Goal: Task Accomplishment & Management: Use online tool/utility

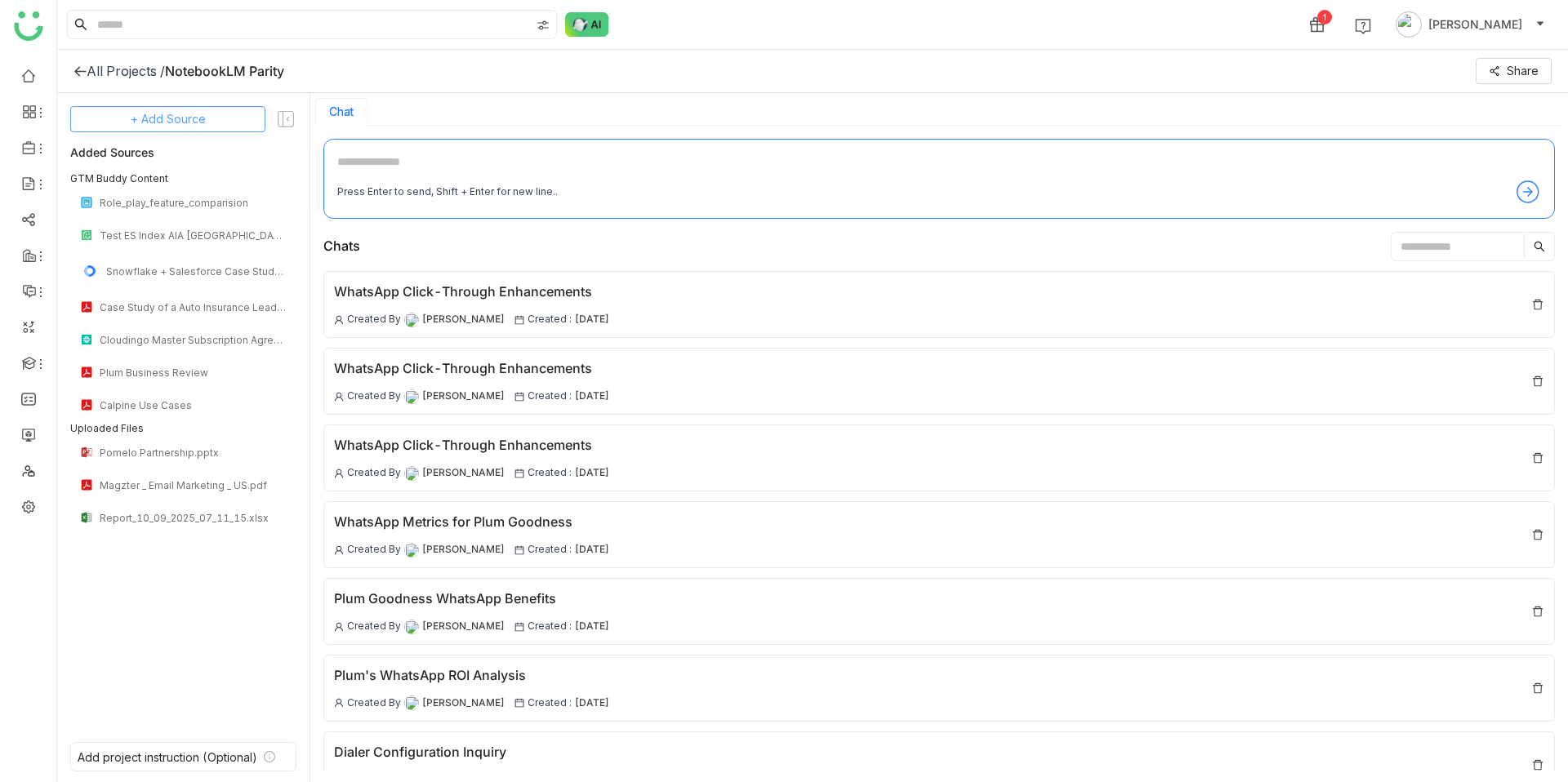
click at [181, 112] on span "+ Add Source" at bounding box center [168, 119] width 75 height 18
click at [192, 198] on span "Upload from Computer" at bounding box center [187, 199] width 107 height 15
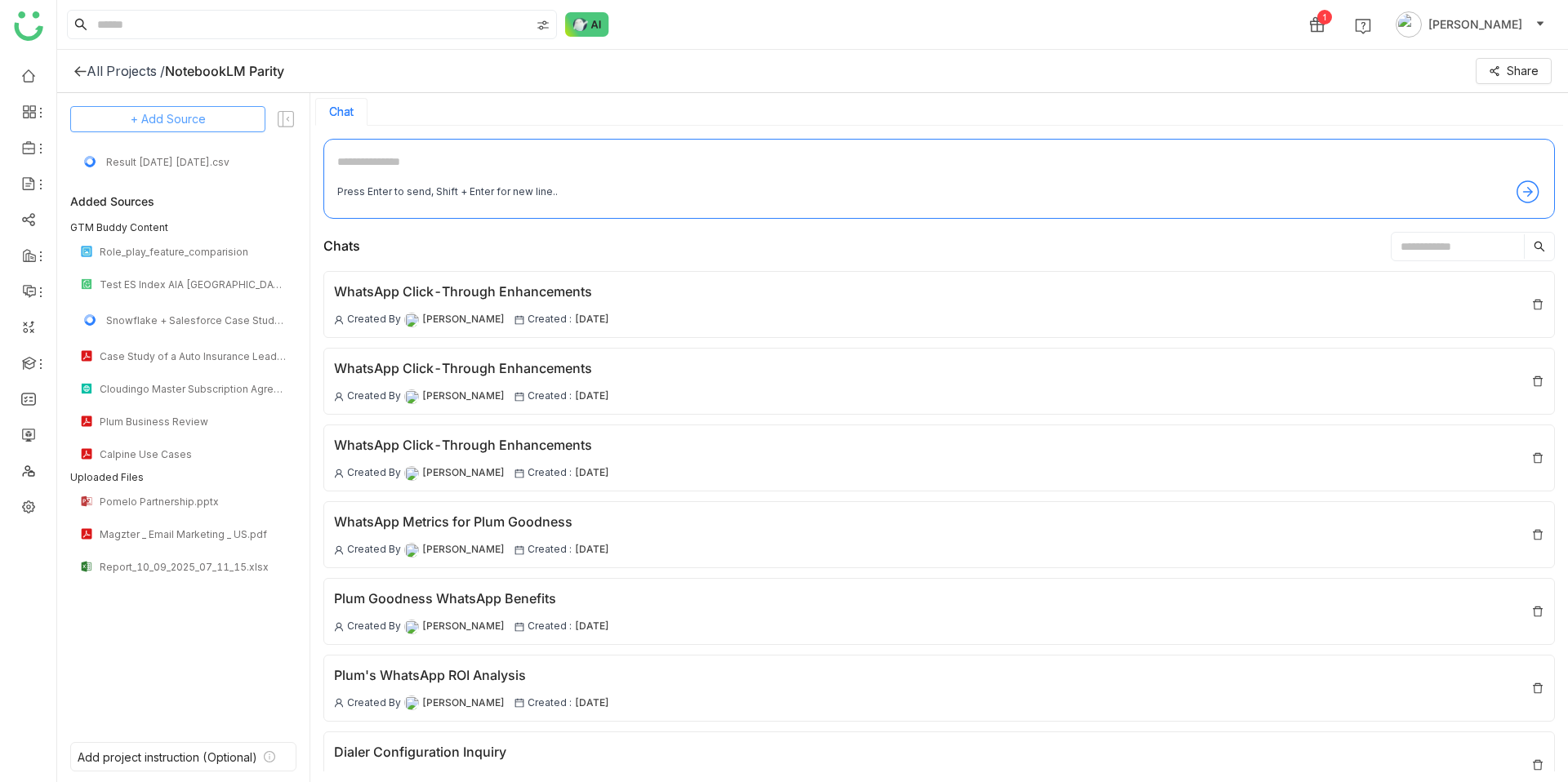
click at [200, 121] on span "+ Add Source" at bounding box center [168, 119] width 75 height 18
click at [198, 203] on span "Upload from Computer" at bounding box center [179, 199] width 107 height 15
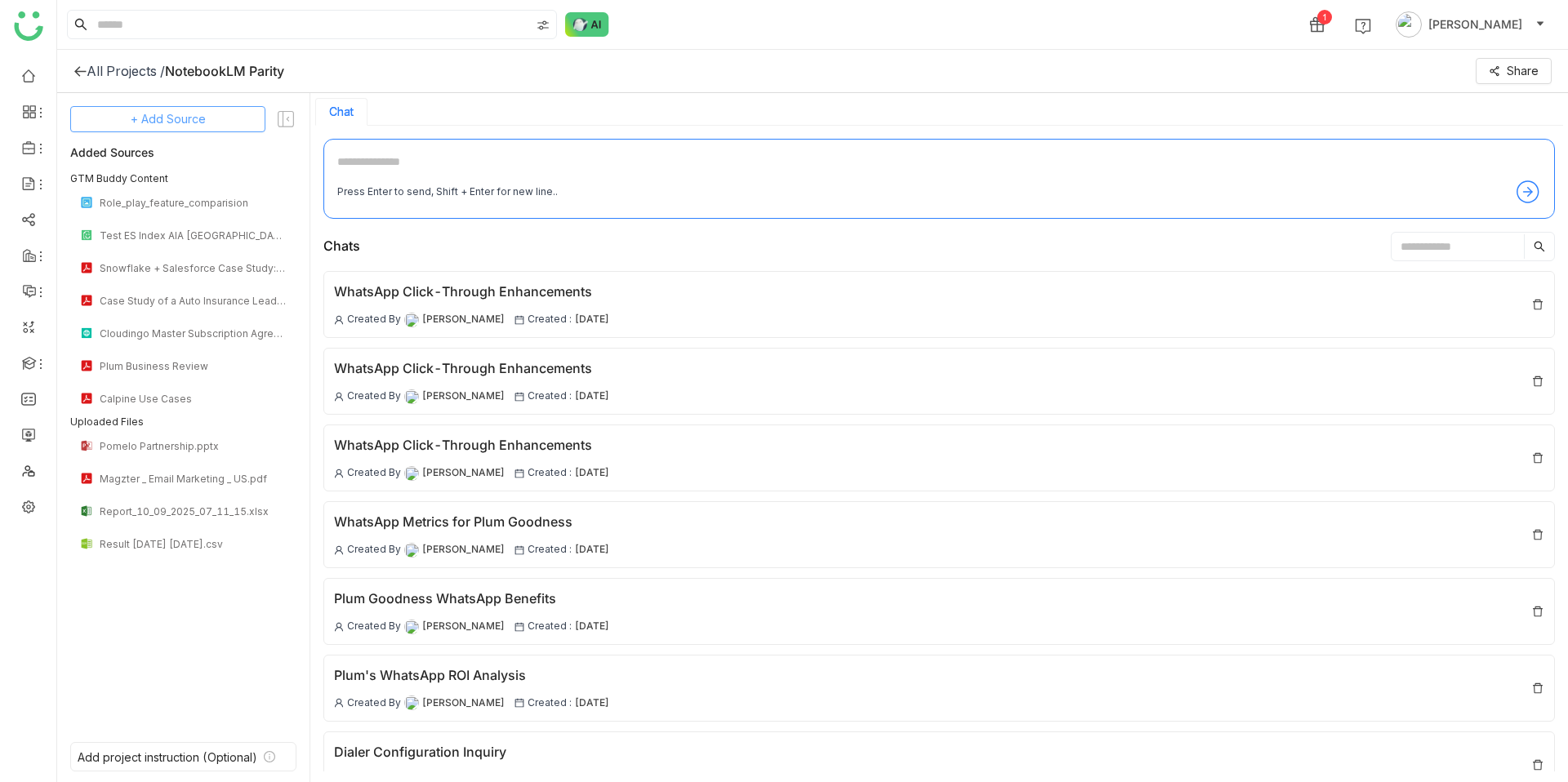
click at [160, 128] on button "+ Add Source" at bounding box center [168, 119] width 195 height 26
click at [199, 190] on div "Upload from Computer" at bounding box center [176, 199] width 149 height 36
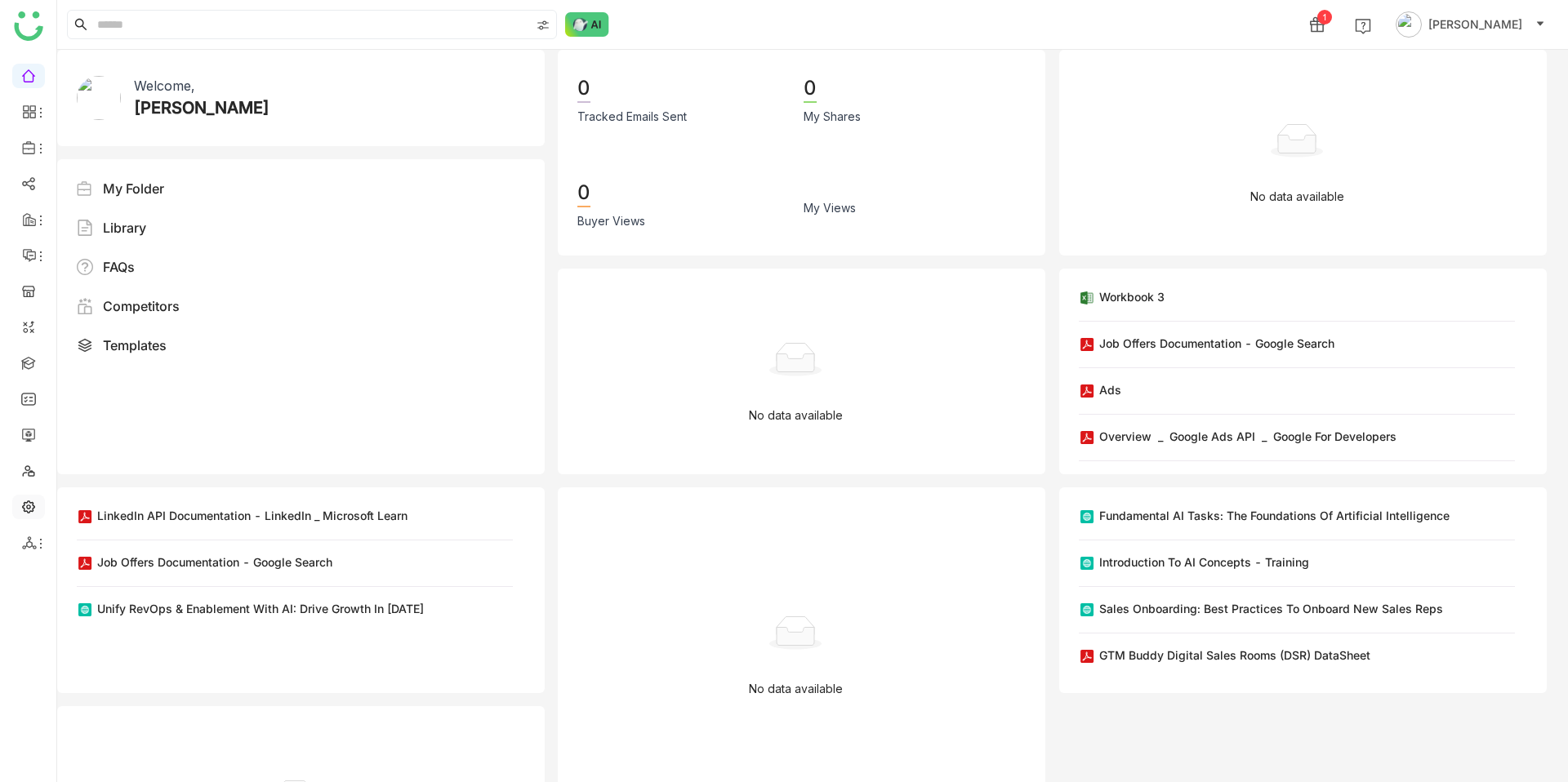
click at [33, 507] on link at bounding box center [29, 505] width 15 height 14
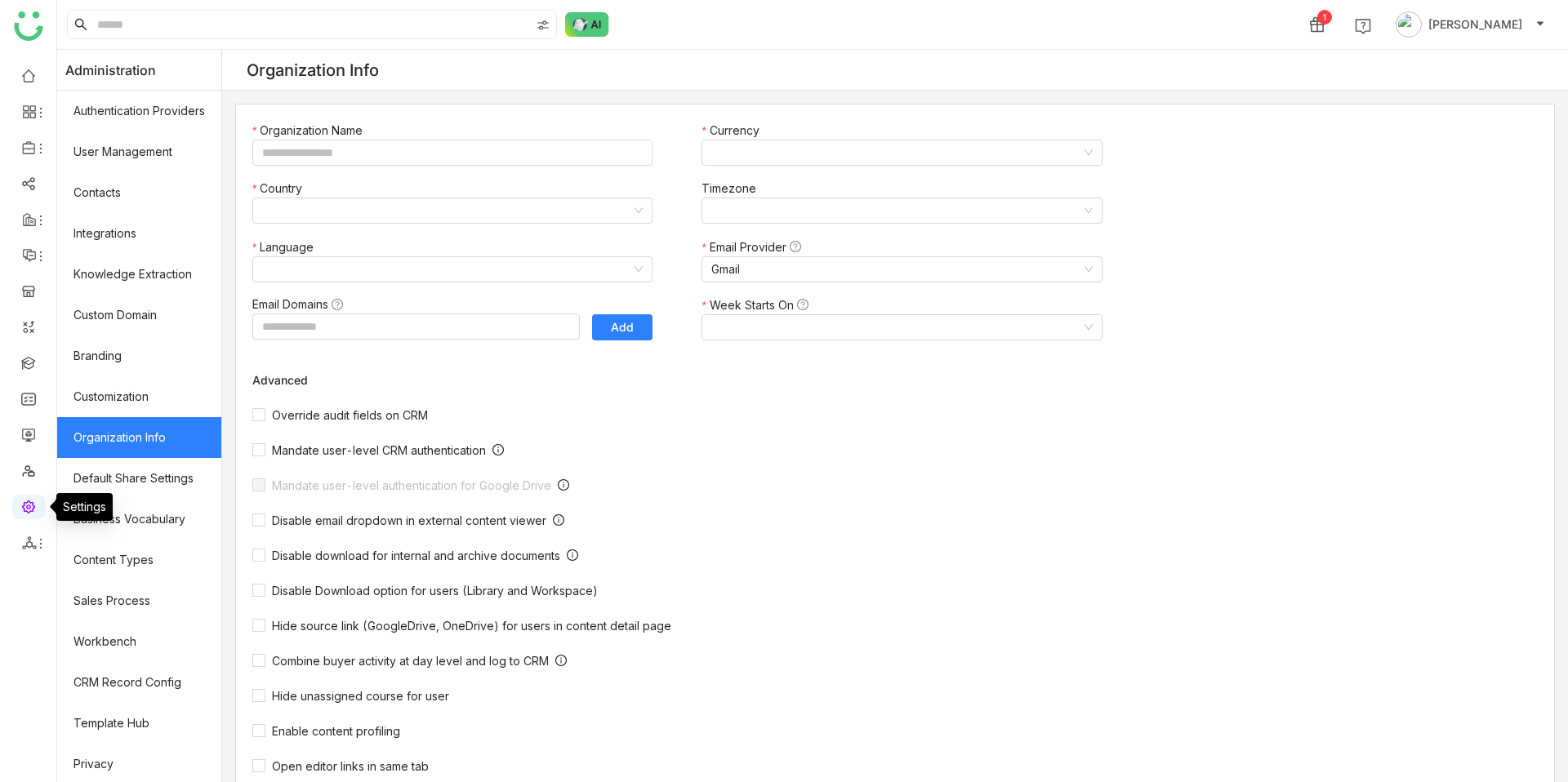
type input "**********"
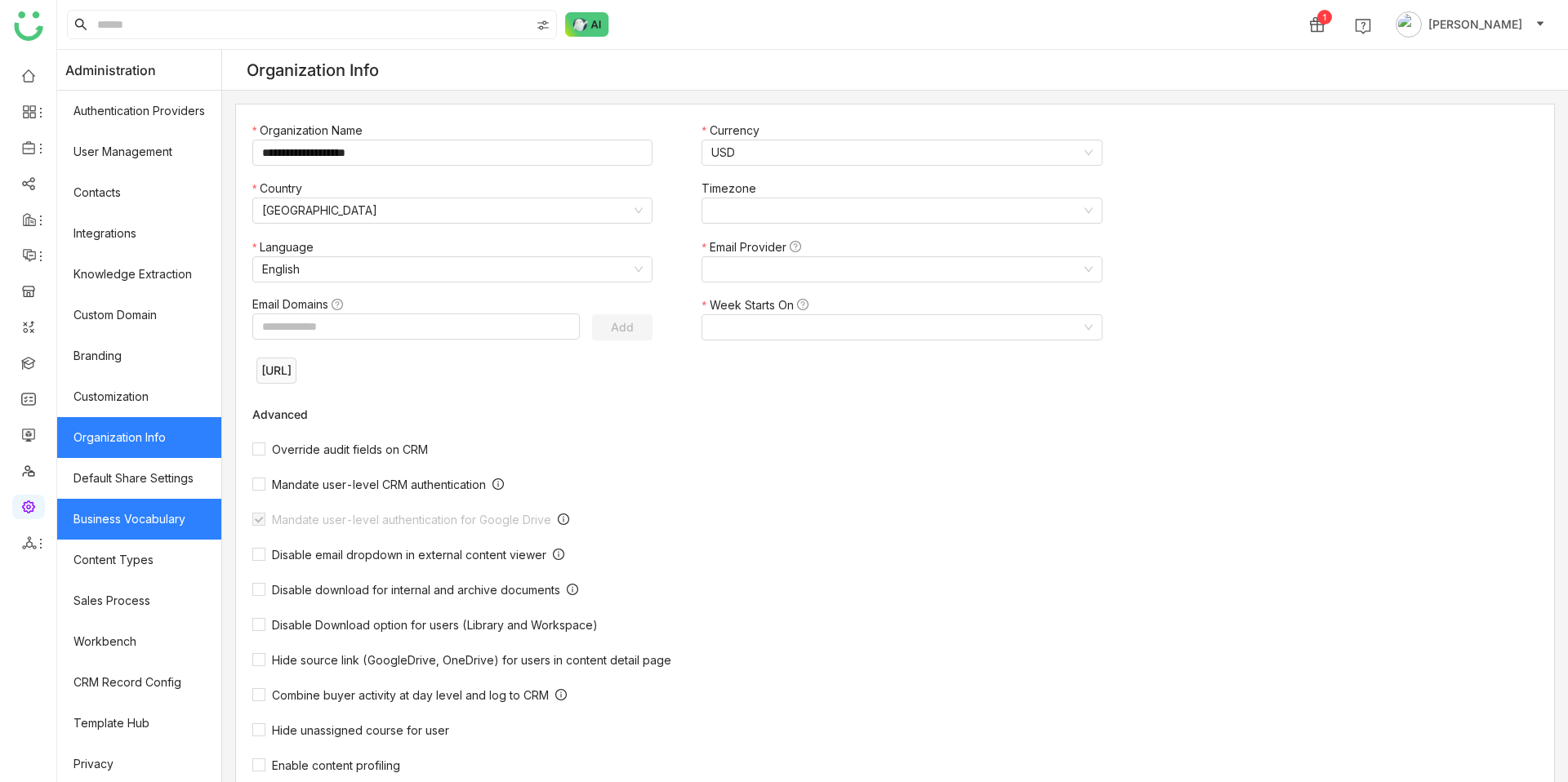
click at [154, 520] on link "Business Vocabulary" at bounding box center [139, 519] width 164 height 41
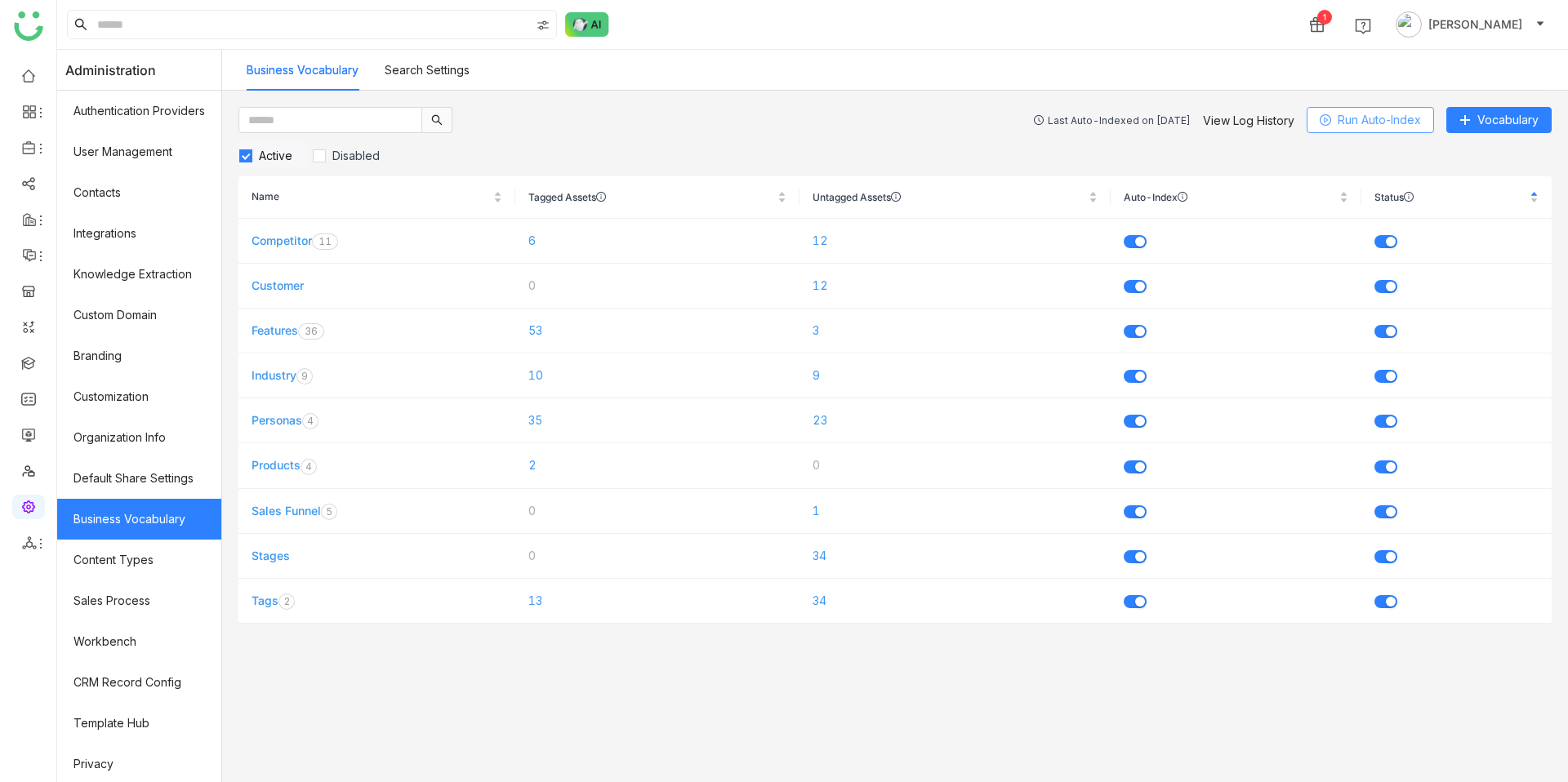
click at [1348, 113] on span "Run Auto-Index" at bounding box center [1379, 120] width 84 height 18
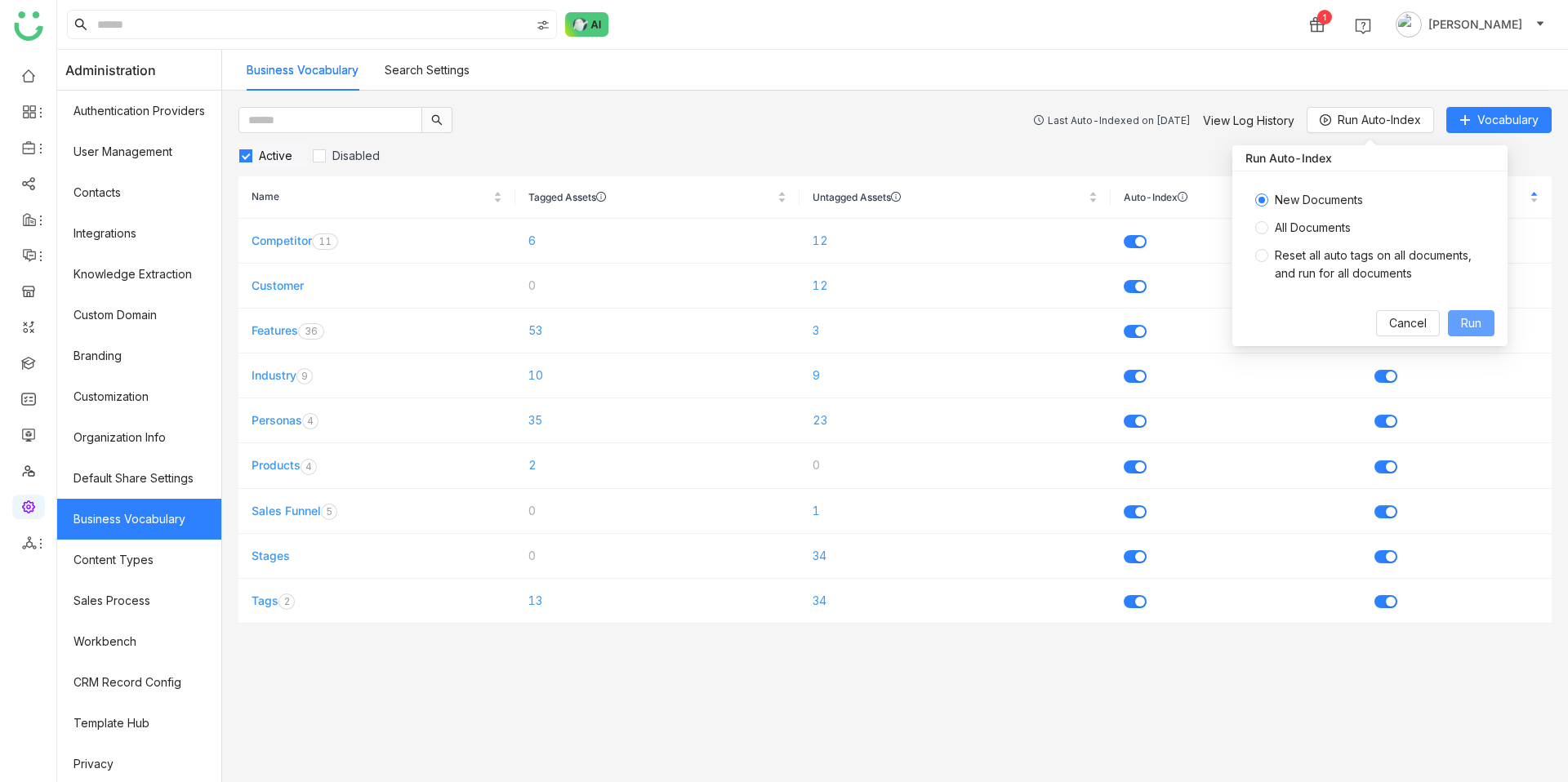
click at [1471, 316] on span "Run" at bounding box center [1470, 323] width 21 height 18
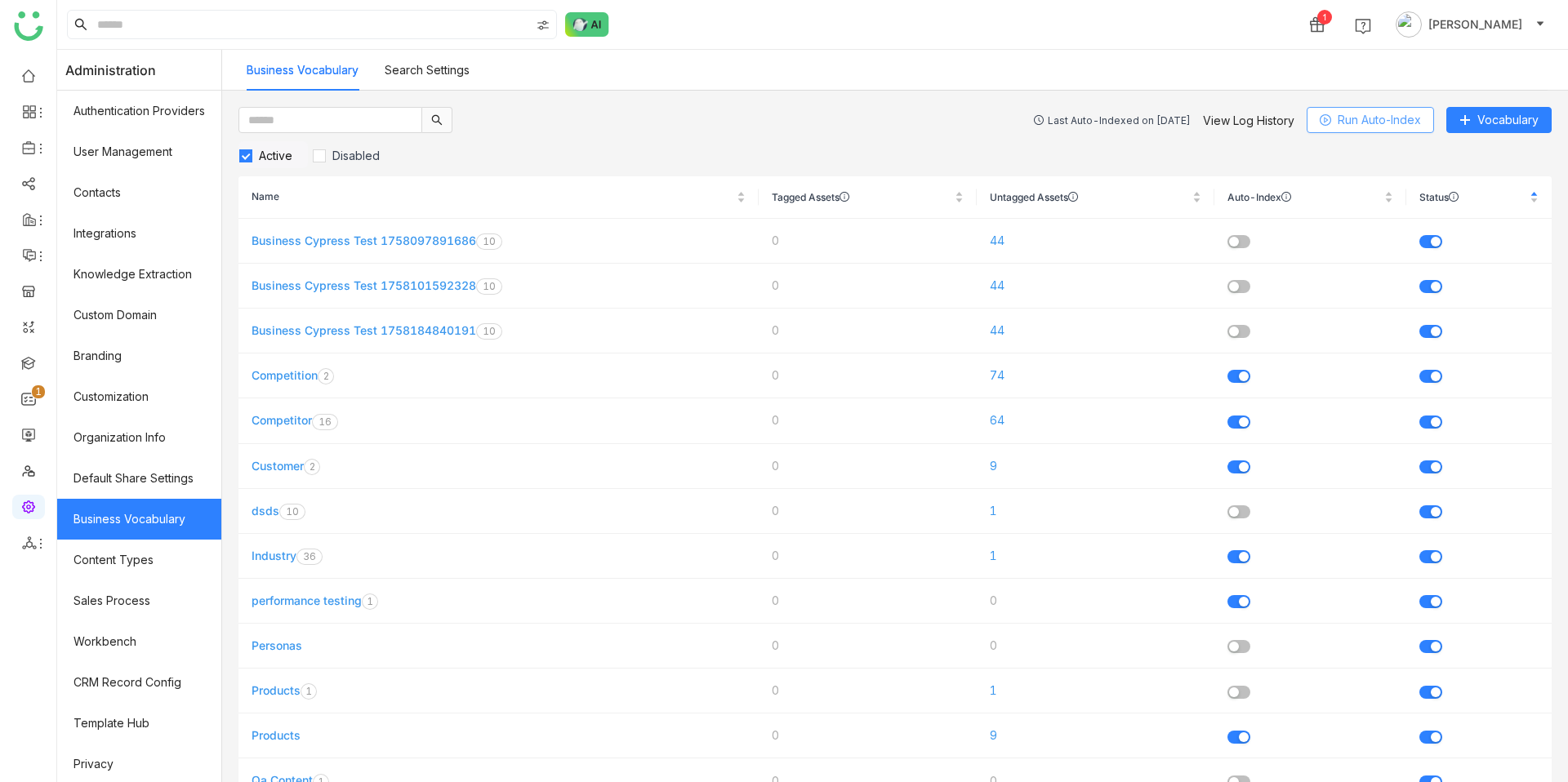
click at [1342, 132] on button "Run Auto-Index" at bounding box center [1369, 120] width 127 height 26
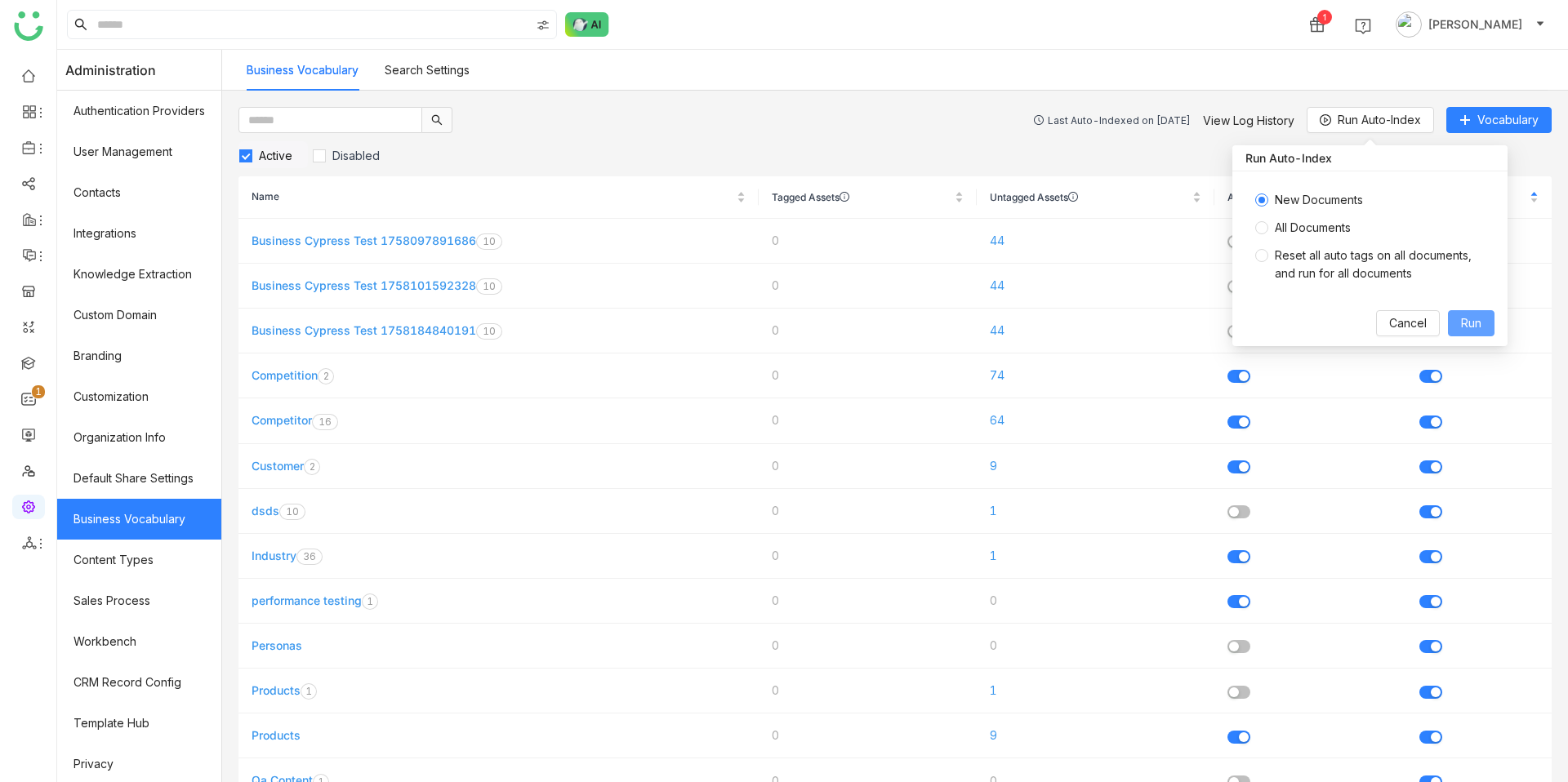
click at [1470, 318] on span "Run" at bounding box center [1470, 323] width 21 height 18
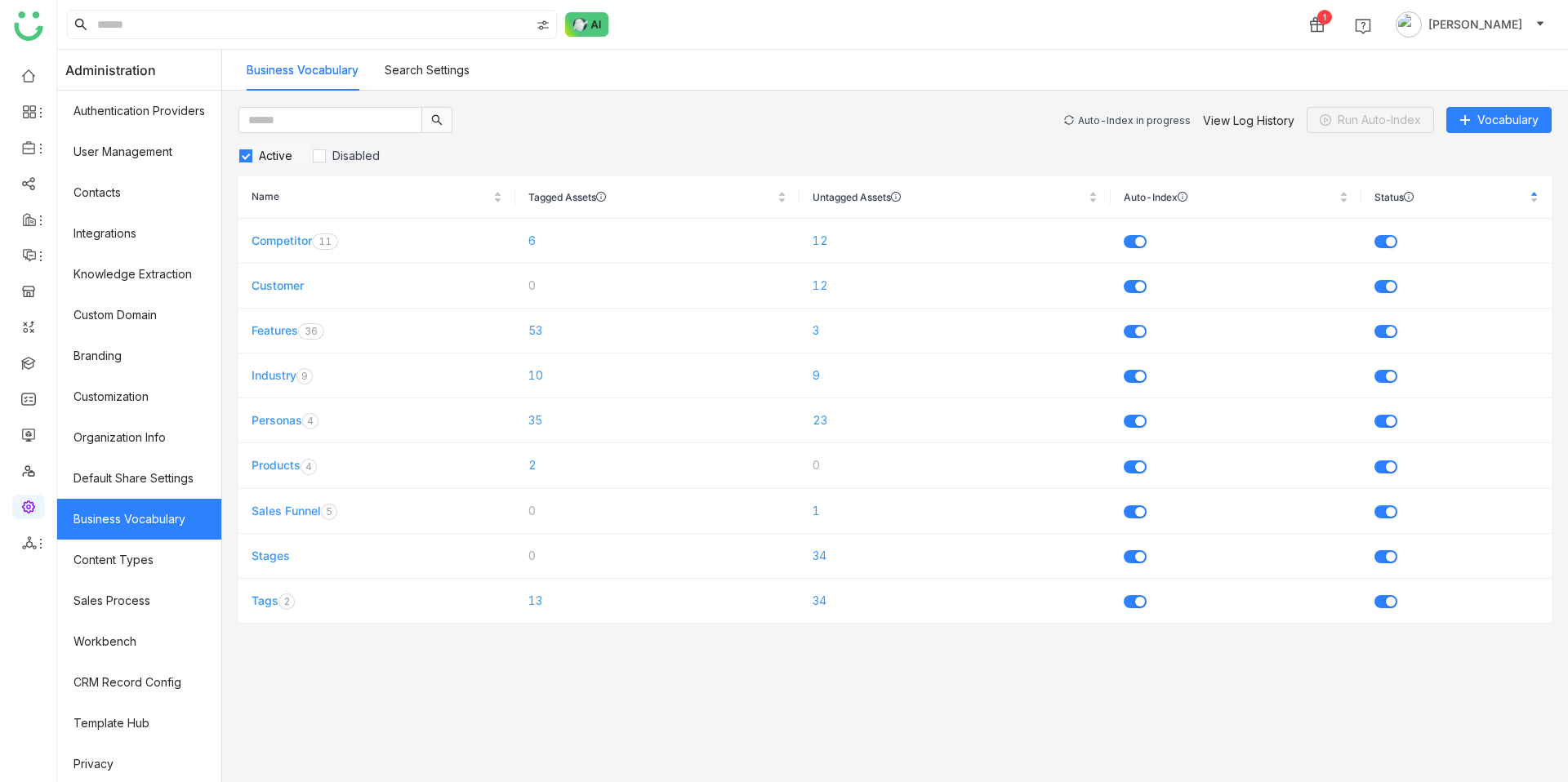
click at [1088, 114] on div "Auto-Index in progress" at bounding box center [1134, 120] width 112 height 12
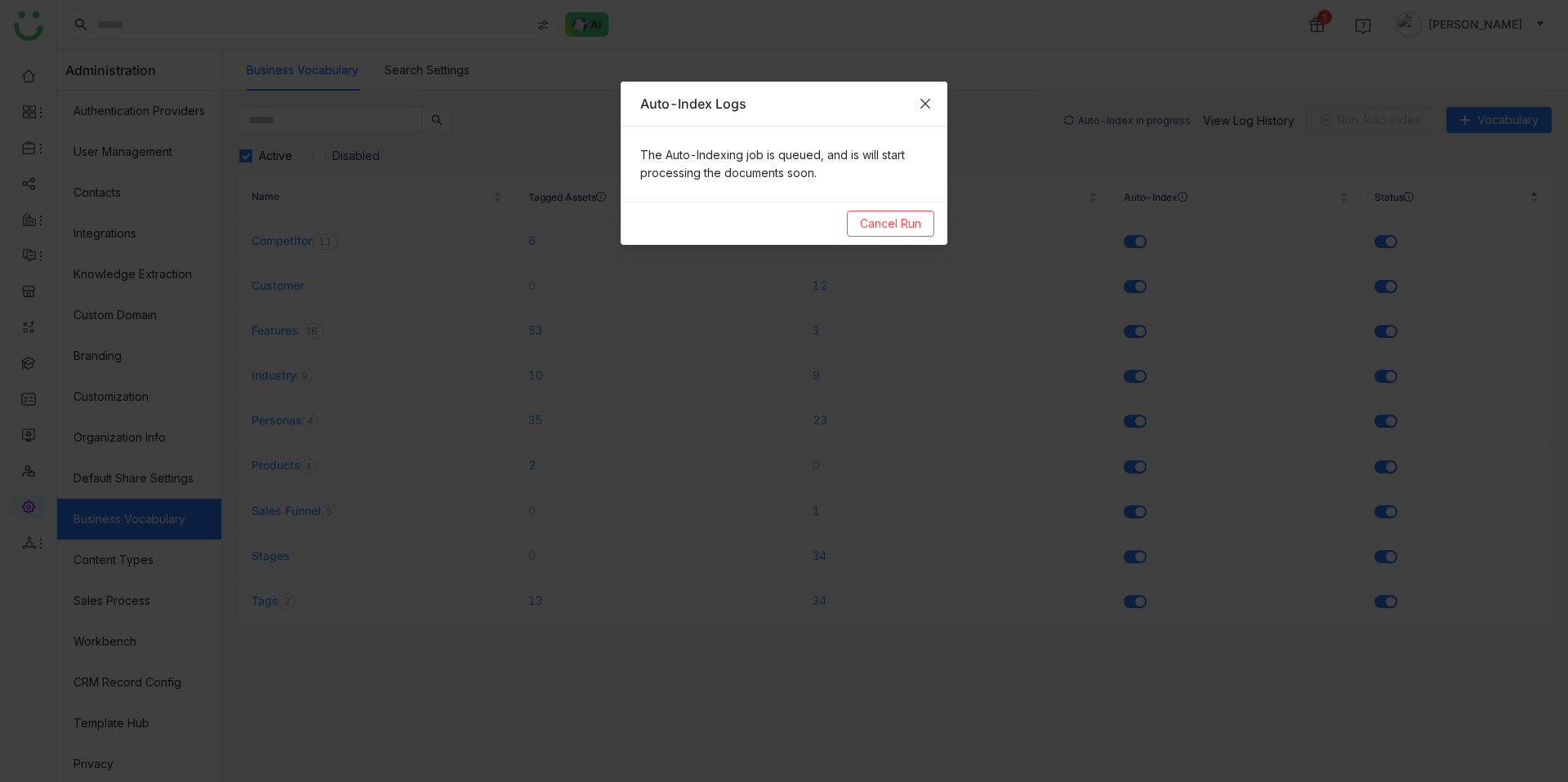
click at [919, 105] on icon "Close" at bounding box center [926, 103] width 13 height 13
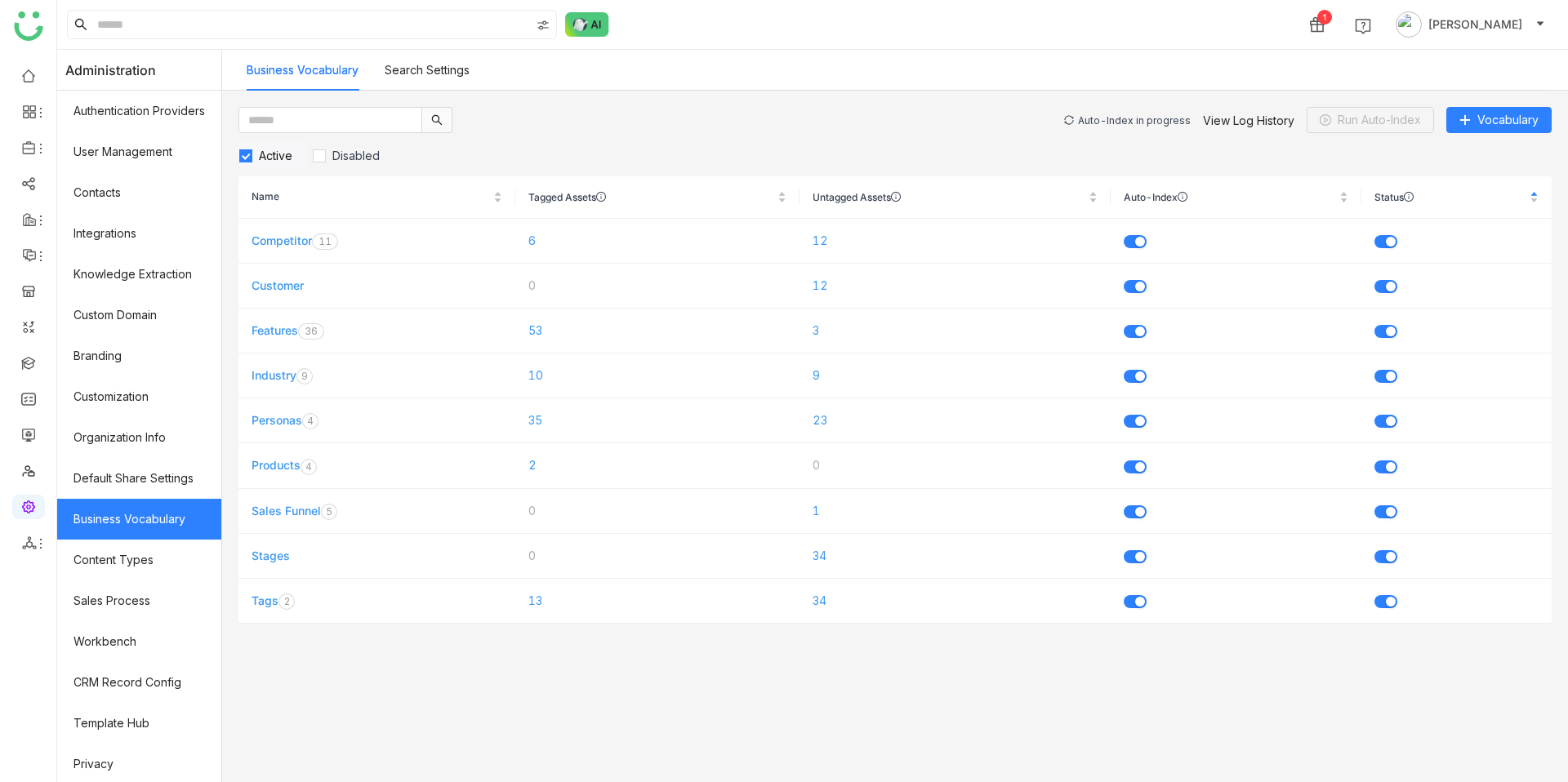
click at [1104, 114] on div "Auto-Index in progress" at bounding box center [1134, 120] width 112 height 12
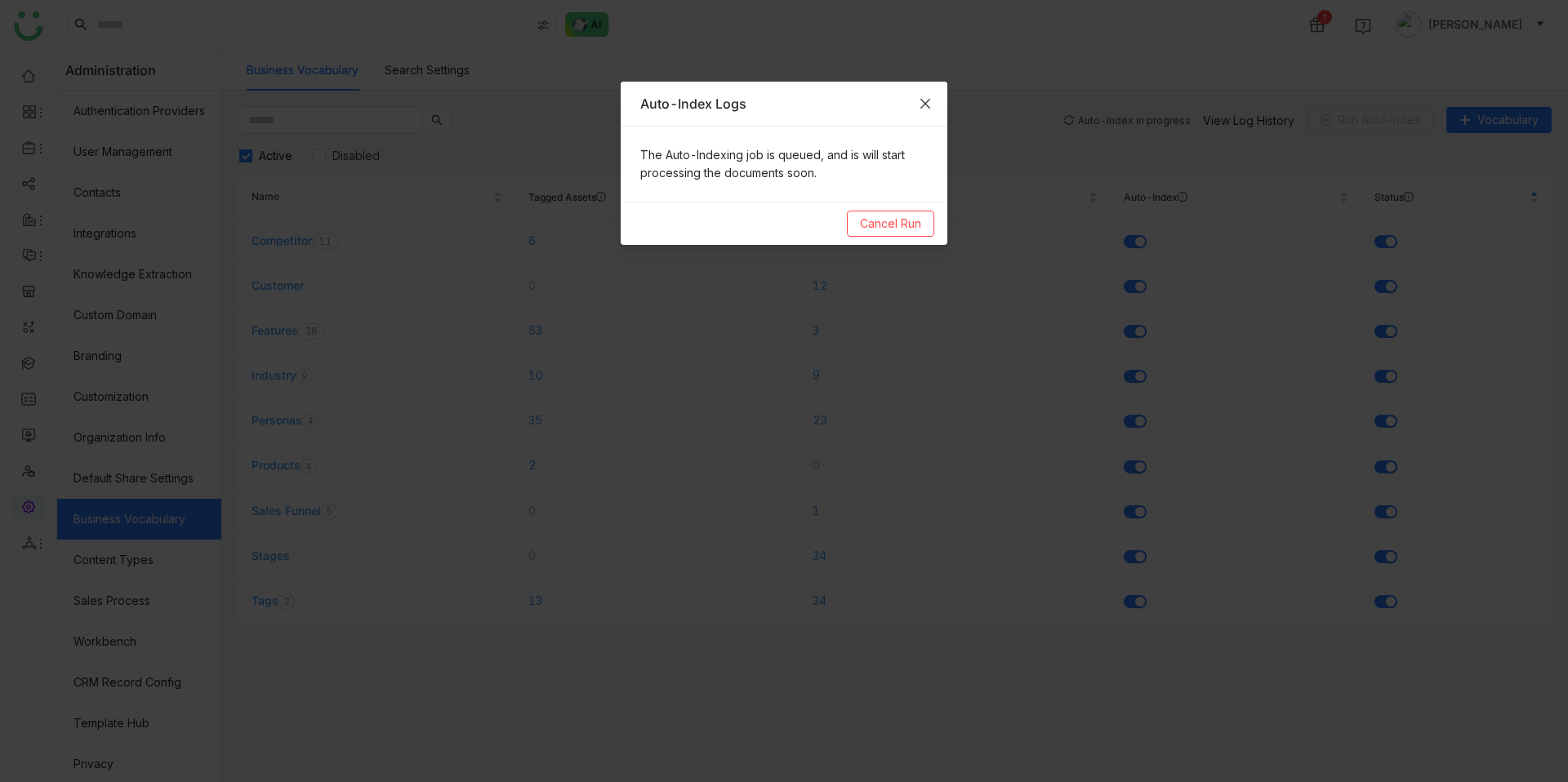
click at [926, 101] on icon "Close" at bounding box center [926, 103] width 13 height 13
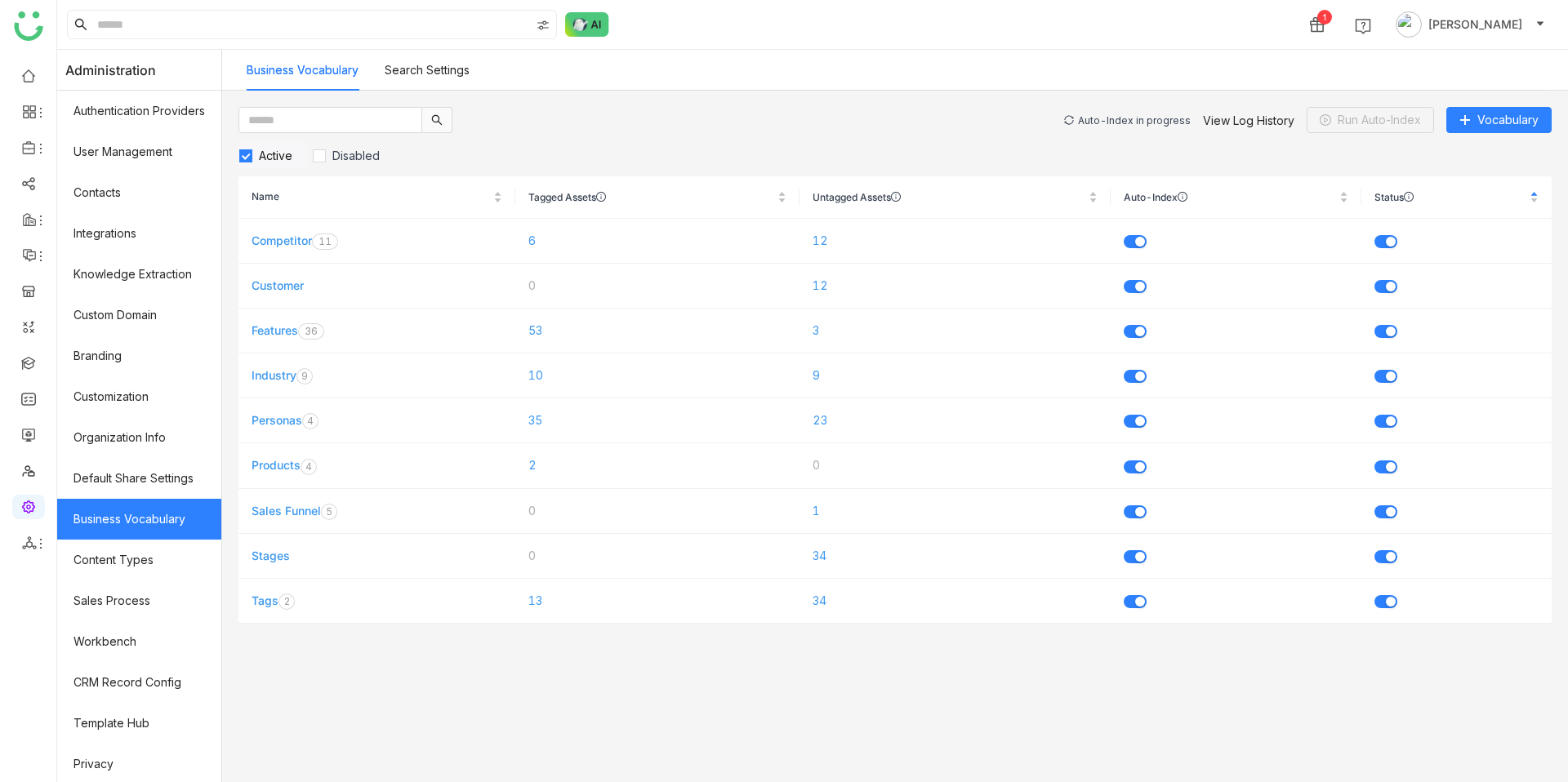
click at [1143, 118] on div "Auto-Index in progress" at bounding box center [1134, 120] width 112 height 12
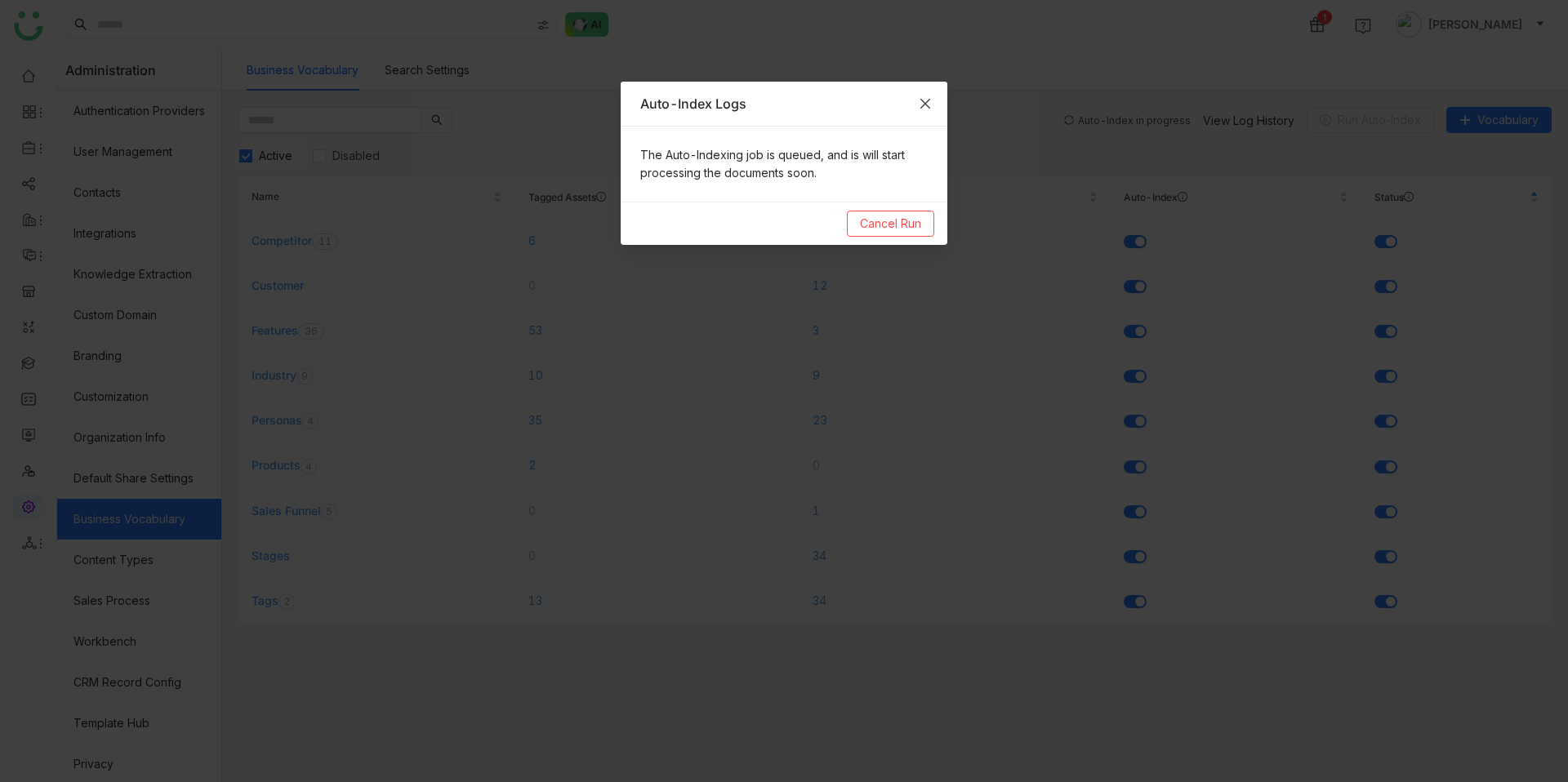
click at [925, 102] on icon "Close" at bounding box center [926, 103] width 10 height 10
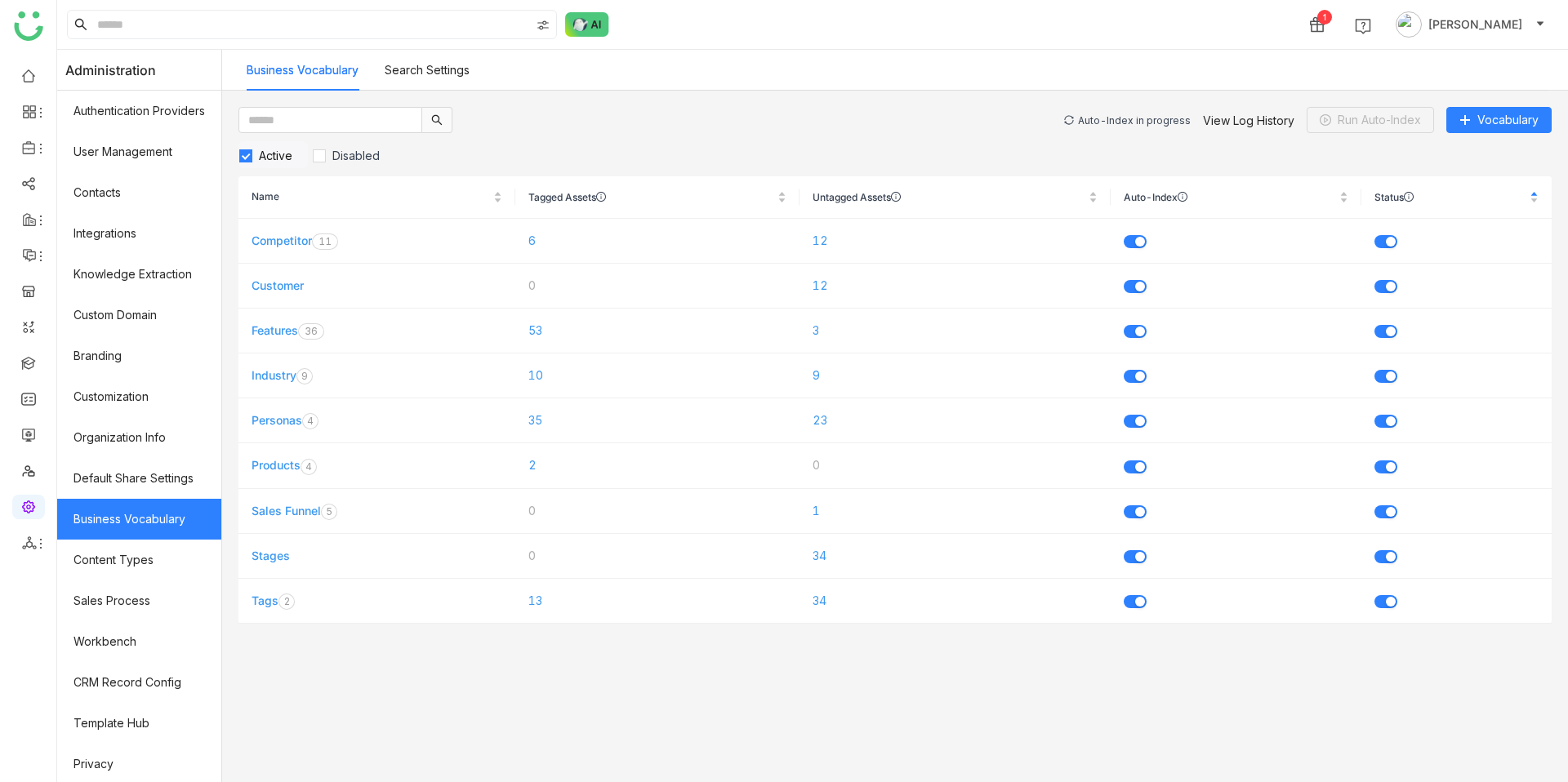
click at [1123, 120] on div "Auto-Index in progress" at bounding box center [1134, 120] width 112 height 12
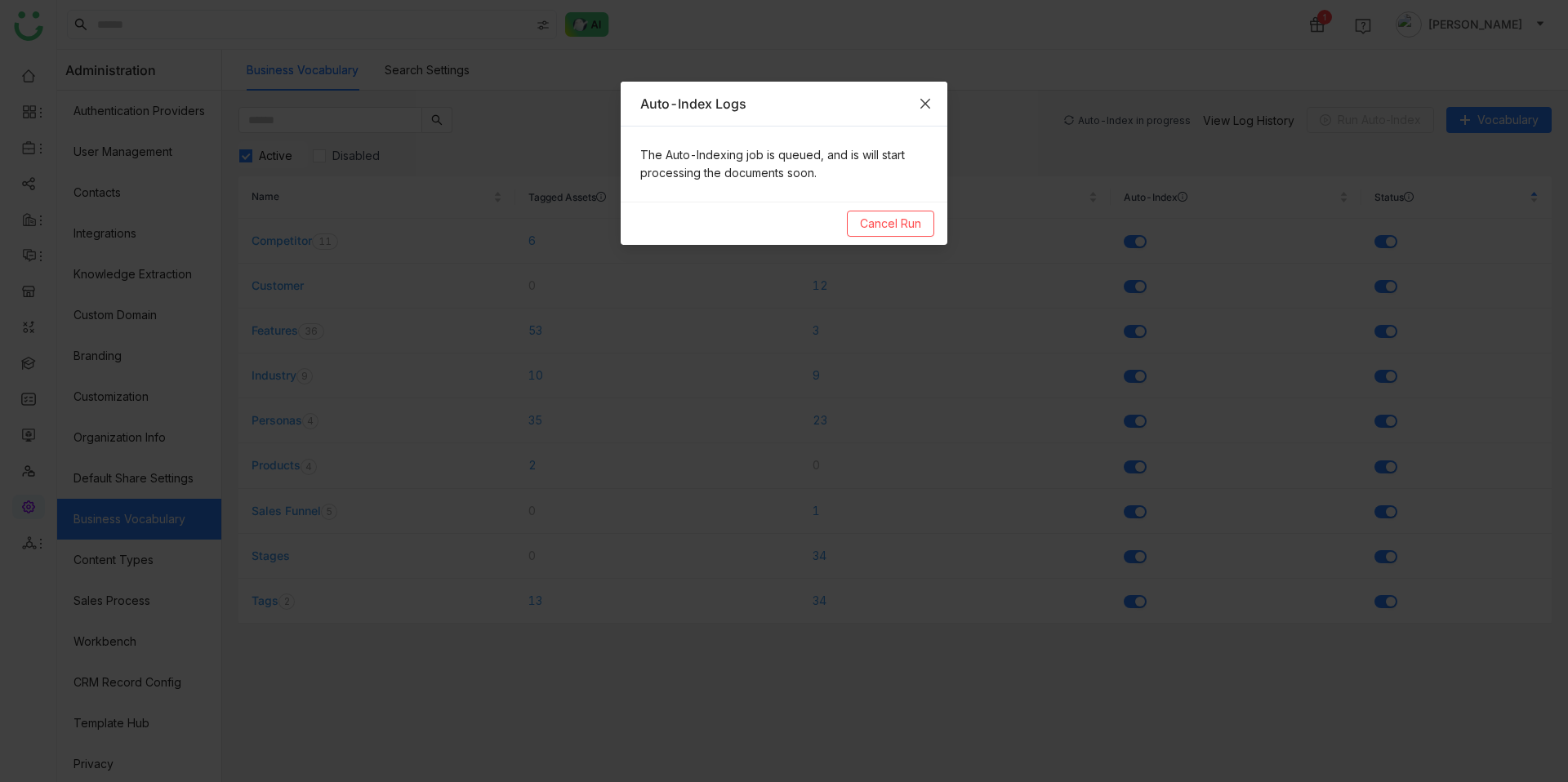
click at [930, 112] on span "Close" at bounding box center [926, 104] width 44 height 44
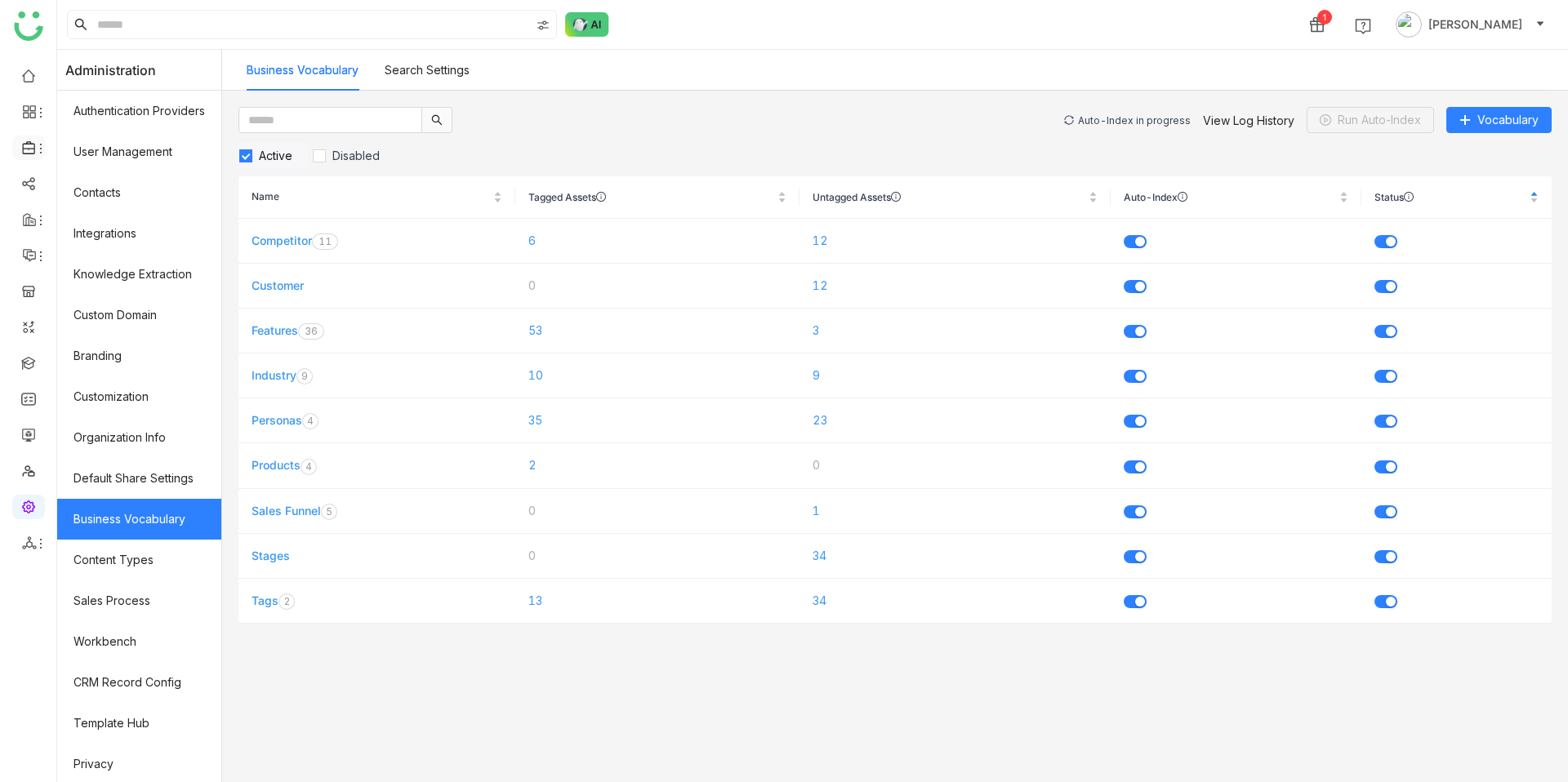
click at [31, 156] on li at bounding box center [29, 148] width 33 height 25
click at [30, 152] on icon at bounding box center [30, 148] width 15 height 15
click at [113, 248] on link "Library" at bounding box center [113, 242] width 106 height 11
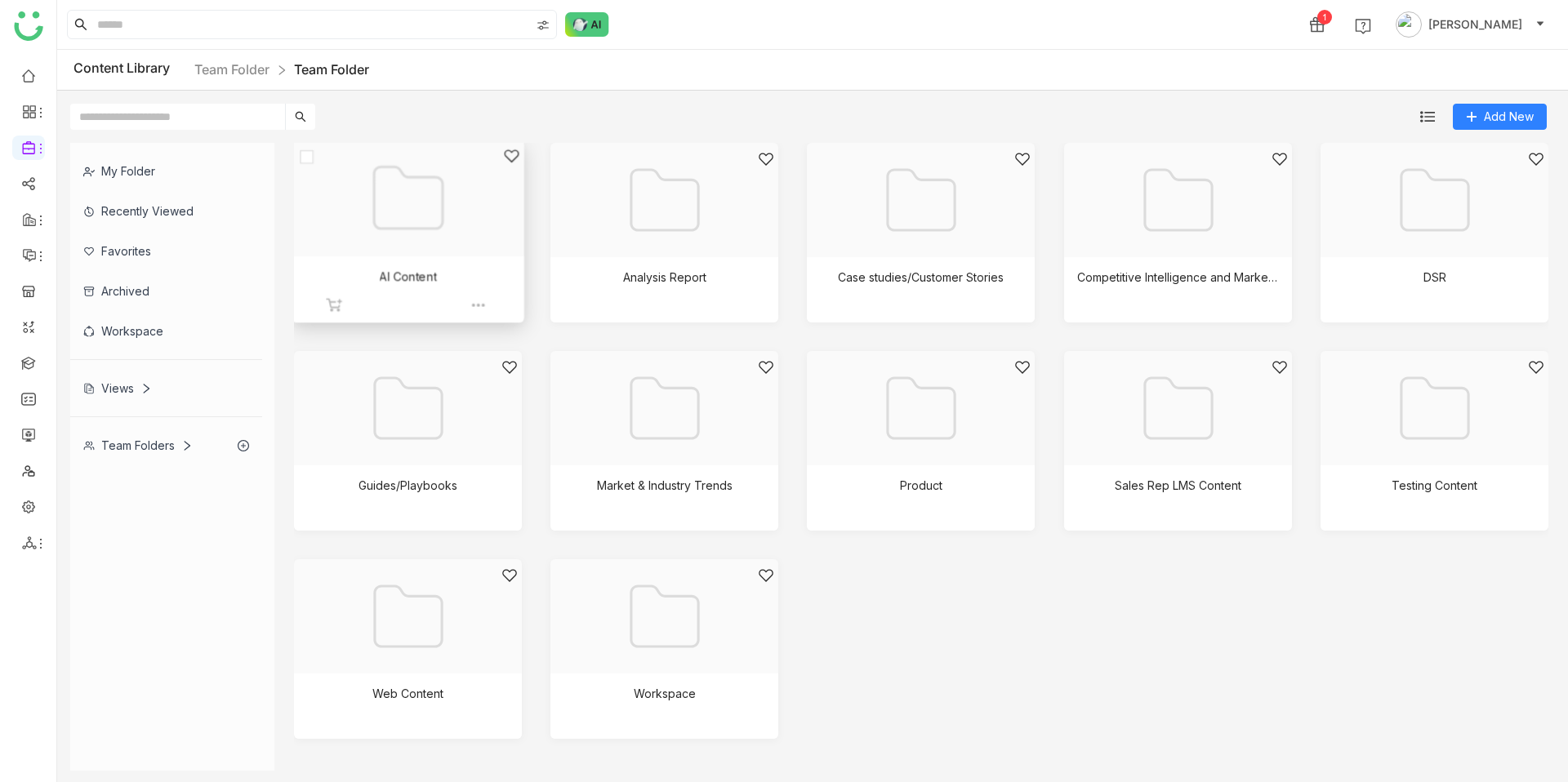
click at [427, 233] on div at bounding box center [401, 218] width 204 height 141
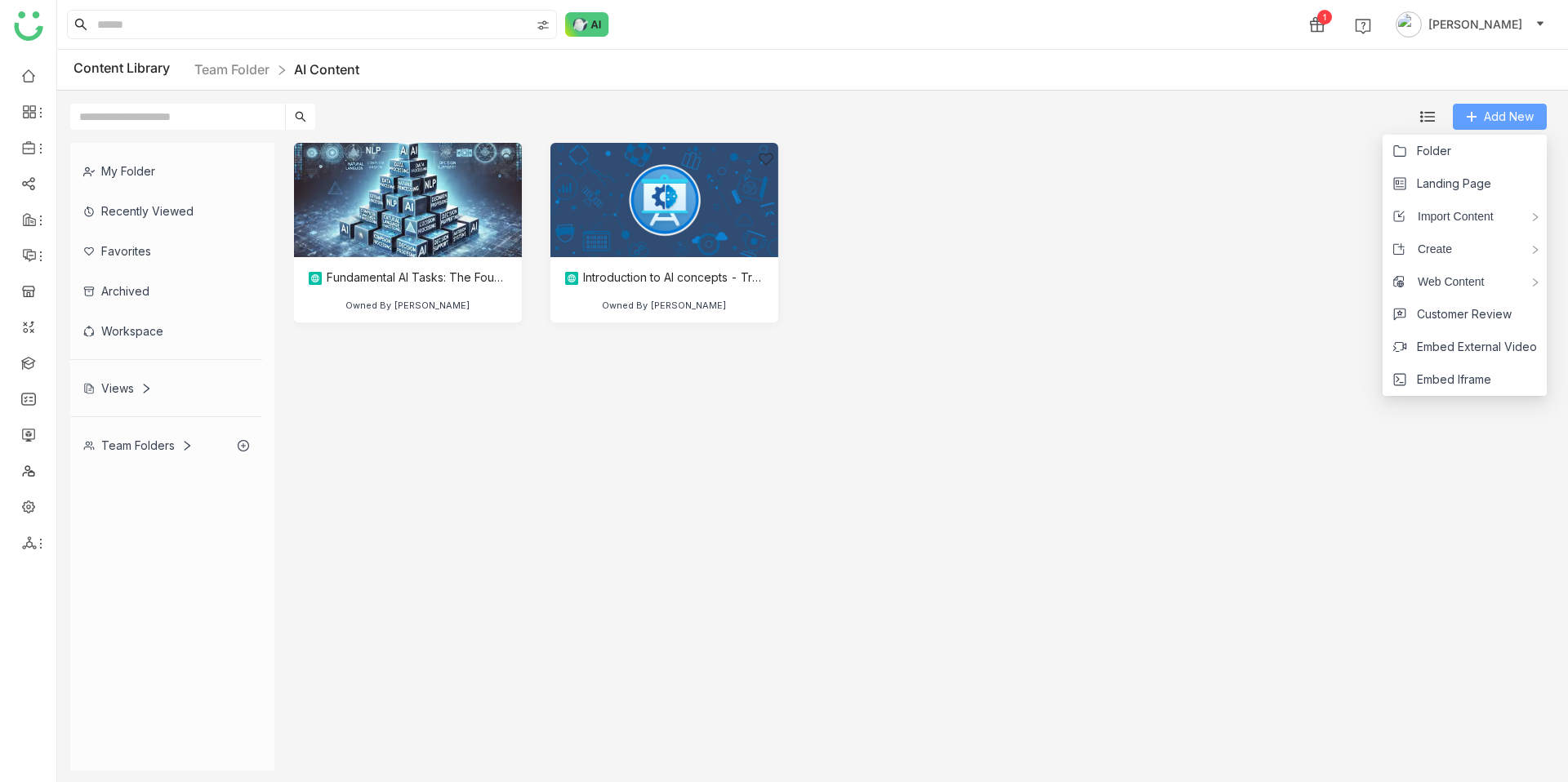
click at [1493, 112] on span "Add New" at bounding box center [1508, 117] width 50 height 18
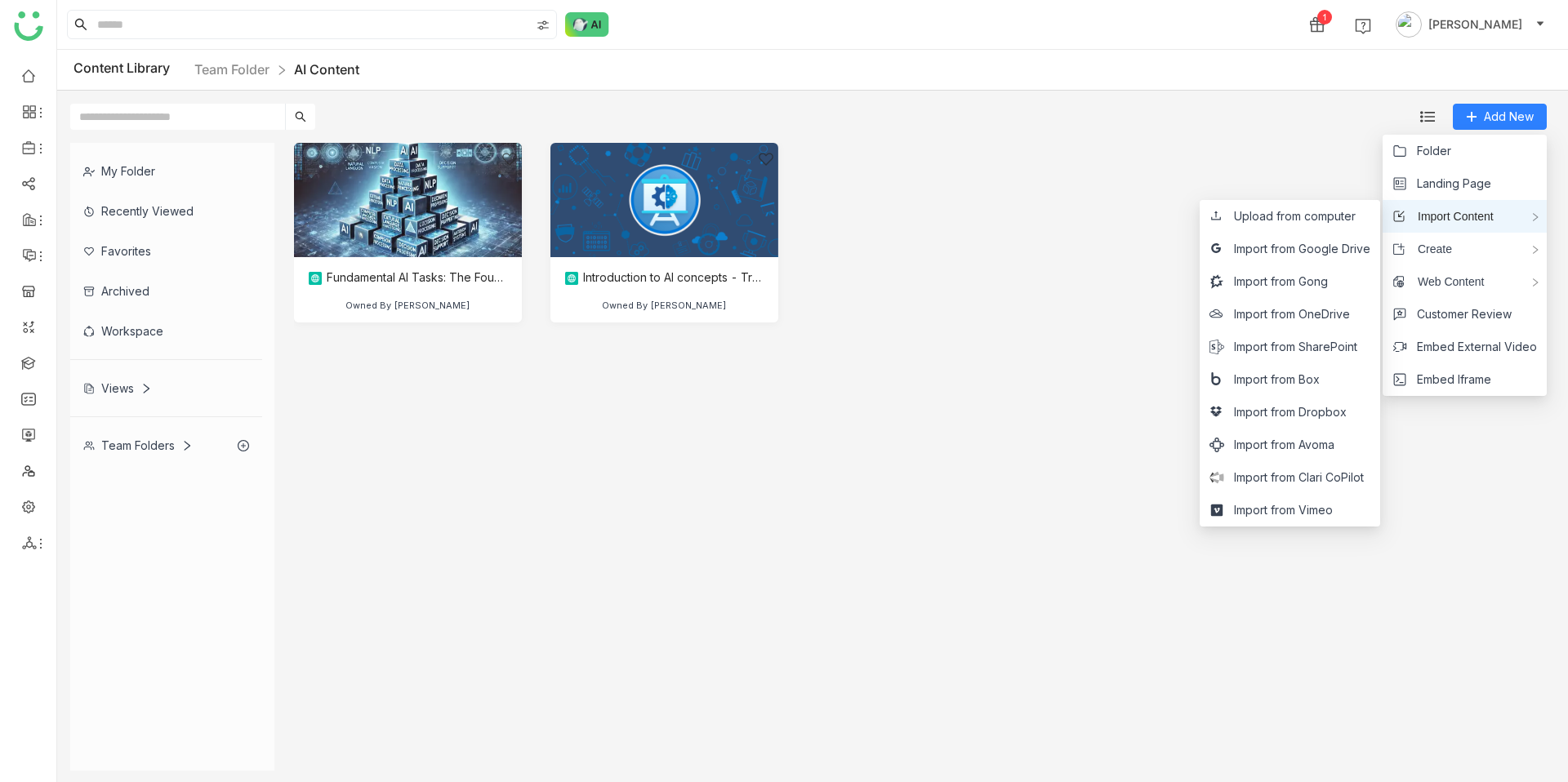
click at [1469, 218] on span "Import Content" at bounding box center [1449, 217] width 88 height 18
click at [1343, 210] on span "Upload from computer" at bounding box center [1295, 217] width 121 height 18
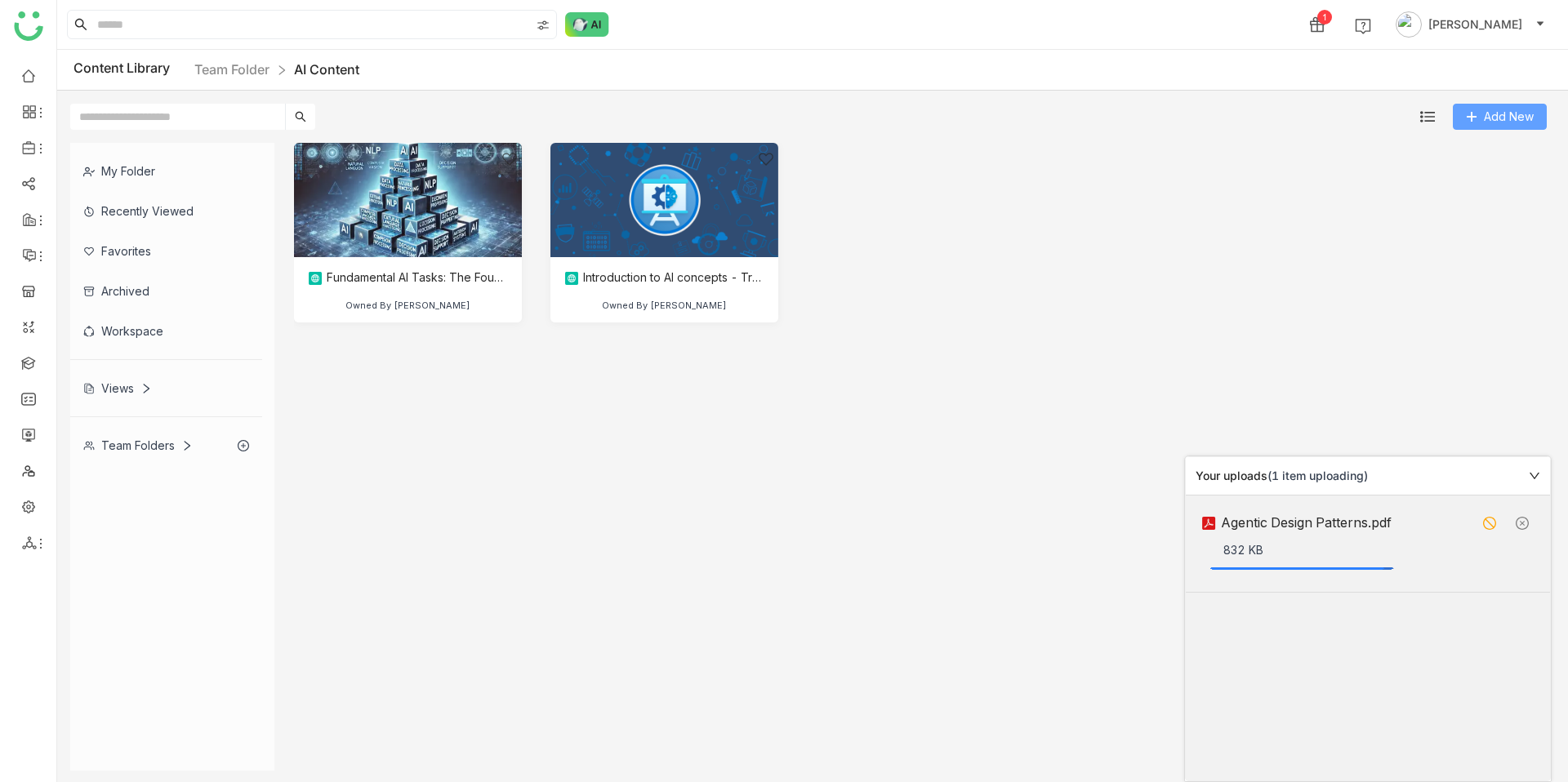
click at [1496, 123] on span "Add New" at bounding box center [1508, 117] width 50 height 18
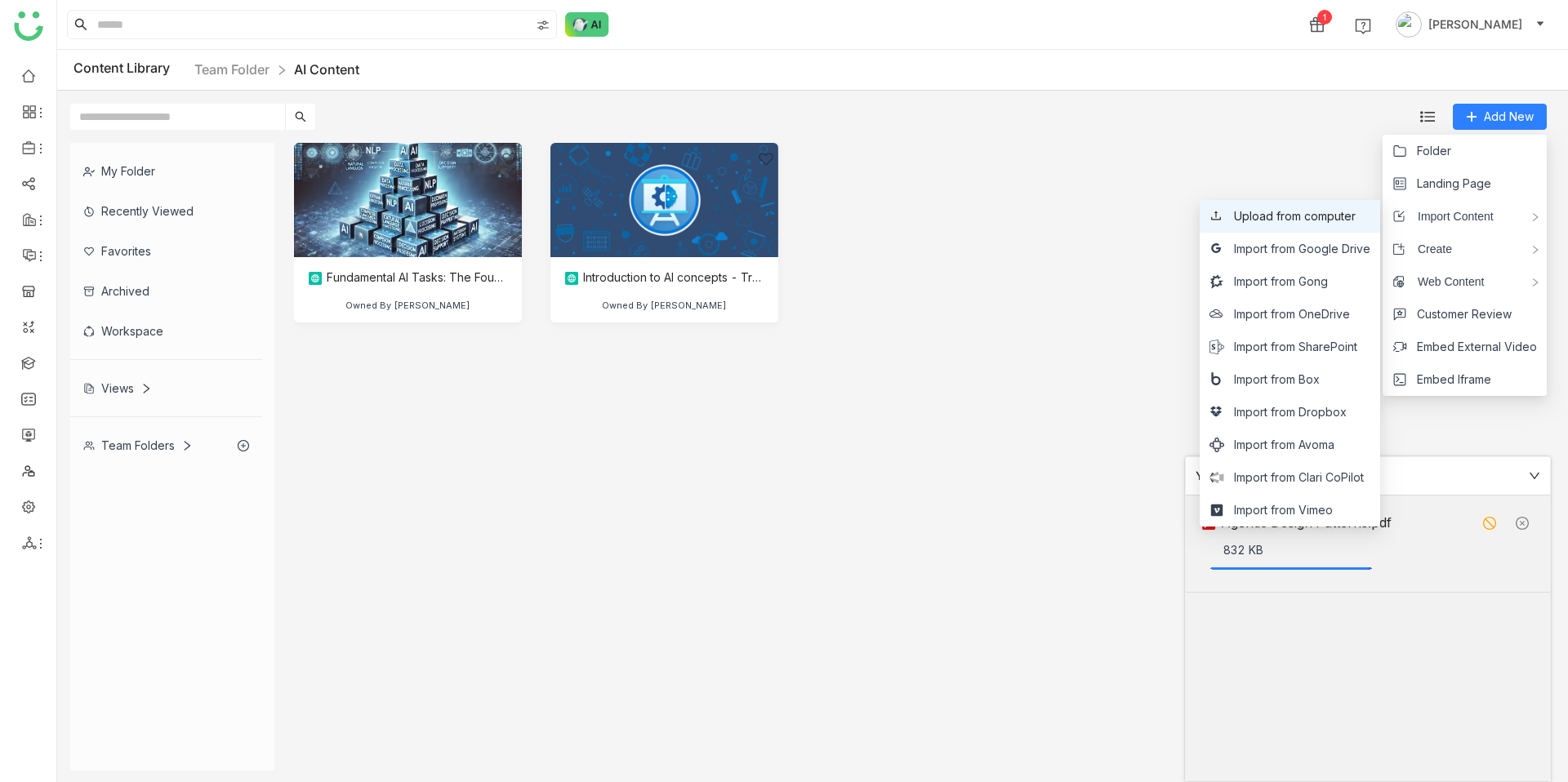
click at [1322, 219] on span "Upload from computer" at bounding box center [1295, 217] width 121 height 18
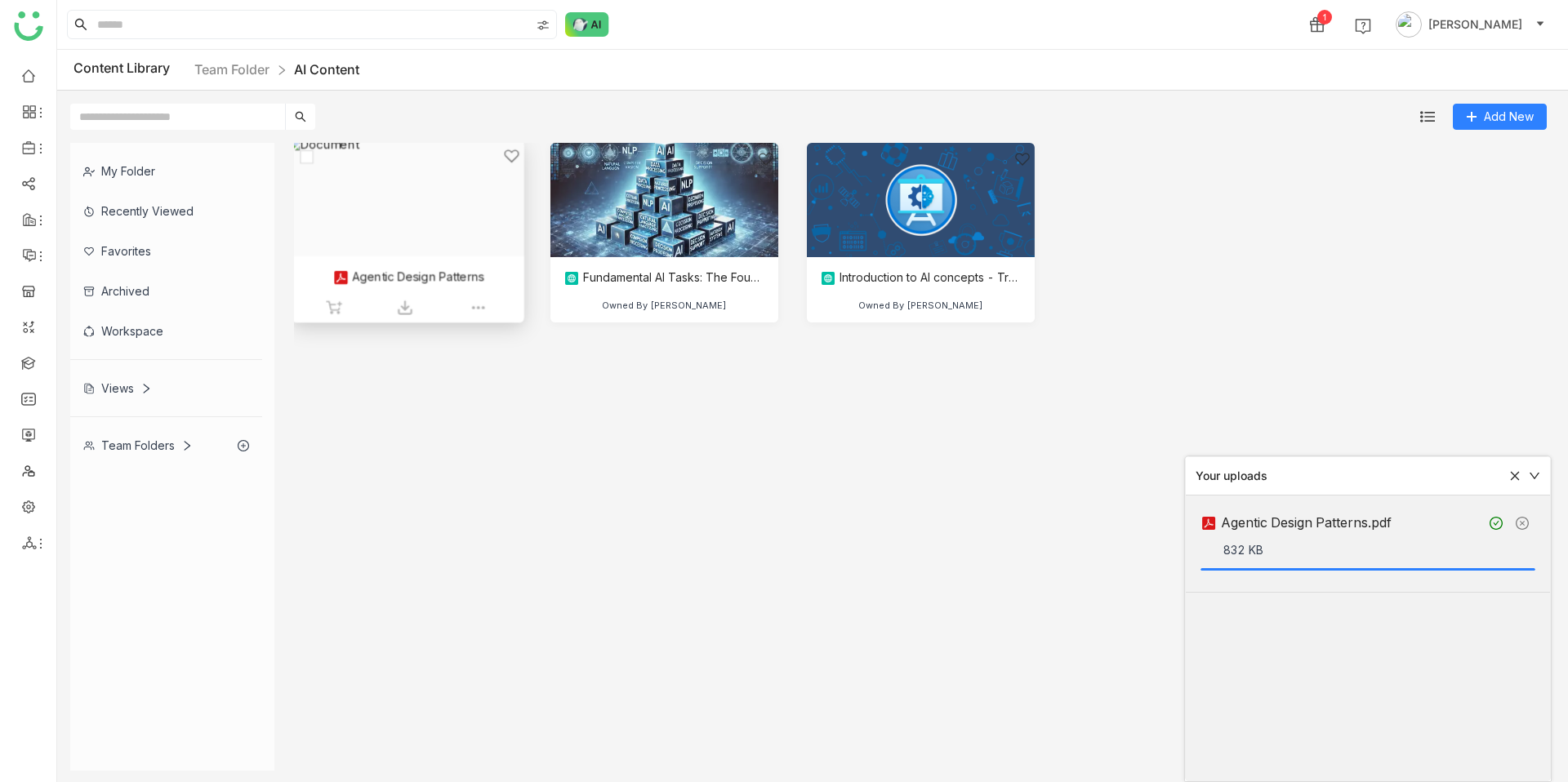
click at [400, 204] on div at bounding box center [401, 218] width 204 height 141
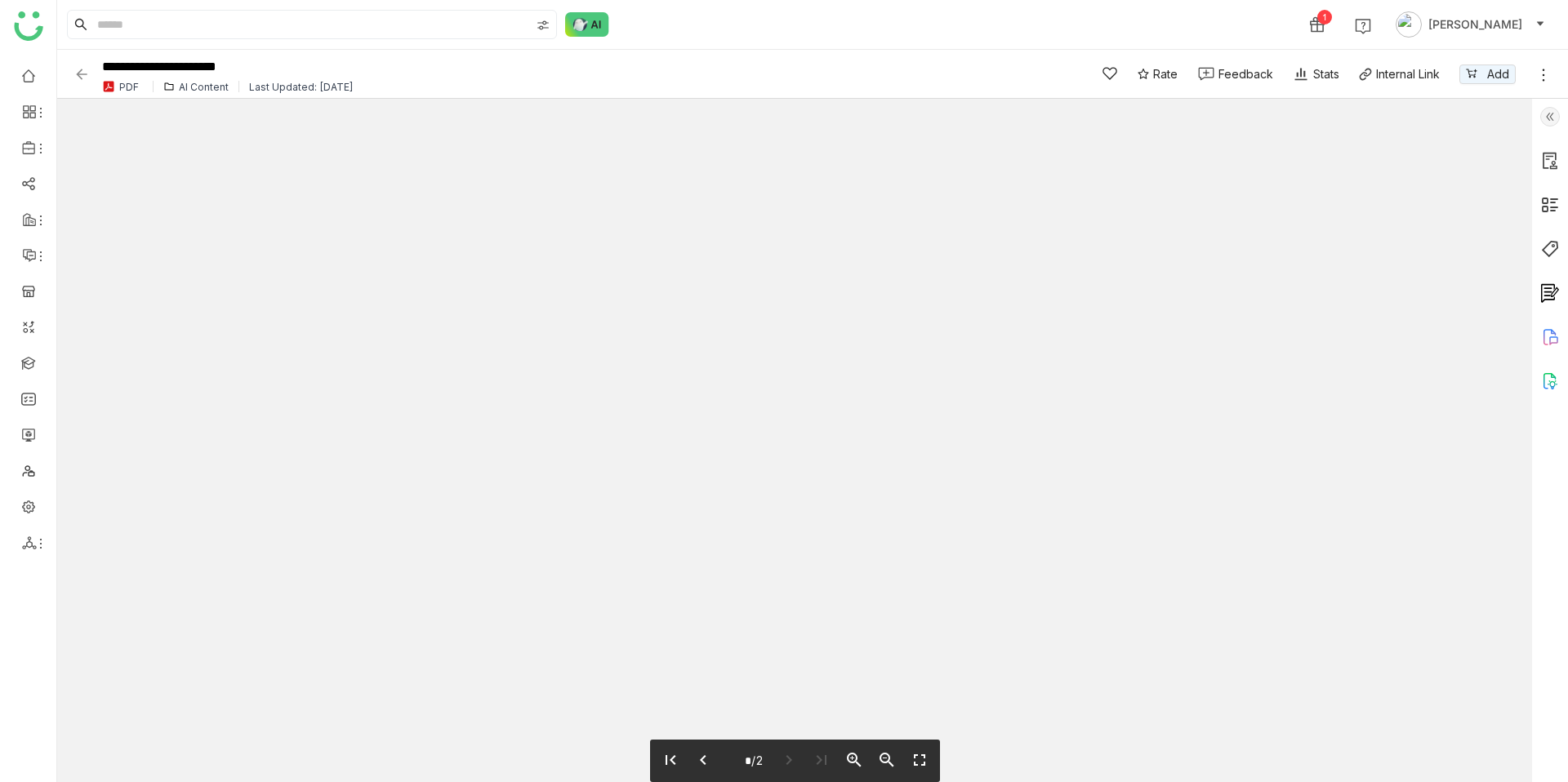
type input "*"
click at [1545, 243] on img at bounding box center [1550, 249] width 20 height 20
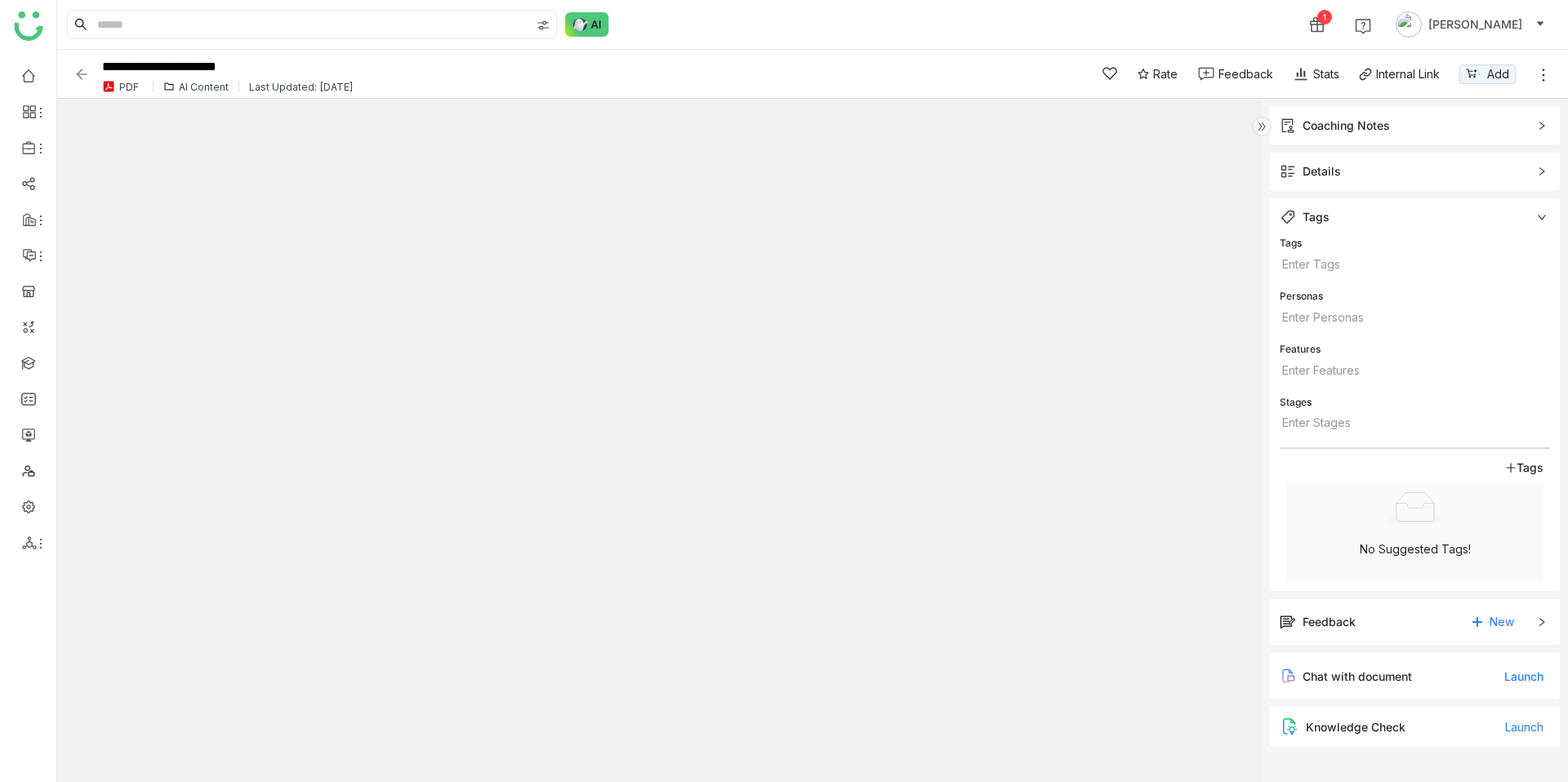
click at [1386, 175] on span "Details" at bounding box center [1403, 171] width 248 height 18
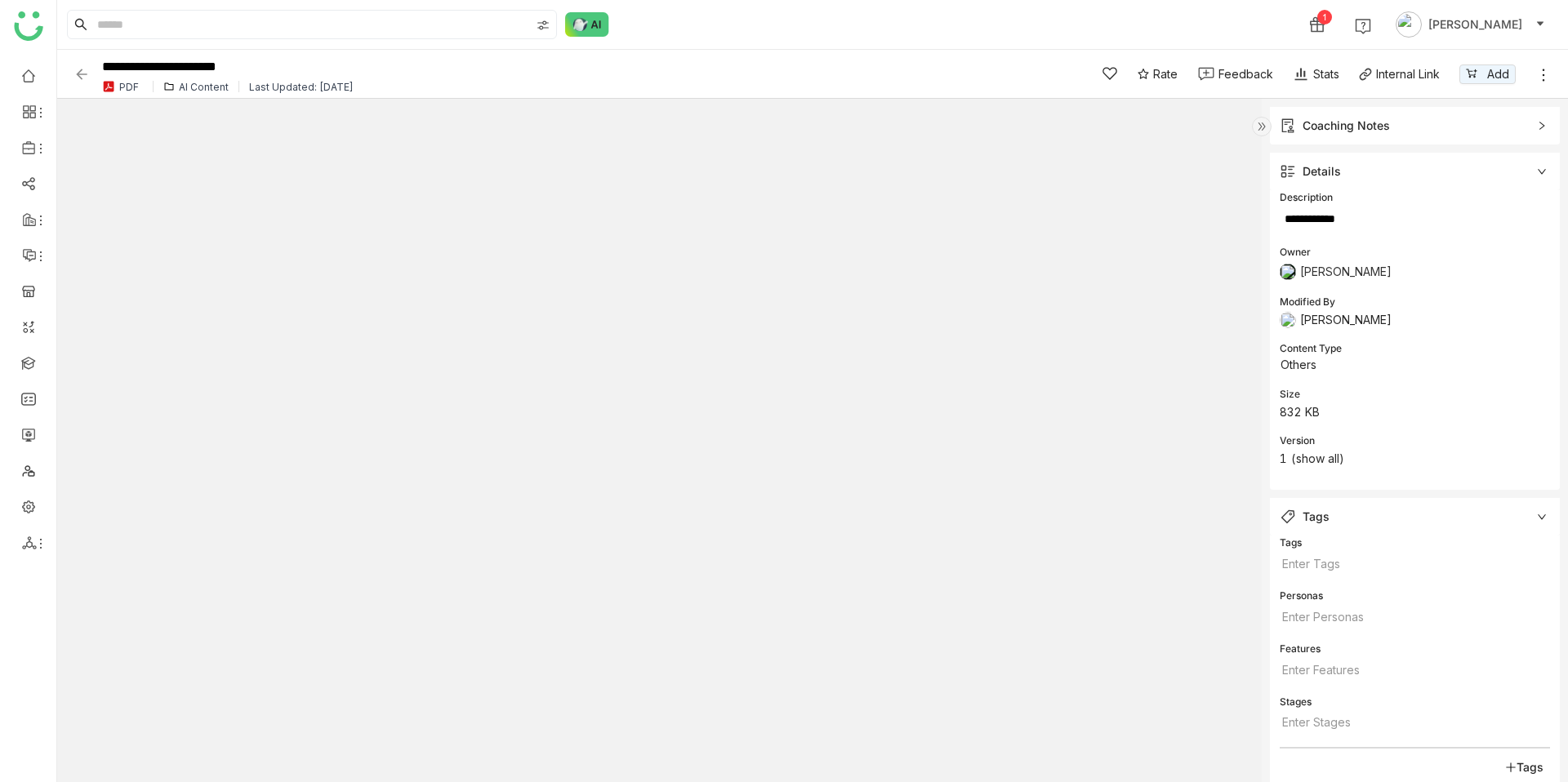
click at [1386, 175] on span "Details" at bounding box center [1403, 171] width 248 height 18
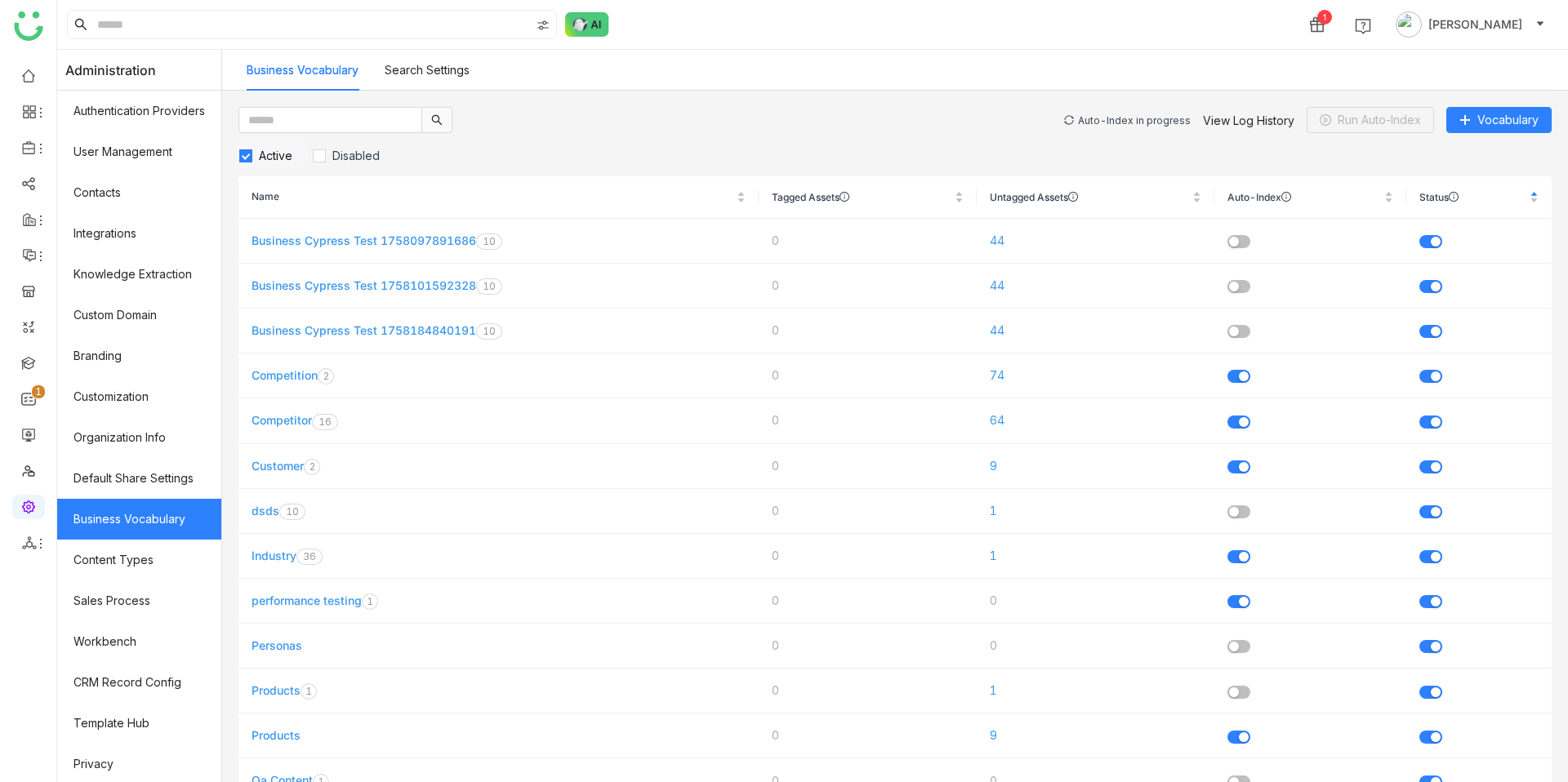
click at [1150, 128] on div "Auto-Index in progress View Log History Run Auto-Index Vocabulary" at bounding box center [1308, 120] width 487 height 26
click at [1148, 119] on div "Auto-Index in progress" at bounding box center [1134, 120] width 112 height 12
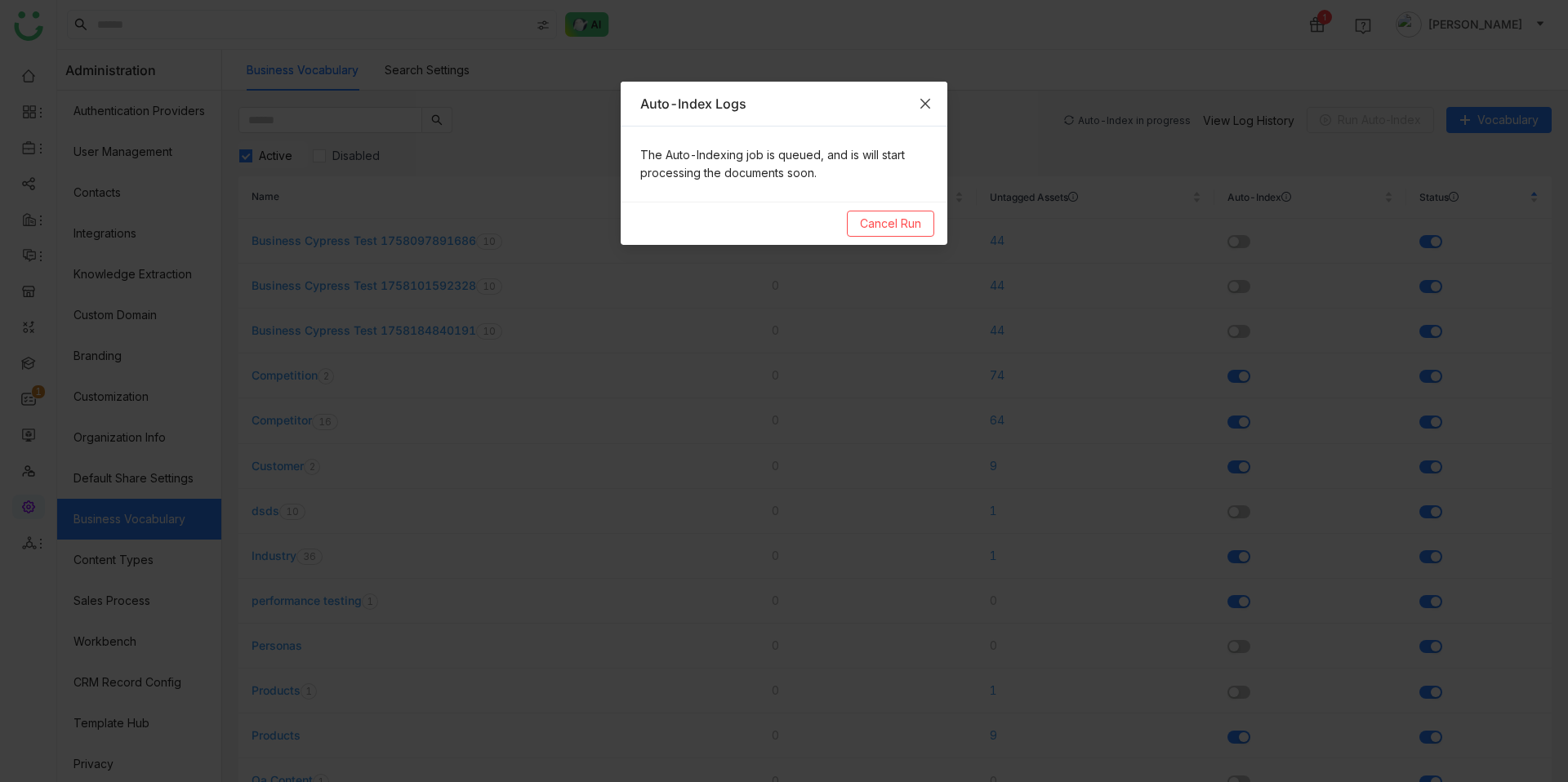
click at [934, 108] on span "Close" at bounding box center [926, 104] width 44 height 44
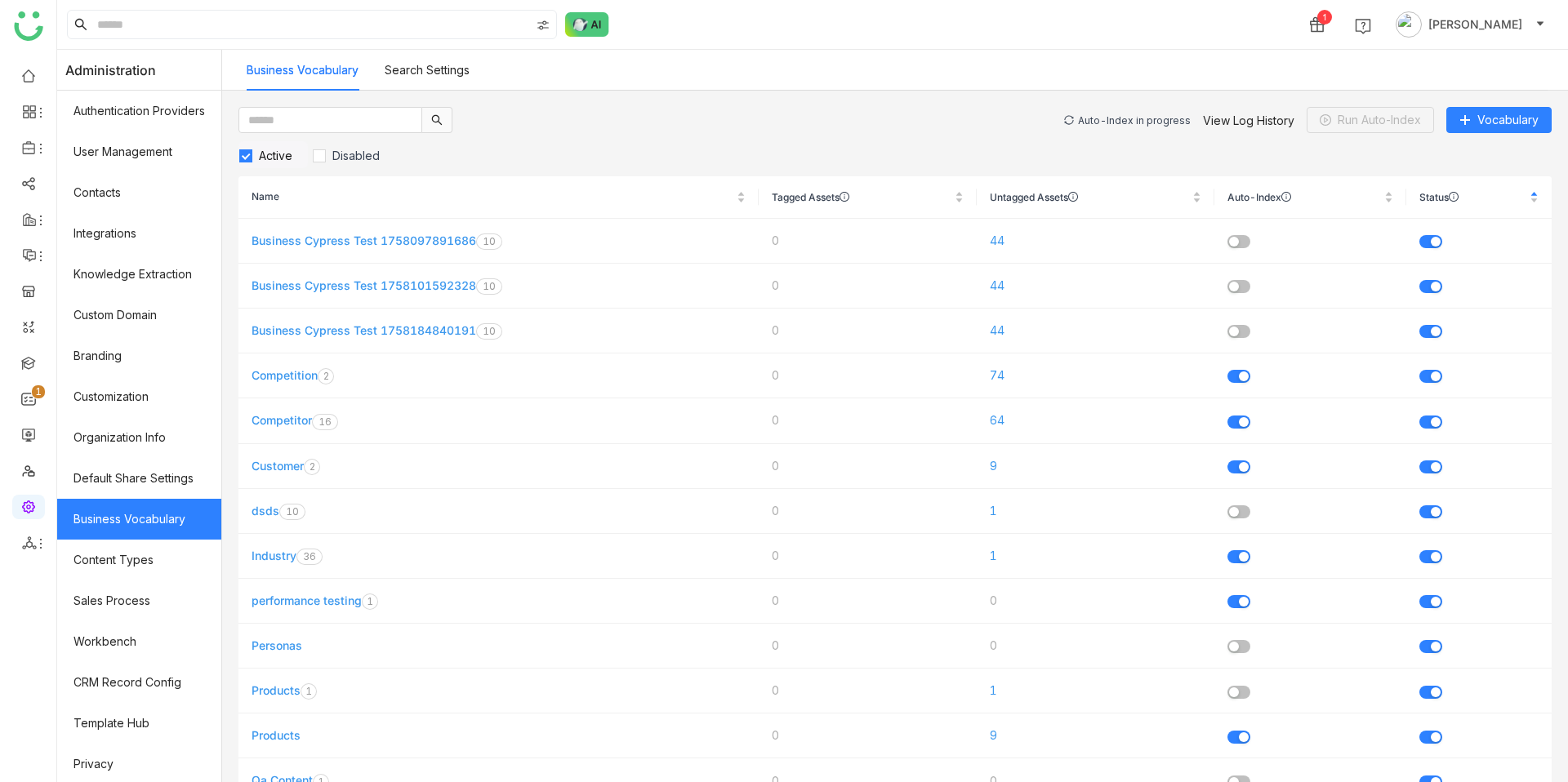
click at [1167, 122] on div "Auto-Index in progress" at bounding box center [1134, 120] width 112 height 12
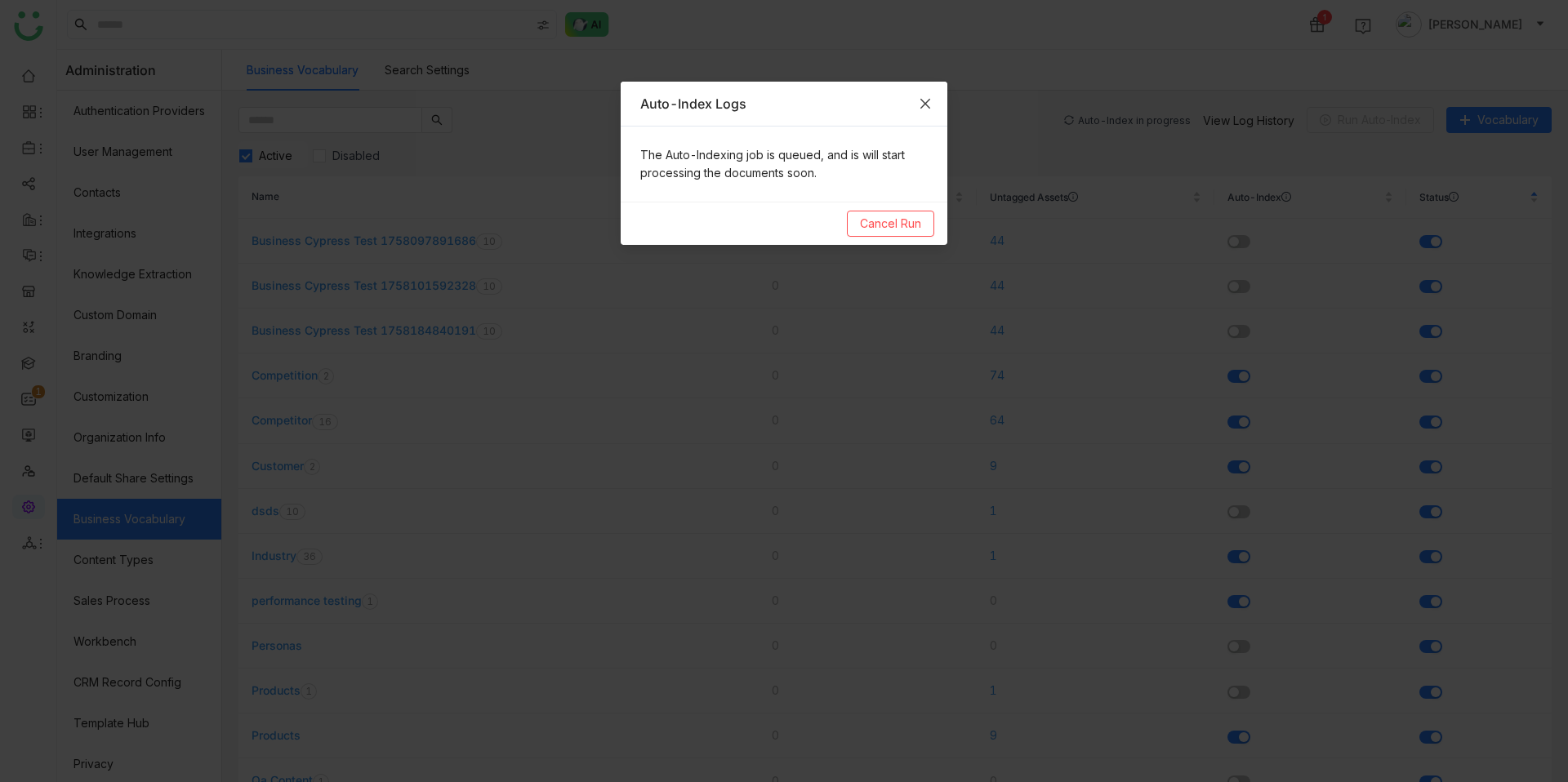
click at [930, 103] on icon "Close" at bounding box center [926, 103] width 13 height 13
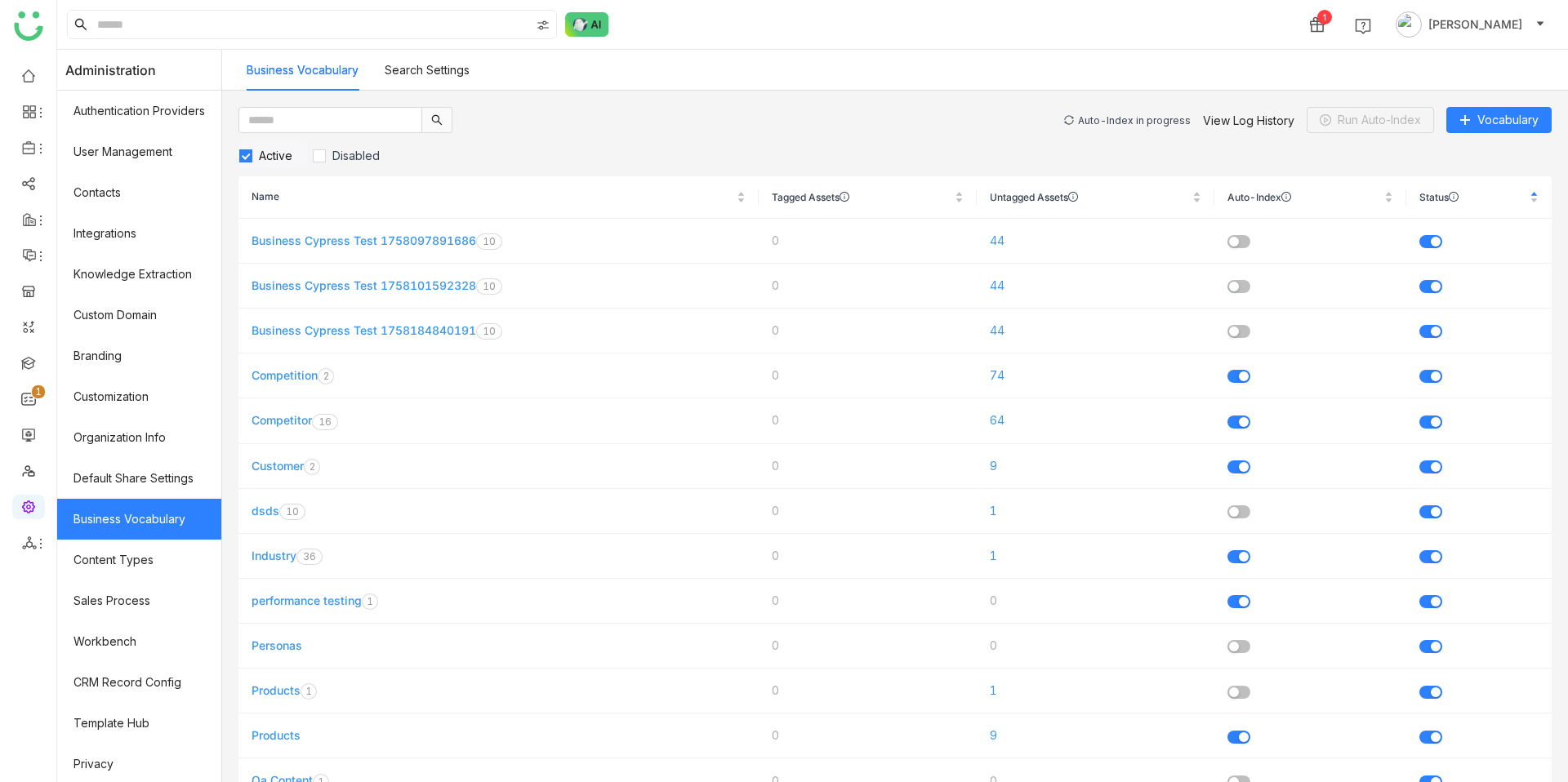
click at [1100, 117] on div "Auto-Index in progress" at bounding box center [1134, 120] width 112 height 12
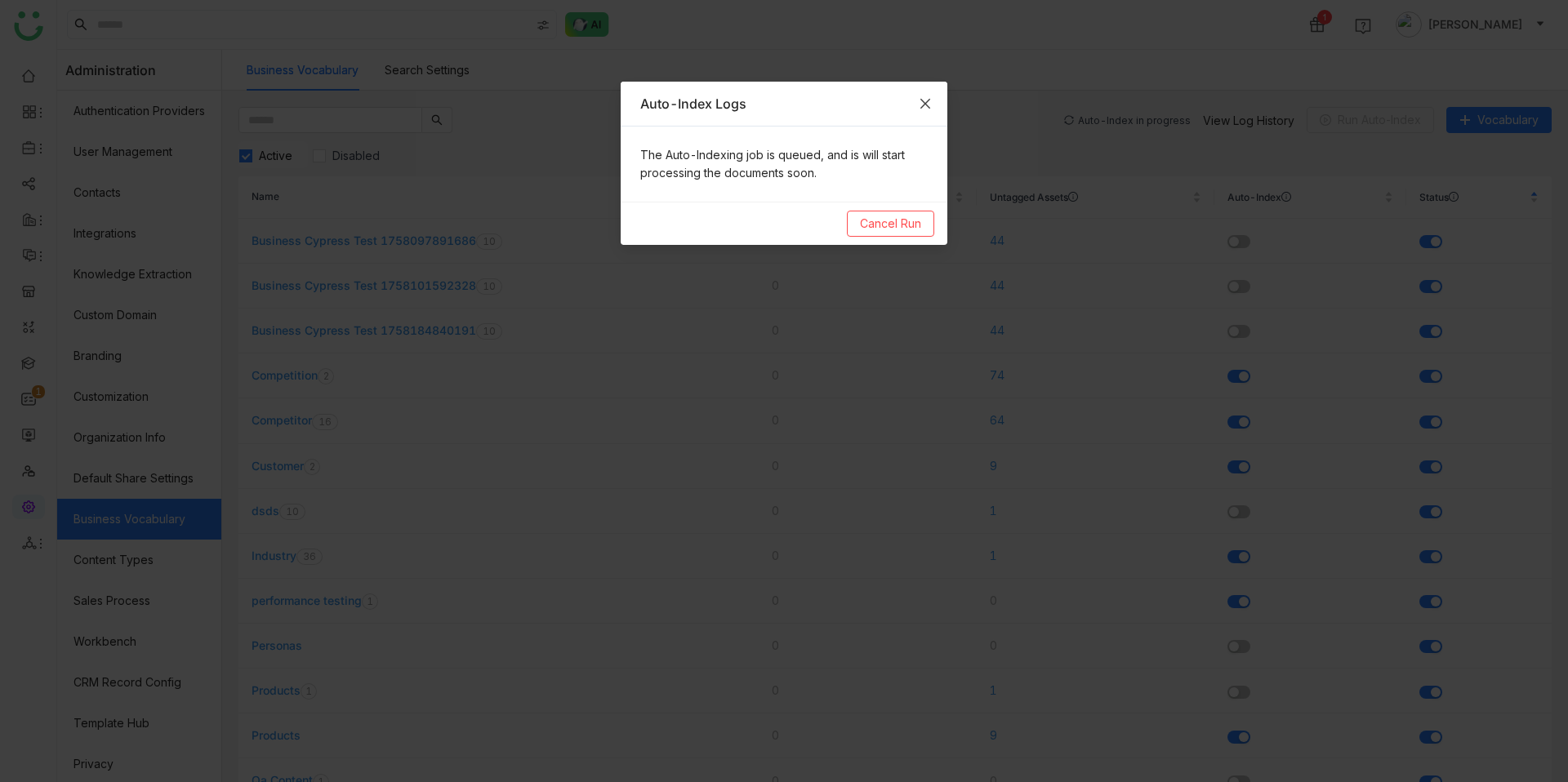
click at [930, 104] on icon "Close" at bounding box center [926, 103] width 13 height 13
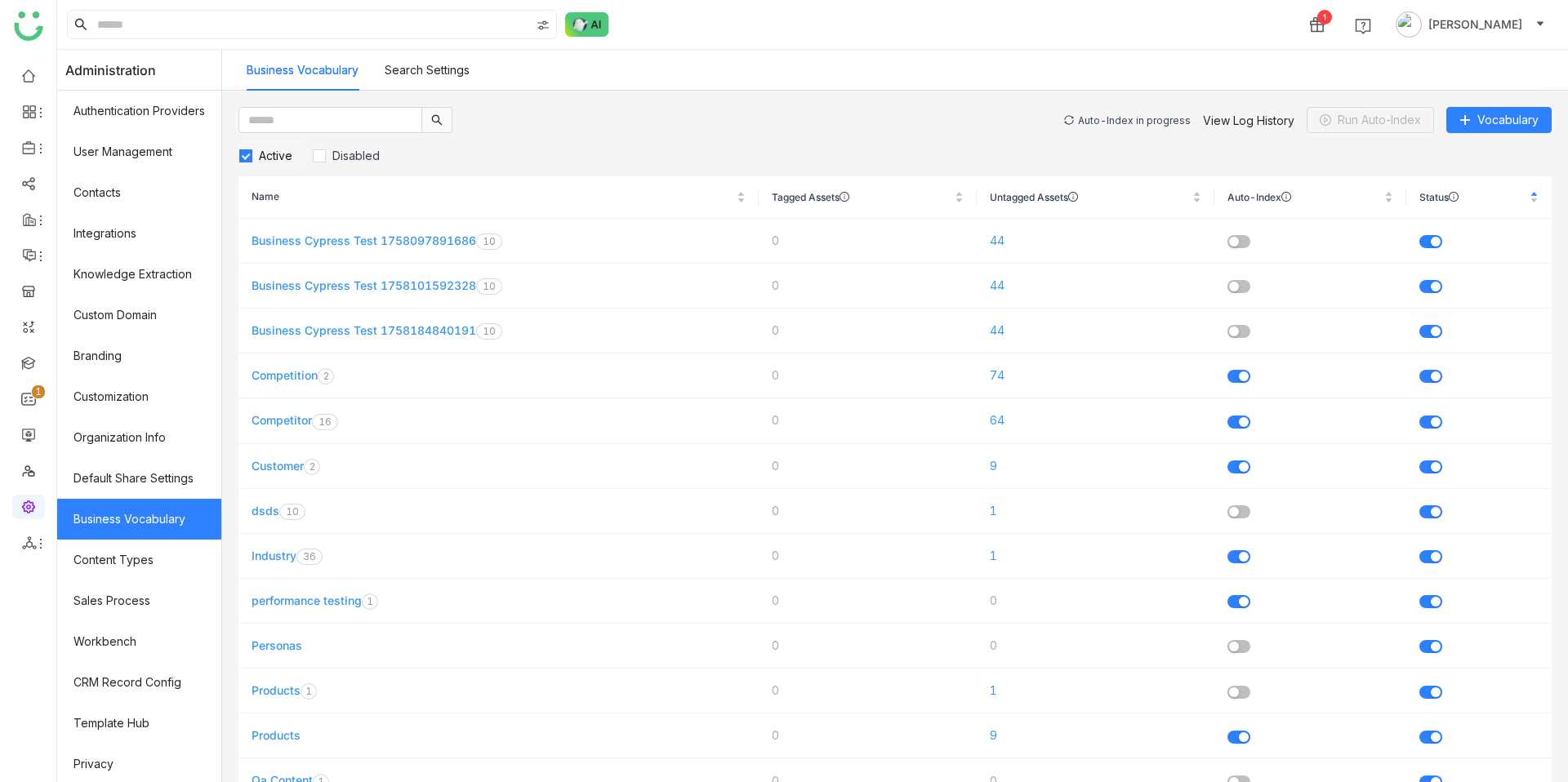
click at [1117, 121] on div "Auto-Index in progress" at bounding box center [1134, 120] width 112 height 12
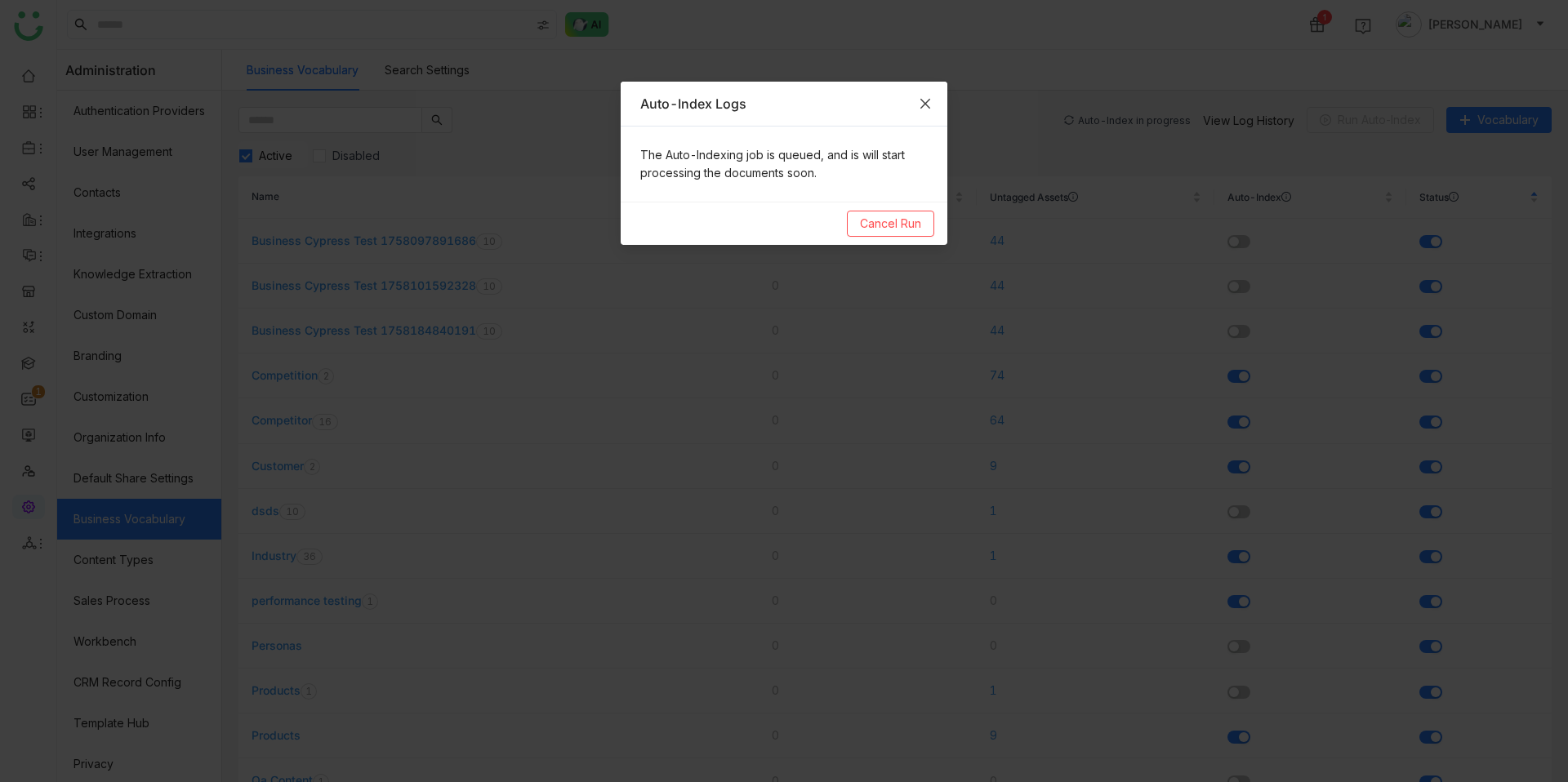
click at [930, 107] on icon "Close" at bounding box center [926, 103] width 10 height 10
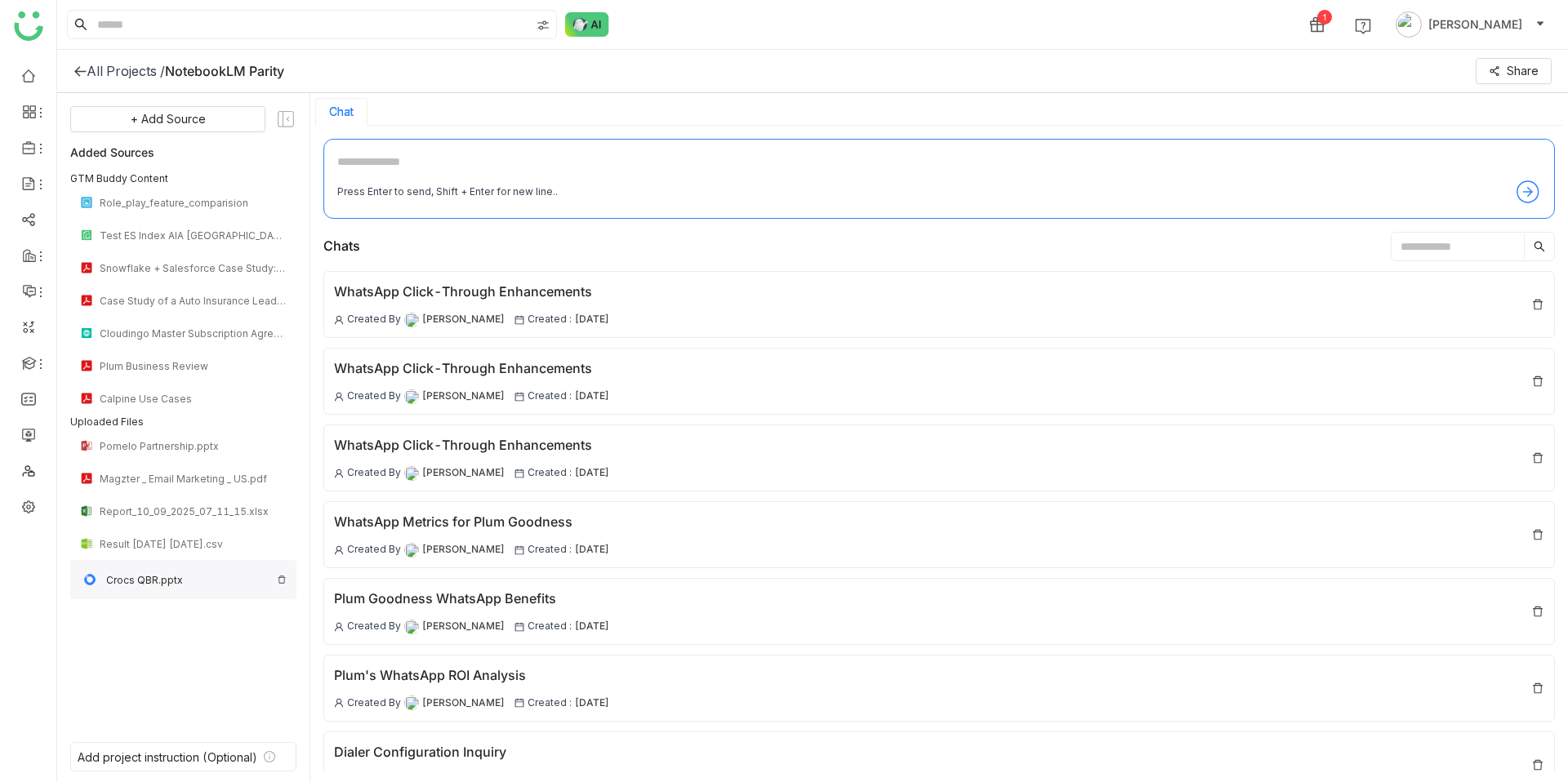
click at [163, 580] on div "Crocs QBR.pptx" at bounding box center [188, 580] width 164 height 12
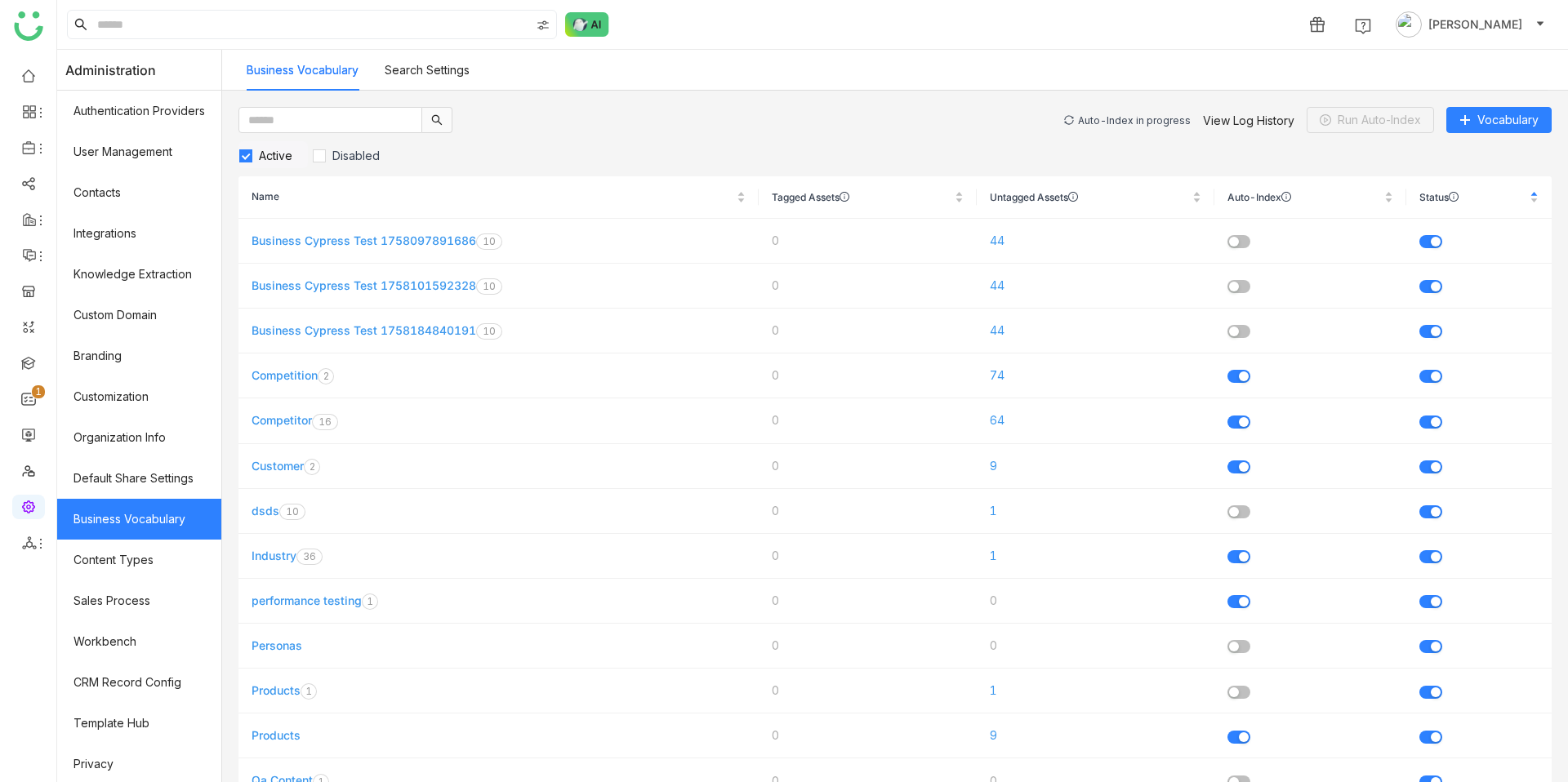
click at [1160, 121] on div "Auto-Index in progress" at bounding box center [1134, 120] width 112 height 12
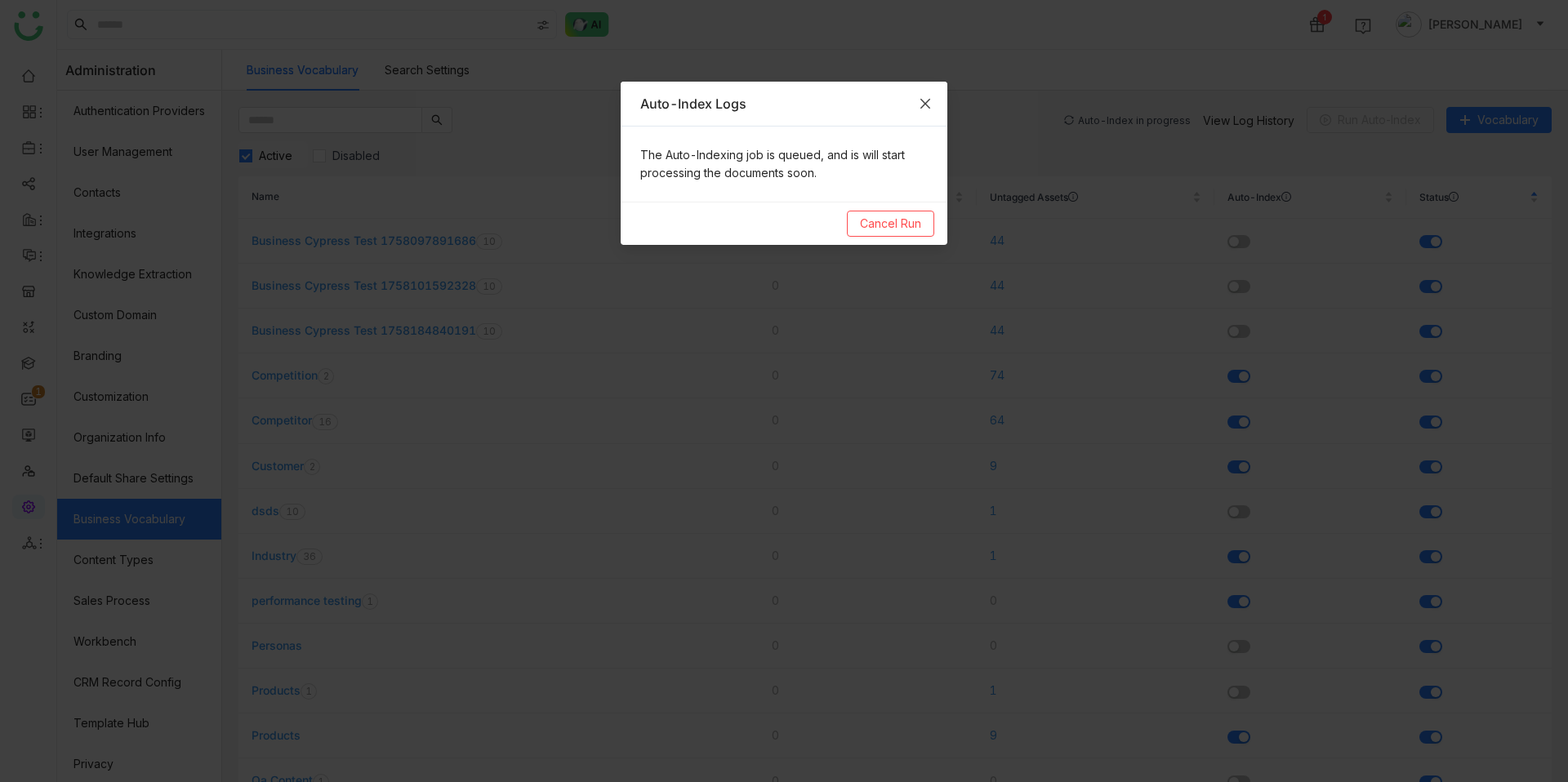
click at [920, 108] on icon "Close" at bounding box center [926, 103] width 13 height 13
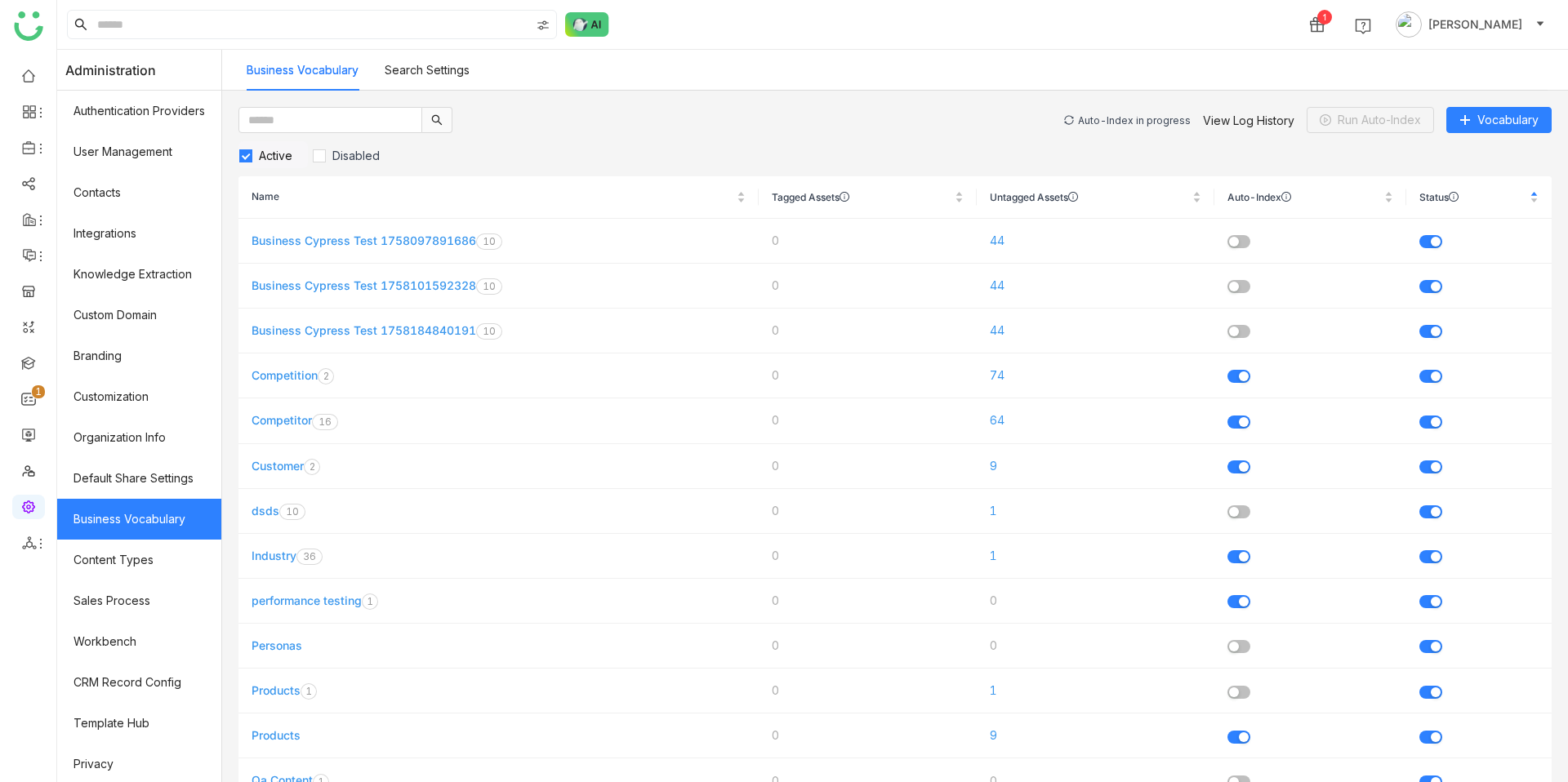
click at [1163, 119] on div "Auto-Index in progress" at bounding box center [1134, 120] width 112 height 12
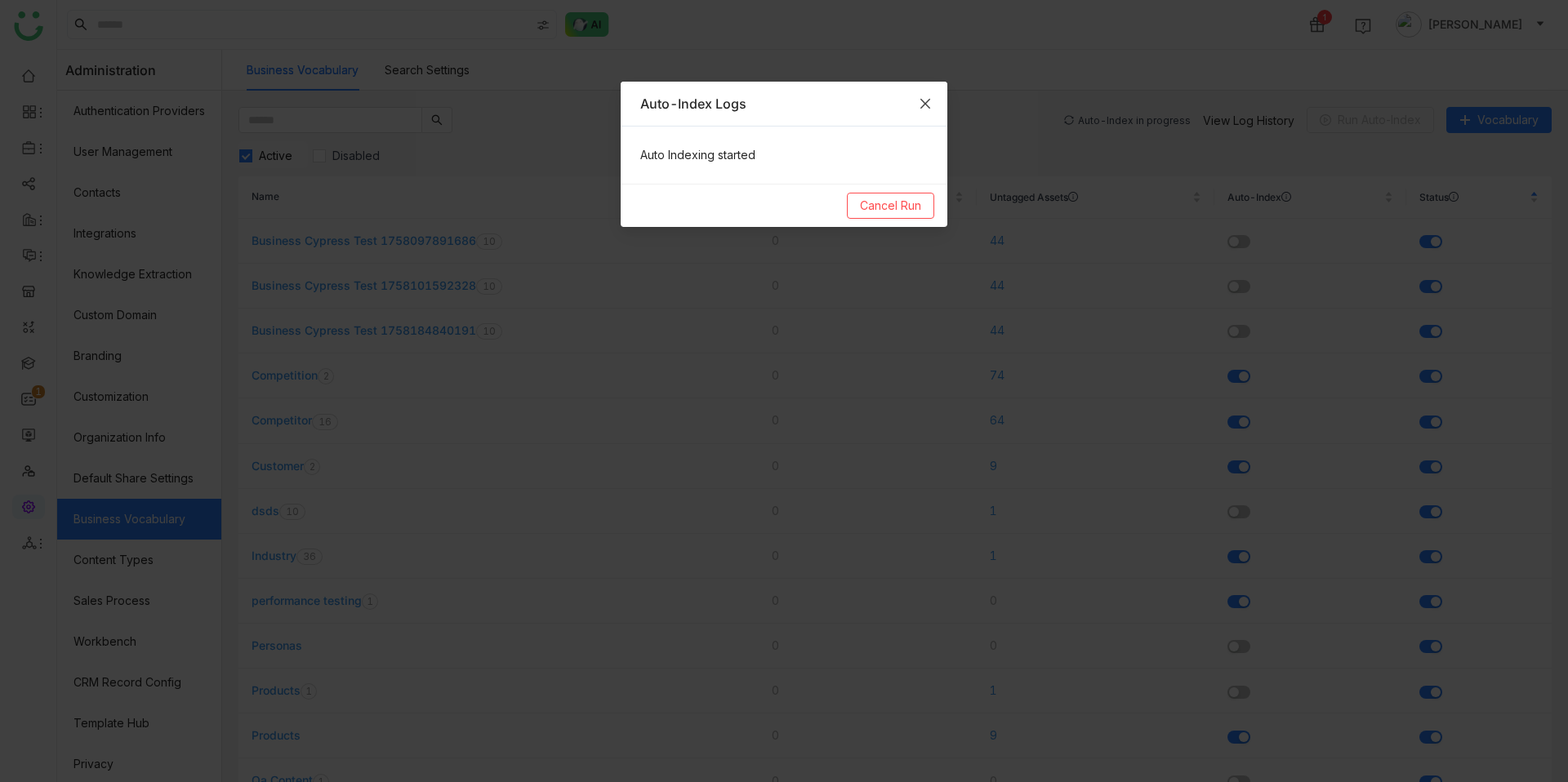
click at [927, 107] on icon "Close" at bounding box center [926, 103] width 13 height 13
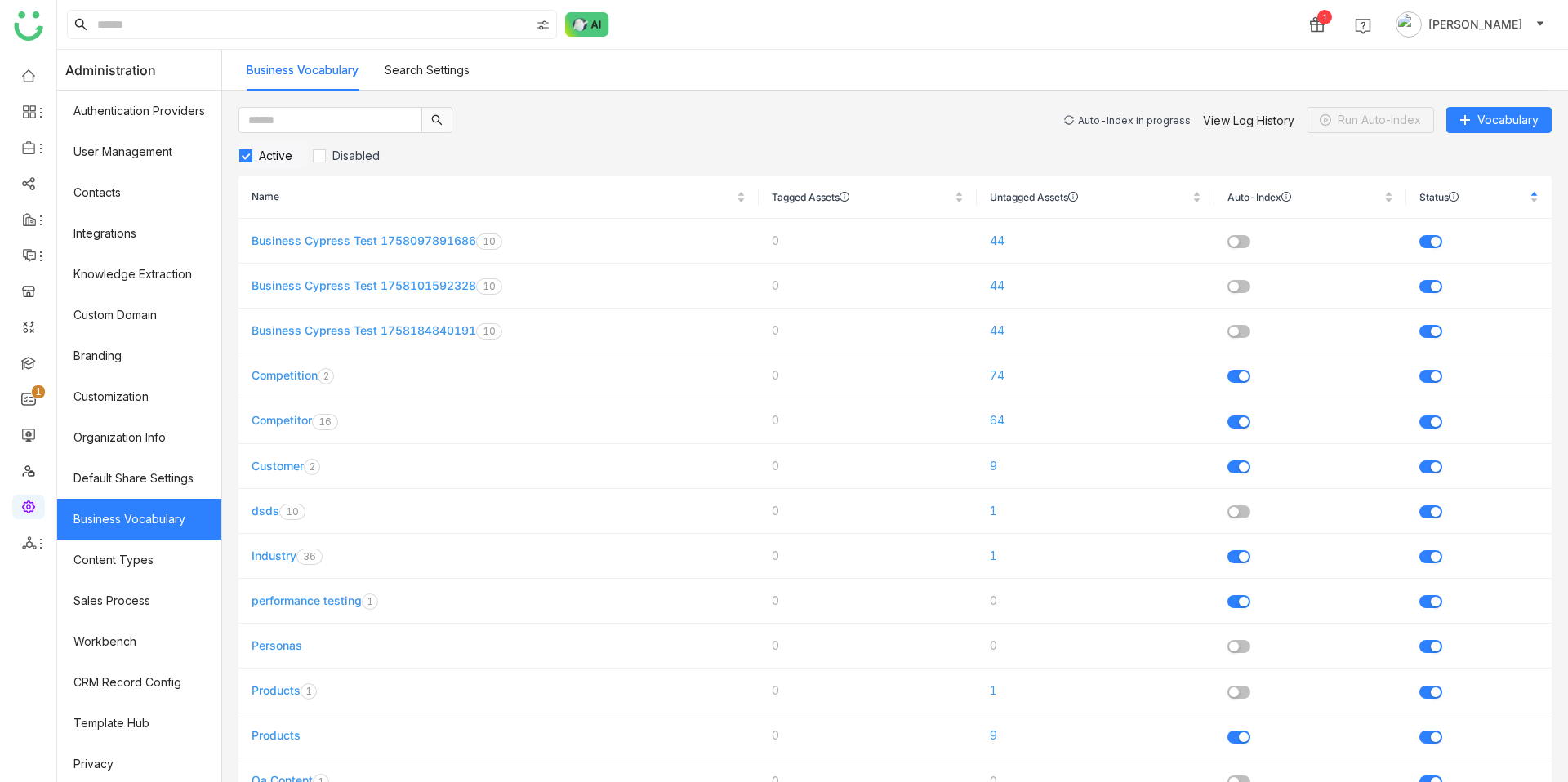
click at [1126, 119] on div "Auto-Index in progress" at bounding box center [1134, 120] width 112 height 12
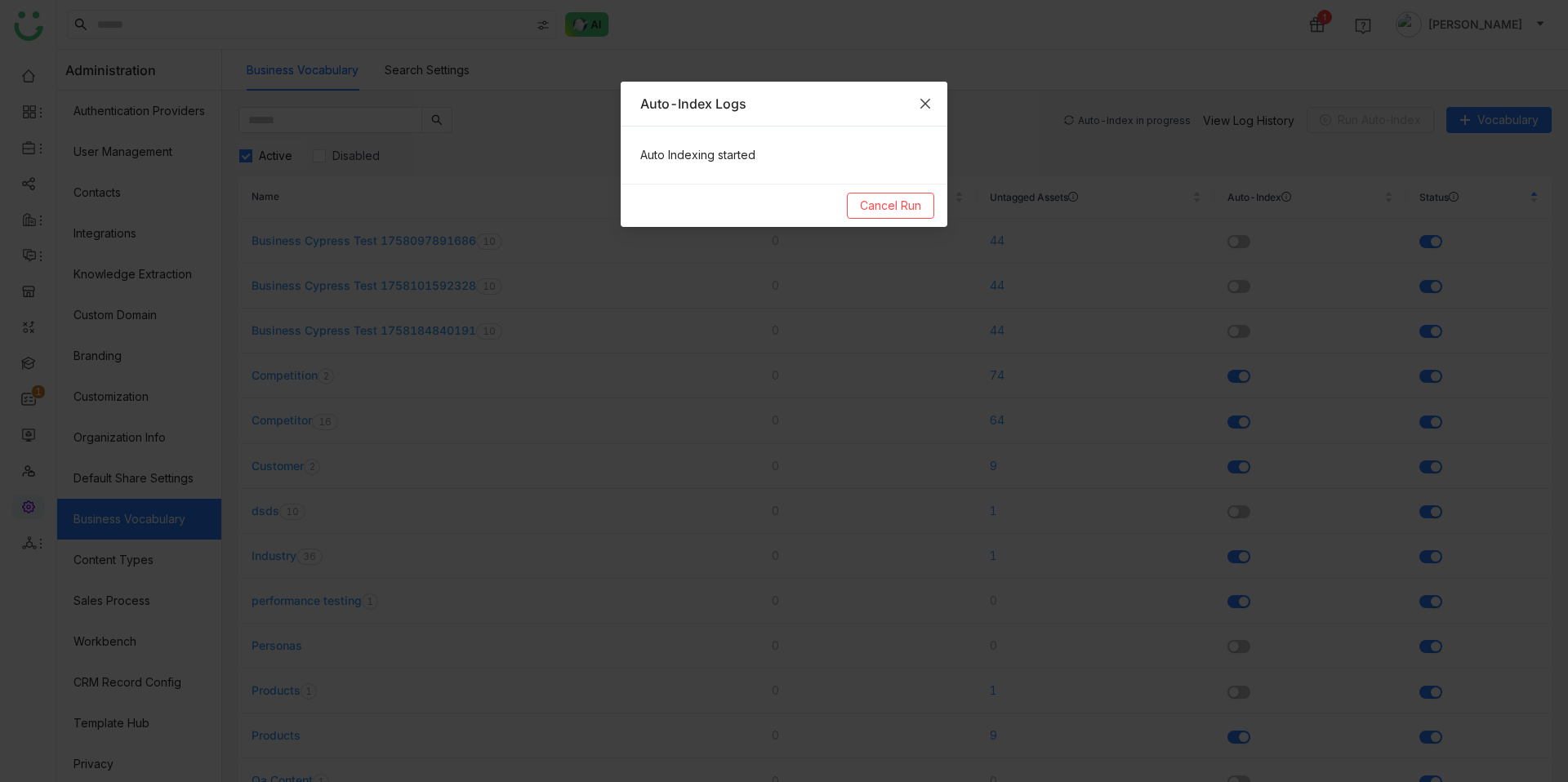
click at [927, 109] on icon "Close" at bounding box center [926, 103] width 13 height 13
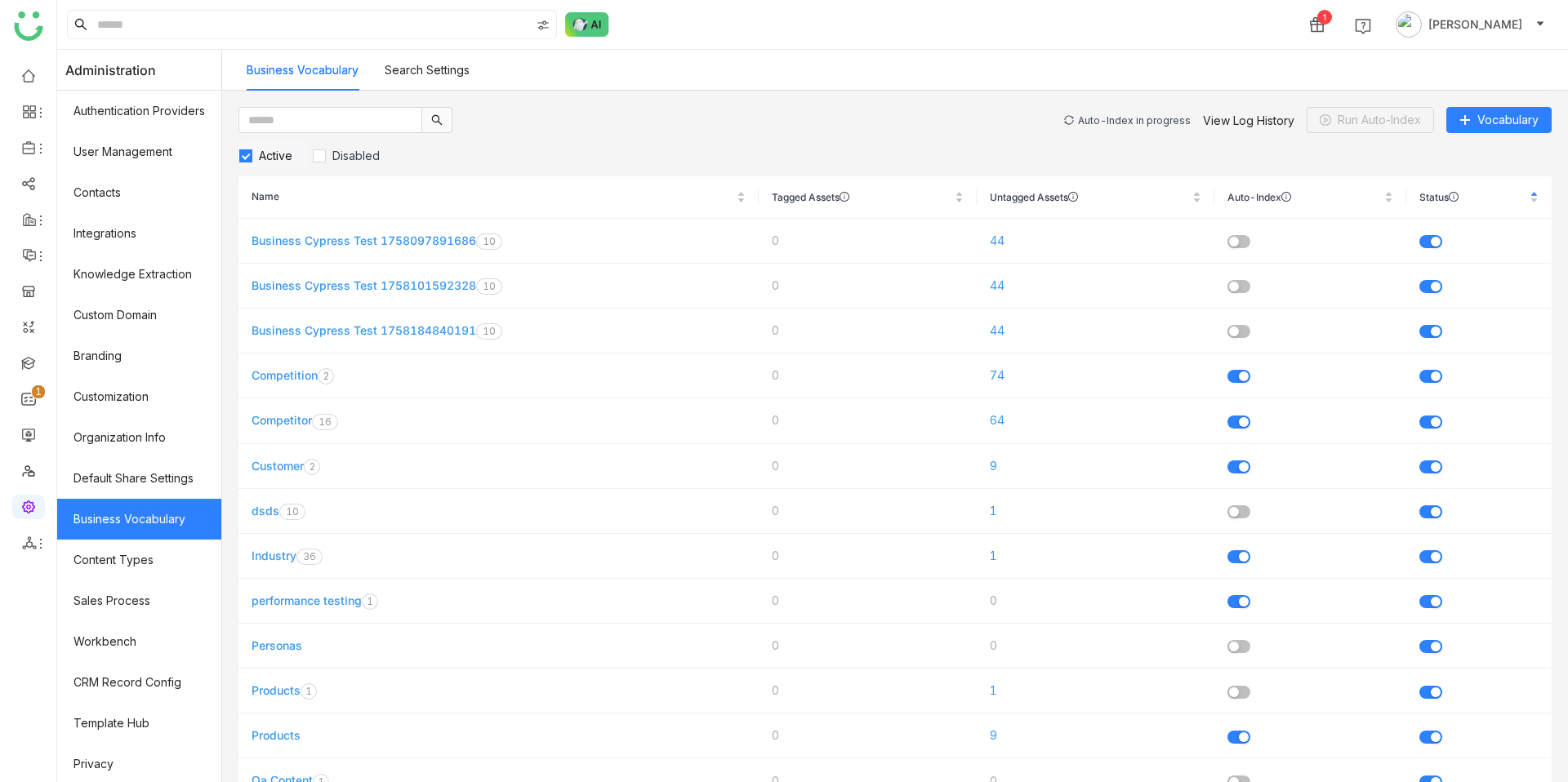
click at [1113, 118] on div "Auto-Index in progress" at bounding box center [1134, 120] width 112 height 12
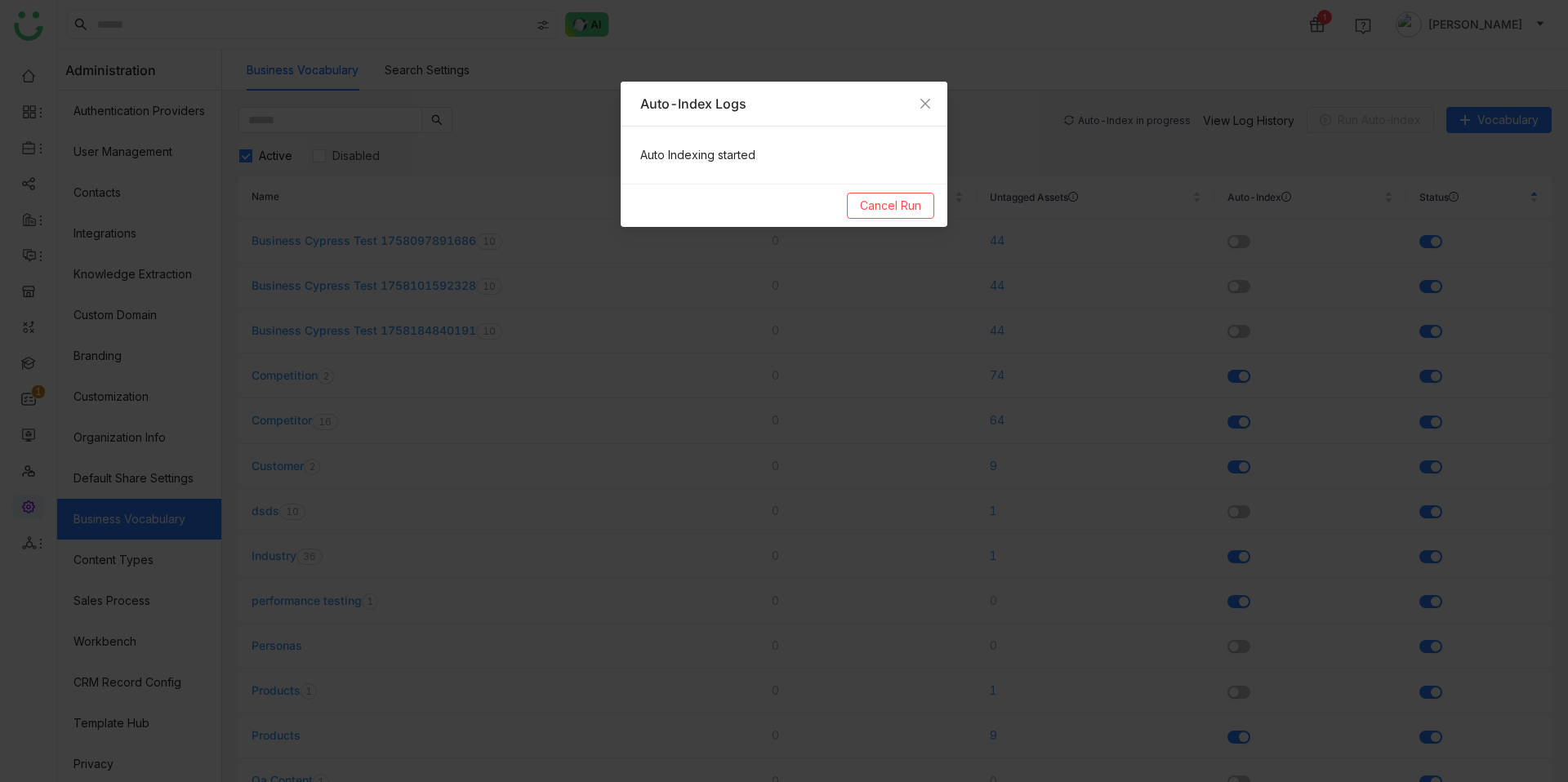
click at [948, 107] on nz-modal-container "Auto-Index Logs Auto Indexing started Cancel Run" at bounding box center [784, 391] width 1568 height 782
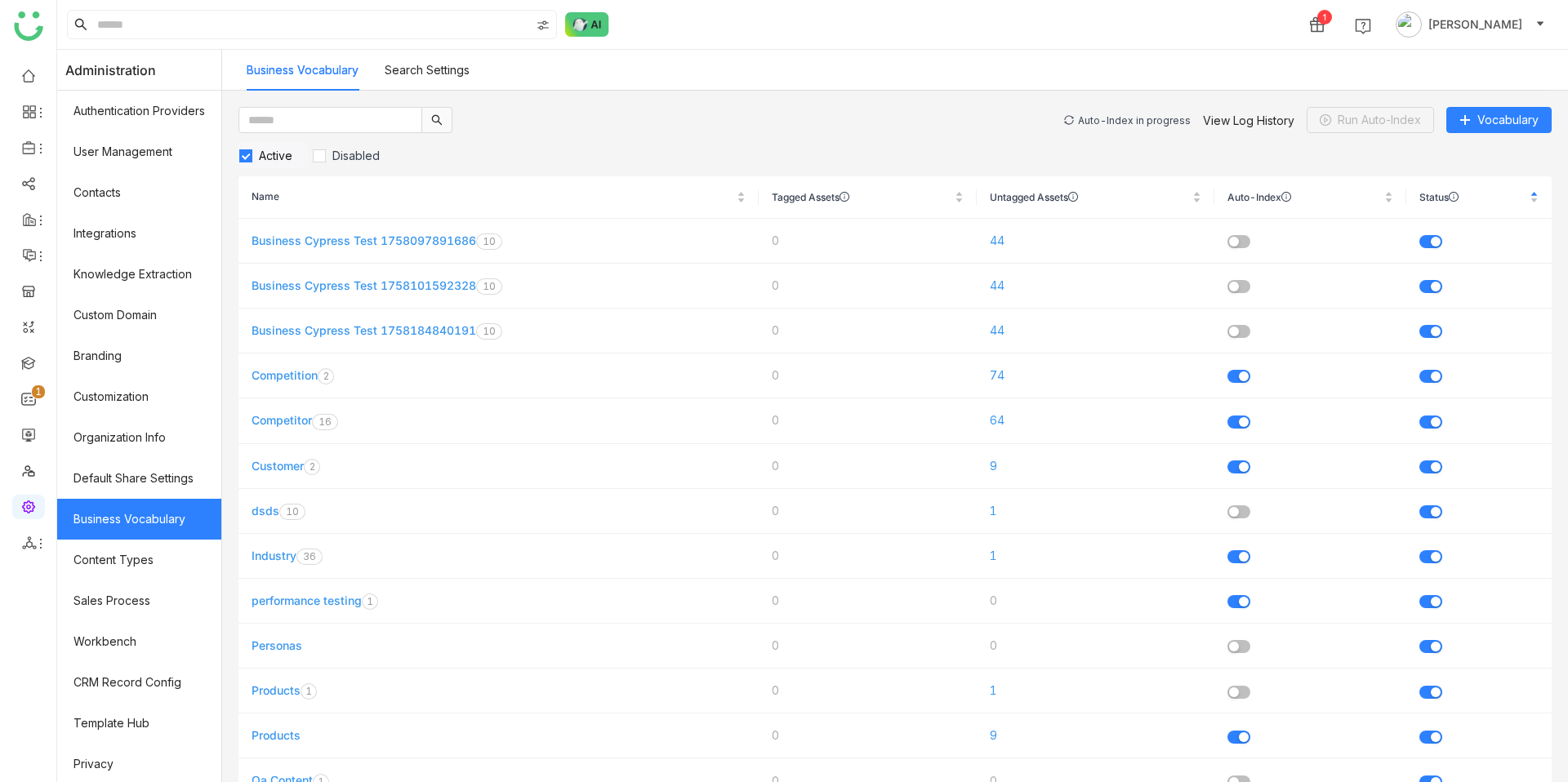
click at [1163, 116] on div "Auto-Index in progress" at bounding box center [1134, 120] width 112 height 12
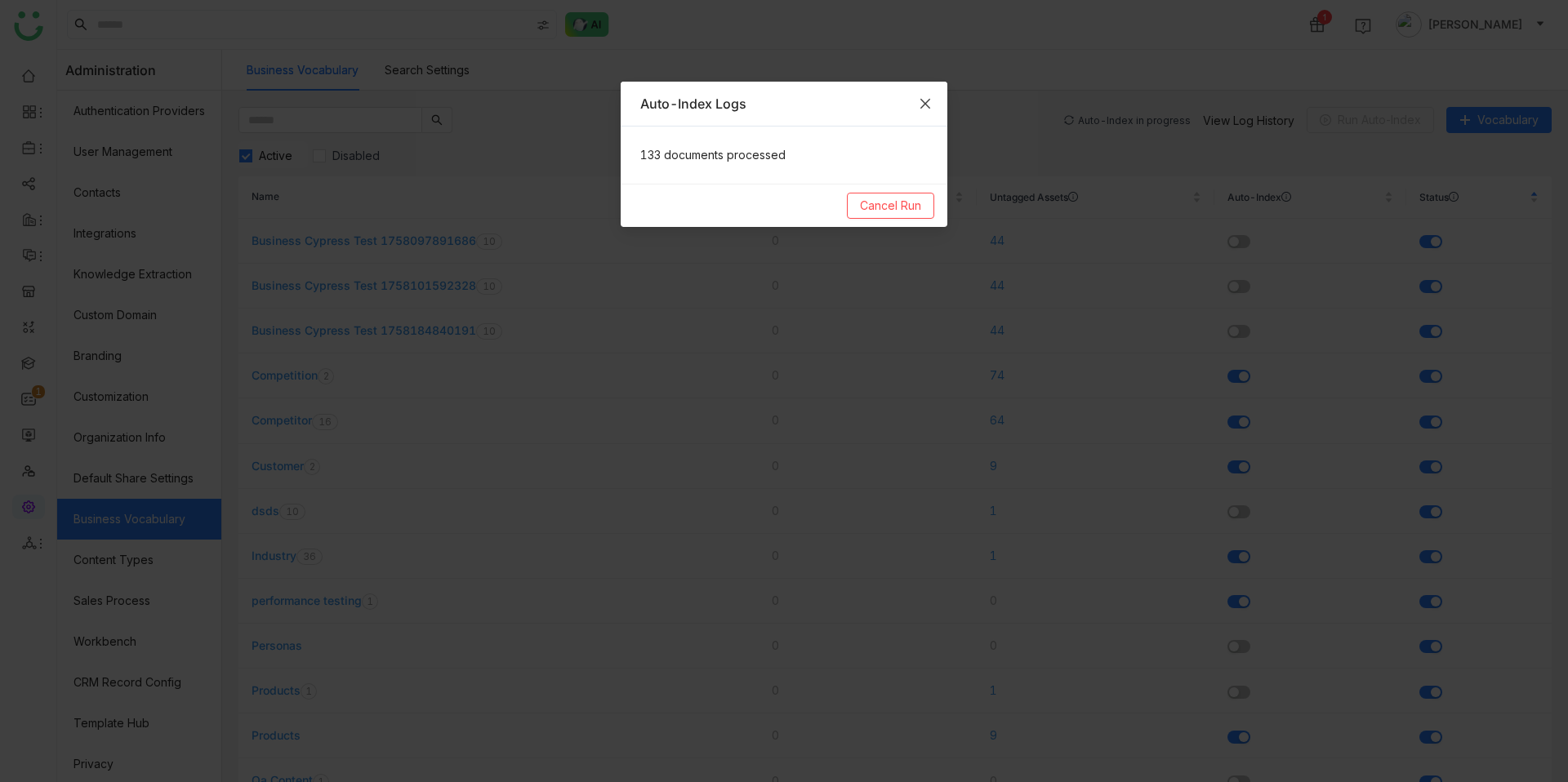
click at [923, 104] on icon "Close" at bounding box center [926, 103] width 13 height 13
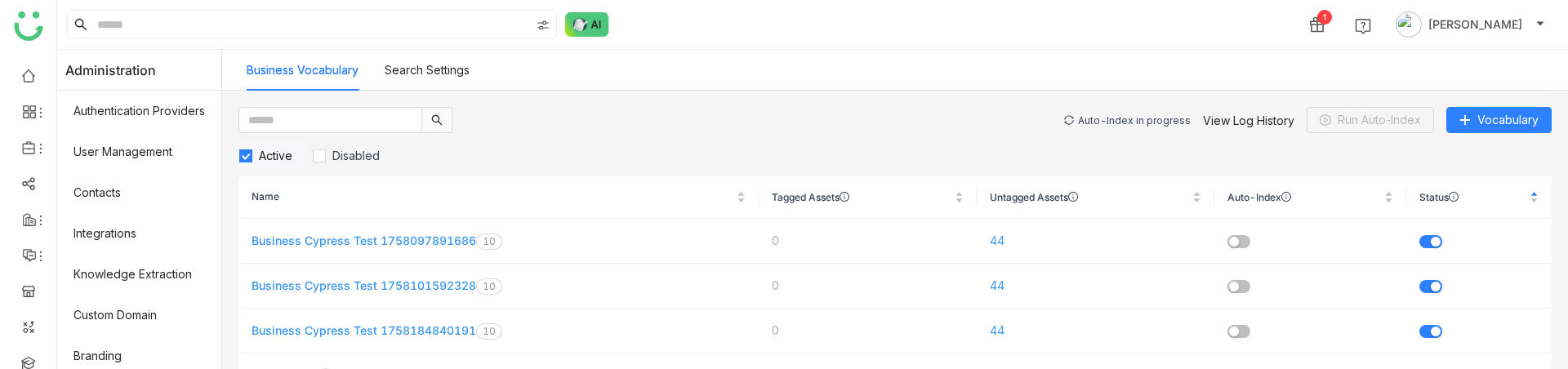
click at [1176, 122] on div "Auto-Index in progress" at bounding box center [1134, 120] width 112 height 12
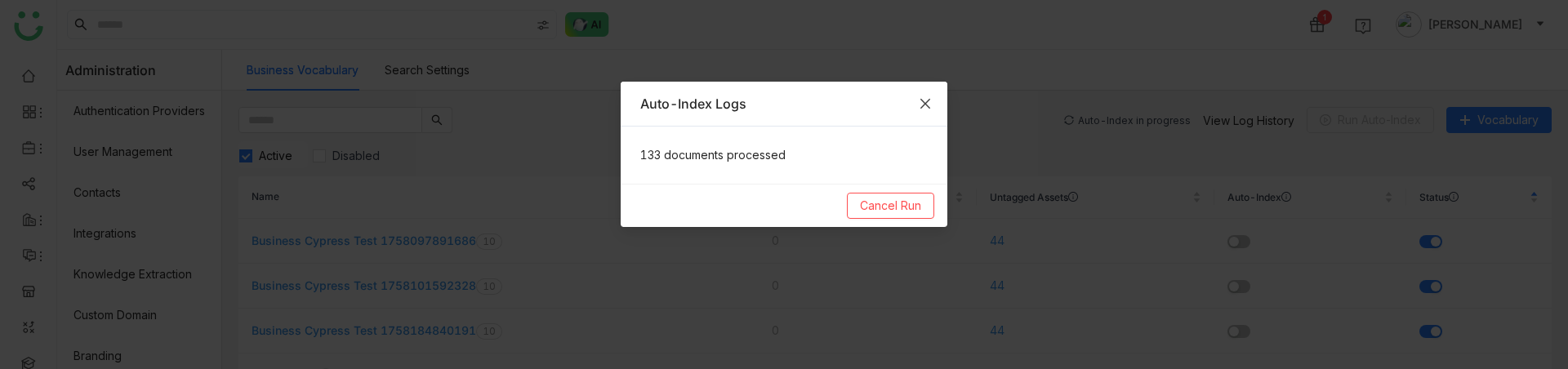
click at [927, 95] on span "Close" at bounding box center [926, 104] width 44 height 44
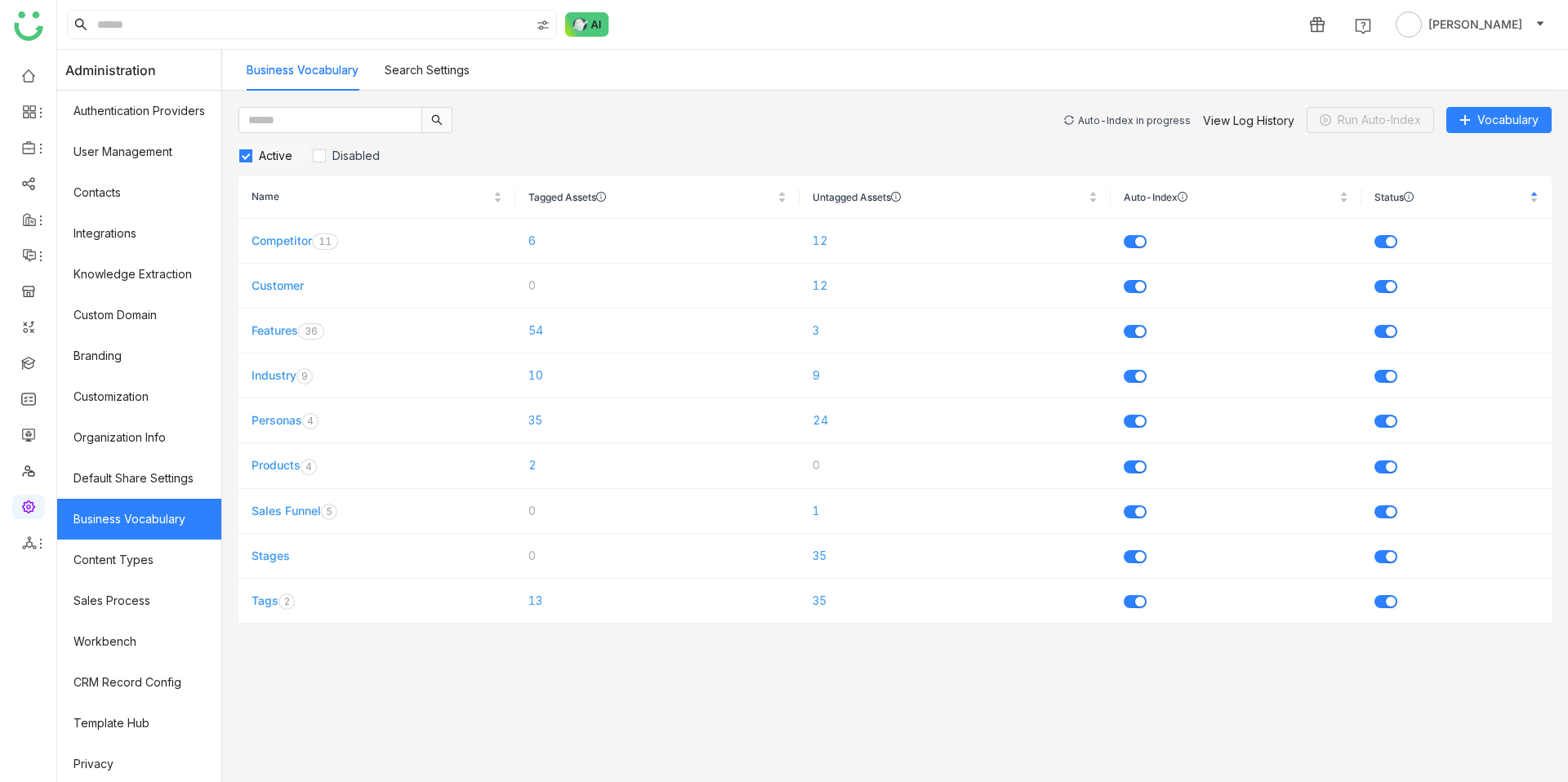
click at [1111, 114] on div "Auto-Index in progress" at bounding box center [1134, 120] width 112 height 12
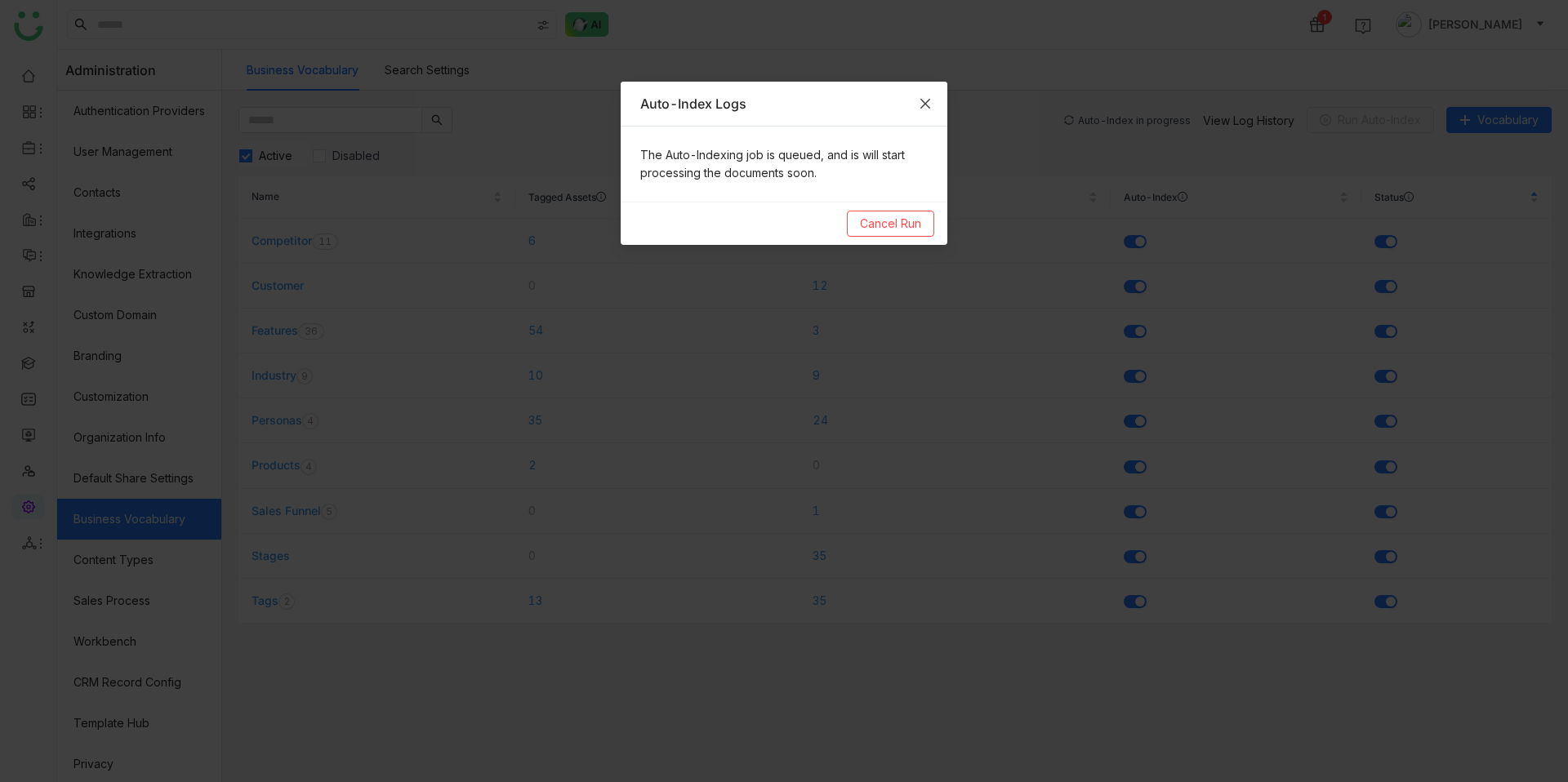
click at [919, 102] on icon "Close" at bounding box center [926, 103] width 13 height 13
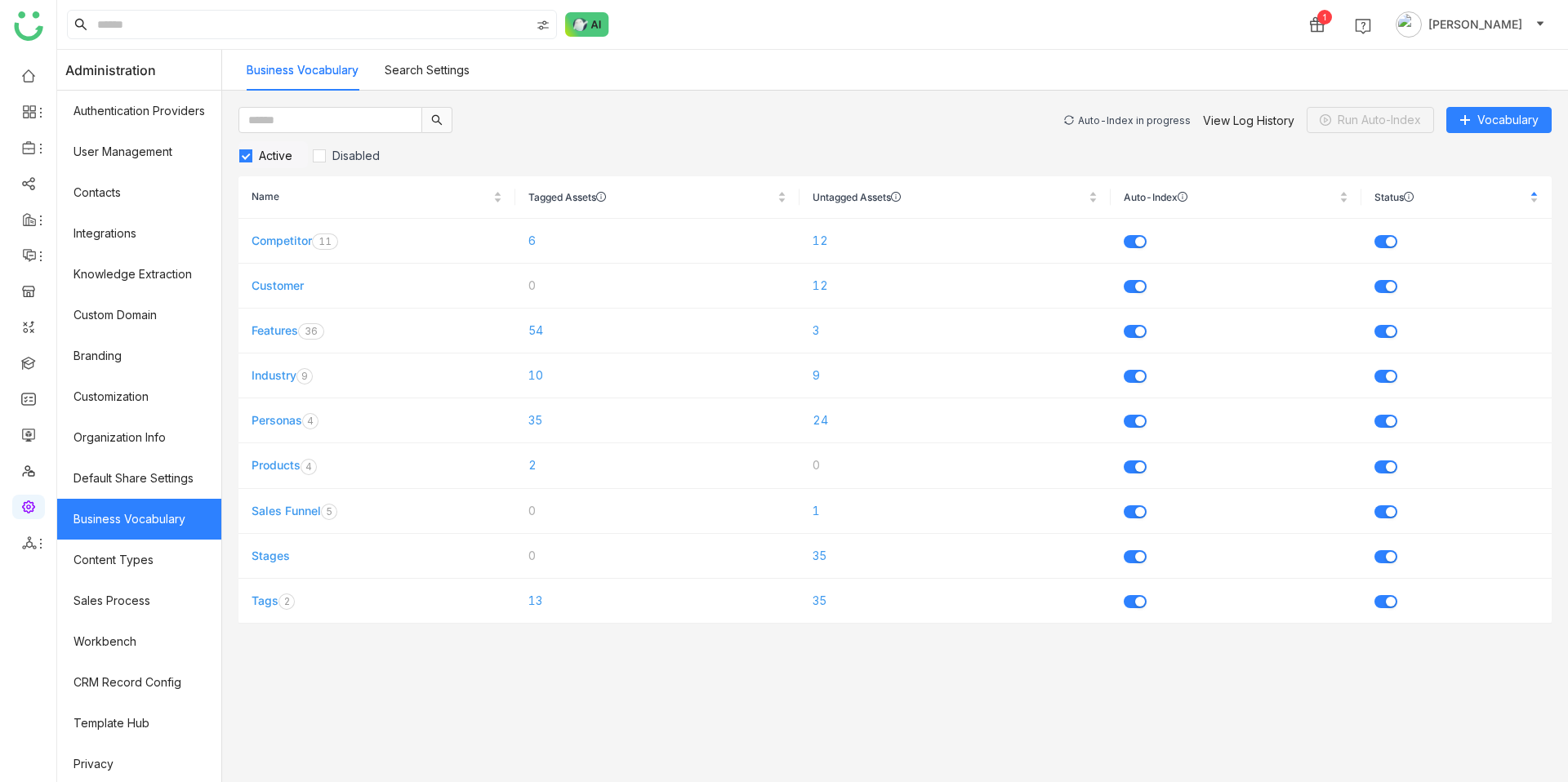
click at [1101, 116] on div "Auto-Index in progress" at bounding box center [1134, 120] width 112 height 12
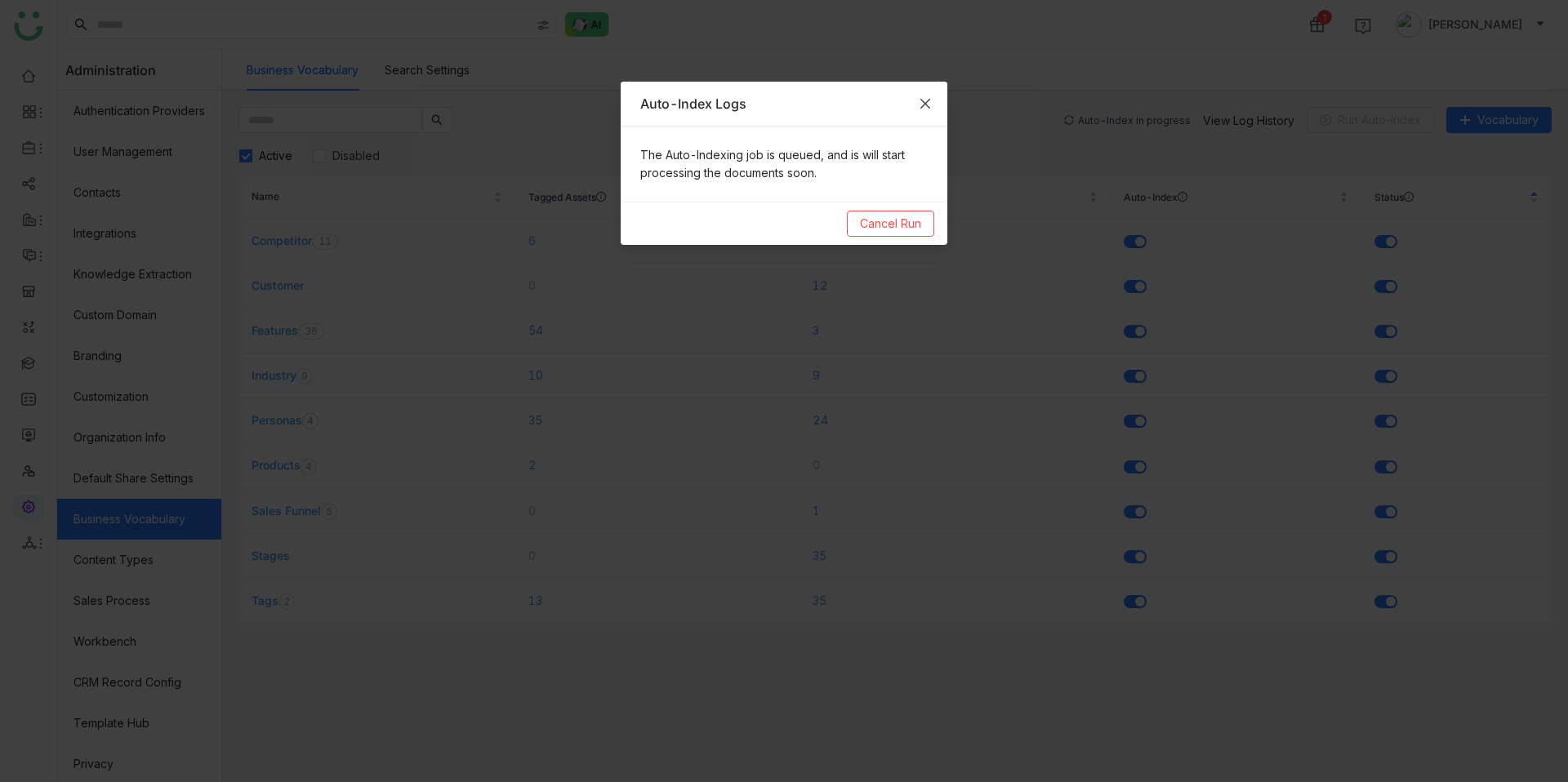
click at [943, 102] on span "Close" at bounding box center [926, 104] width 44 height 44
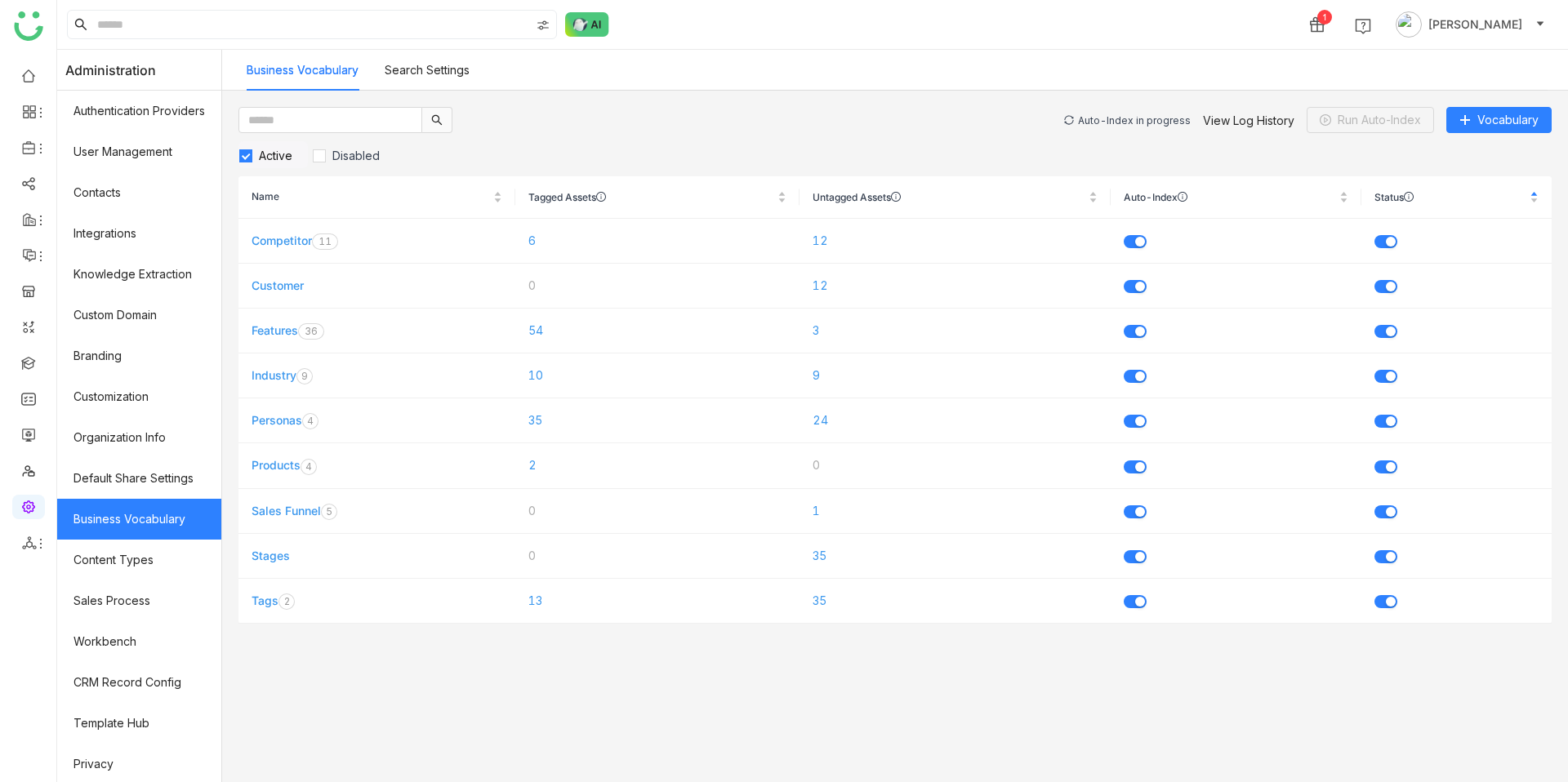
click at [1102, 121] on div "Auto-Index in progress" at bounding box center [1134, 120] width 112 height 12
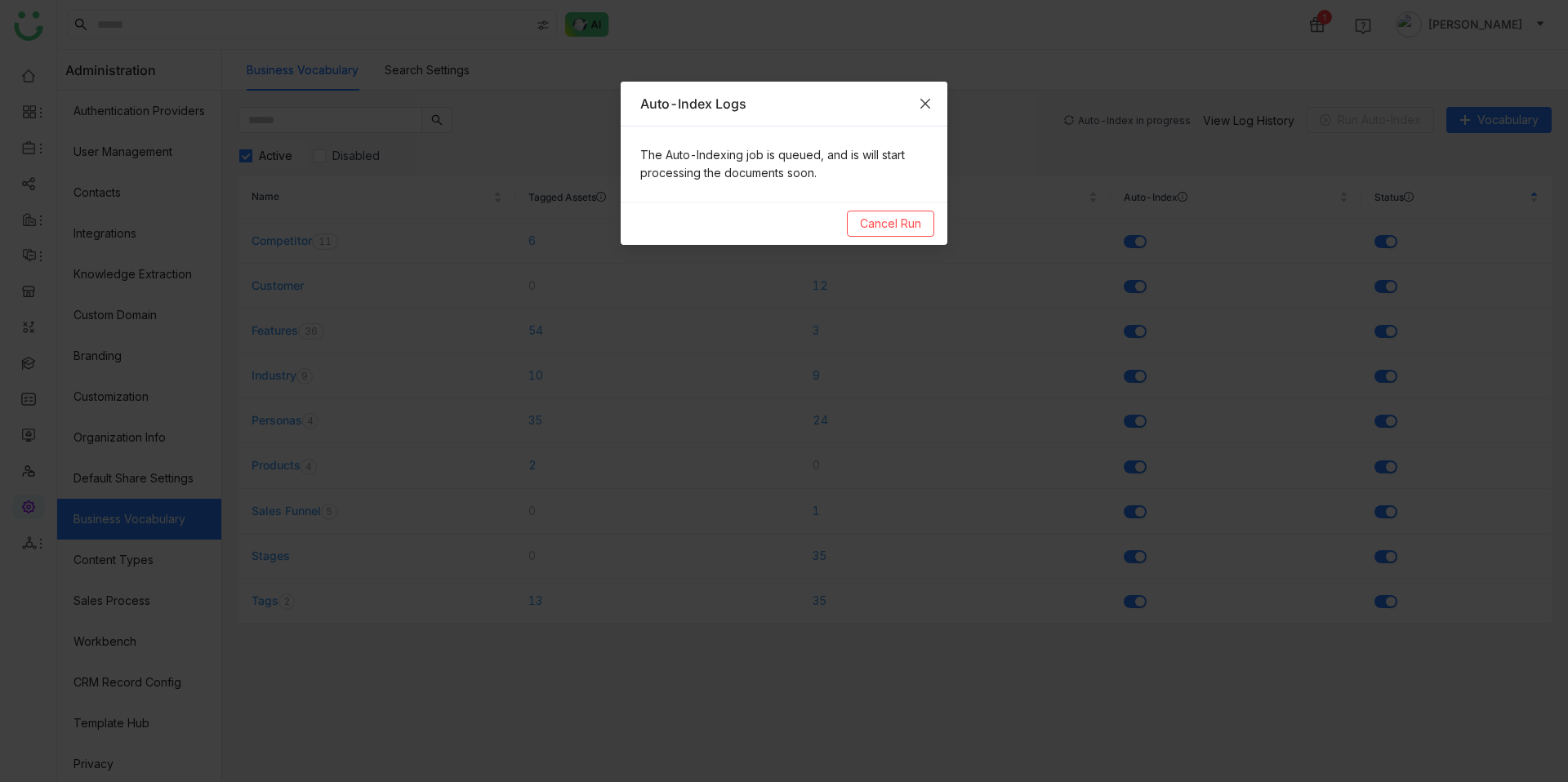
click at [921, 101] on icon "Close" at bounding box center [926, 103] width 13 height 13
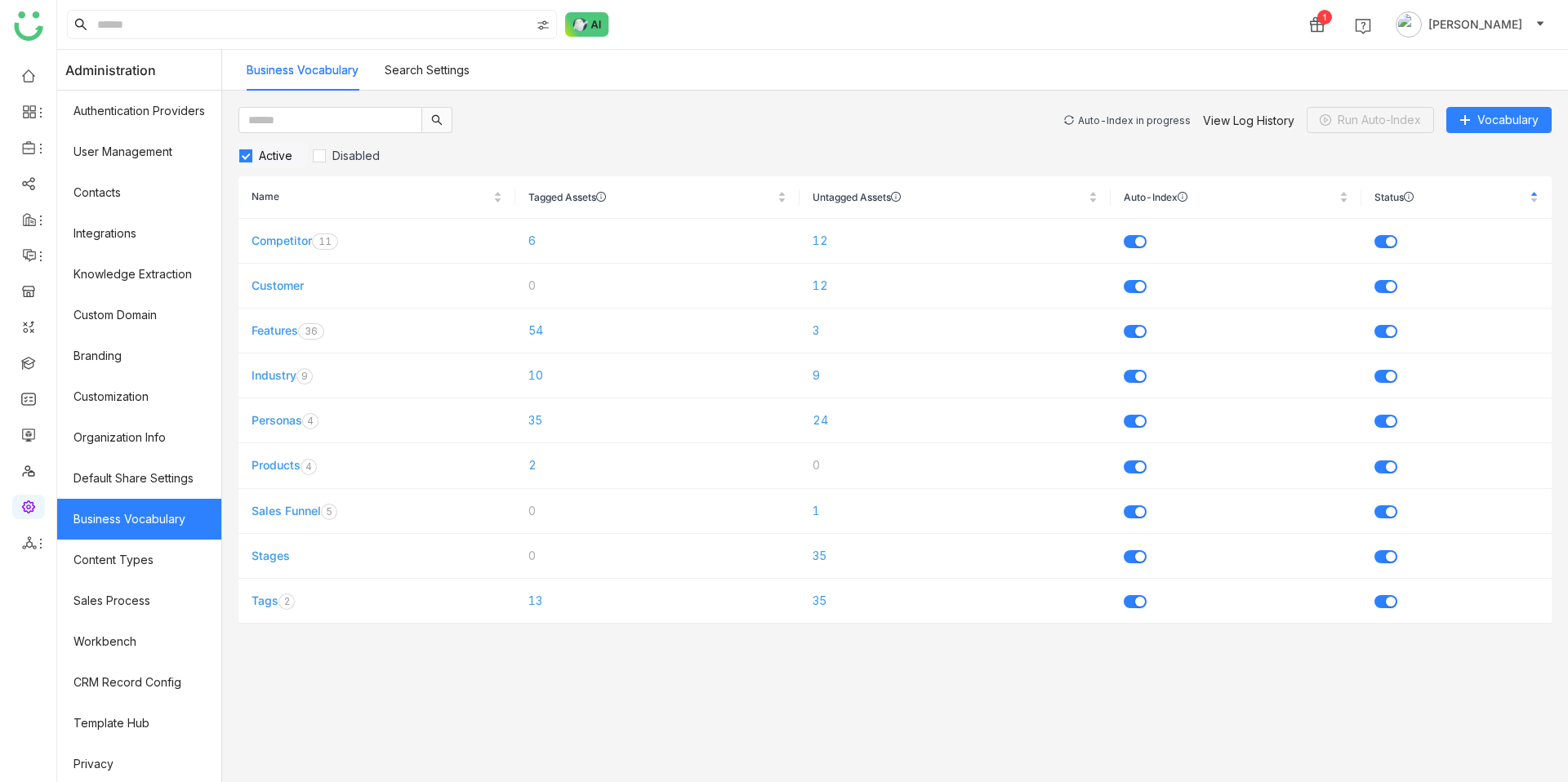
click at [1095, 117] on div "Auto-Index in progress" at bounding box center [1134, 120] width 112 height 12
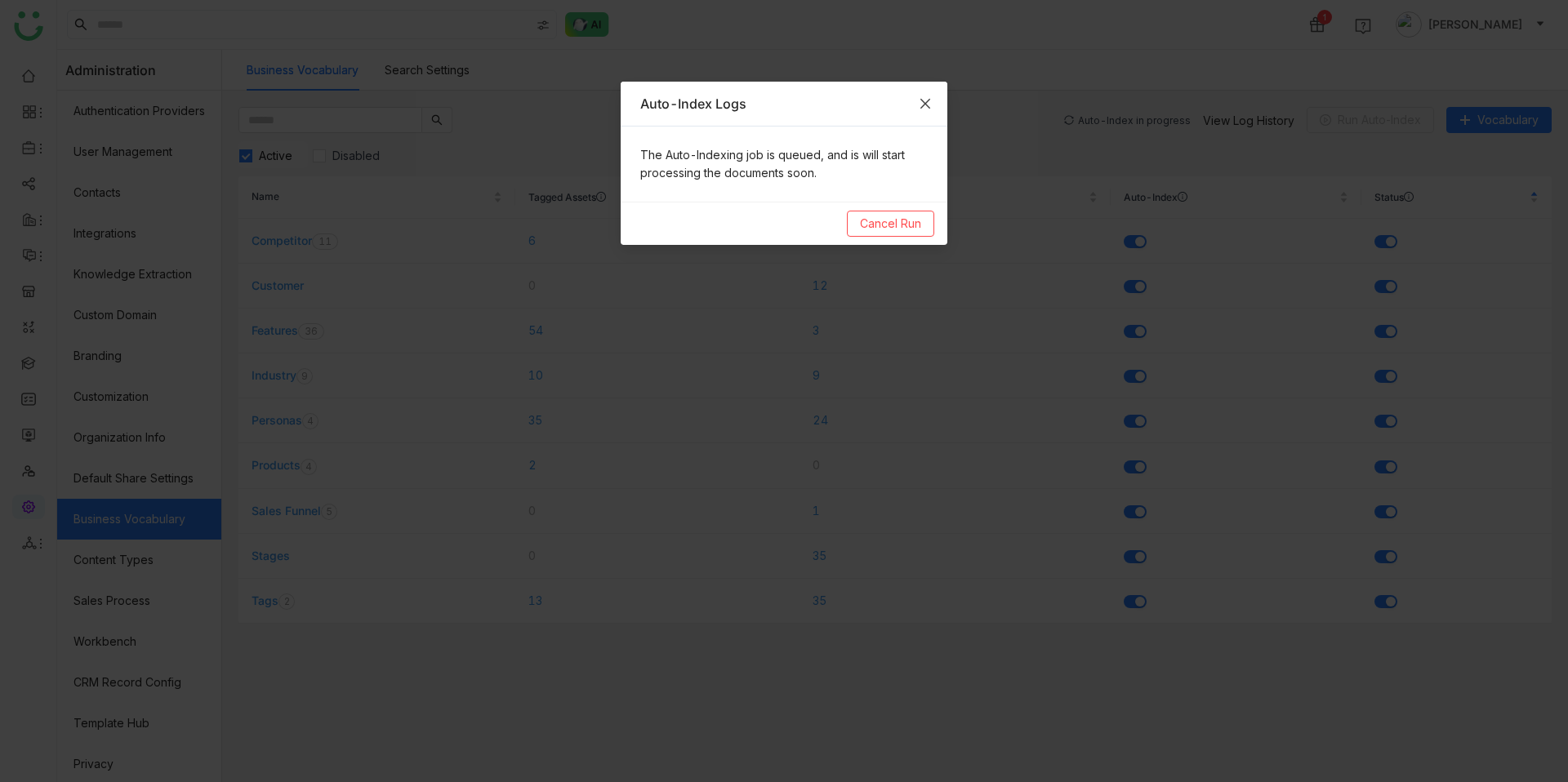
click at [936, 107] on span "Close" at bounding box center [926, 104] width 44 height 44
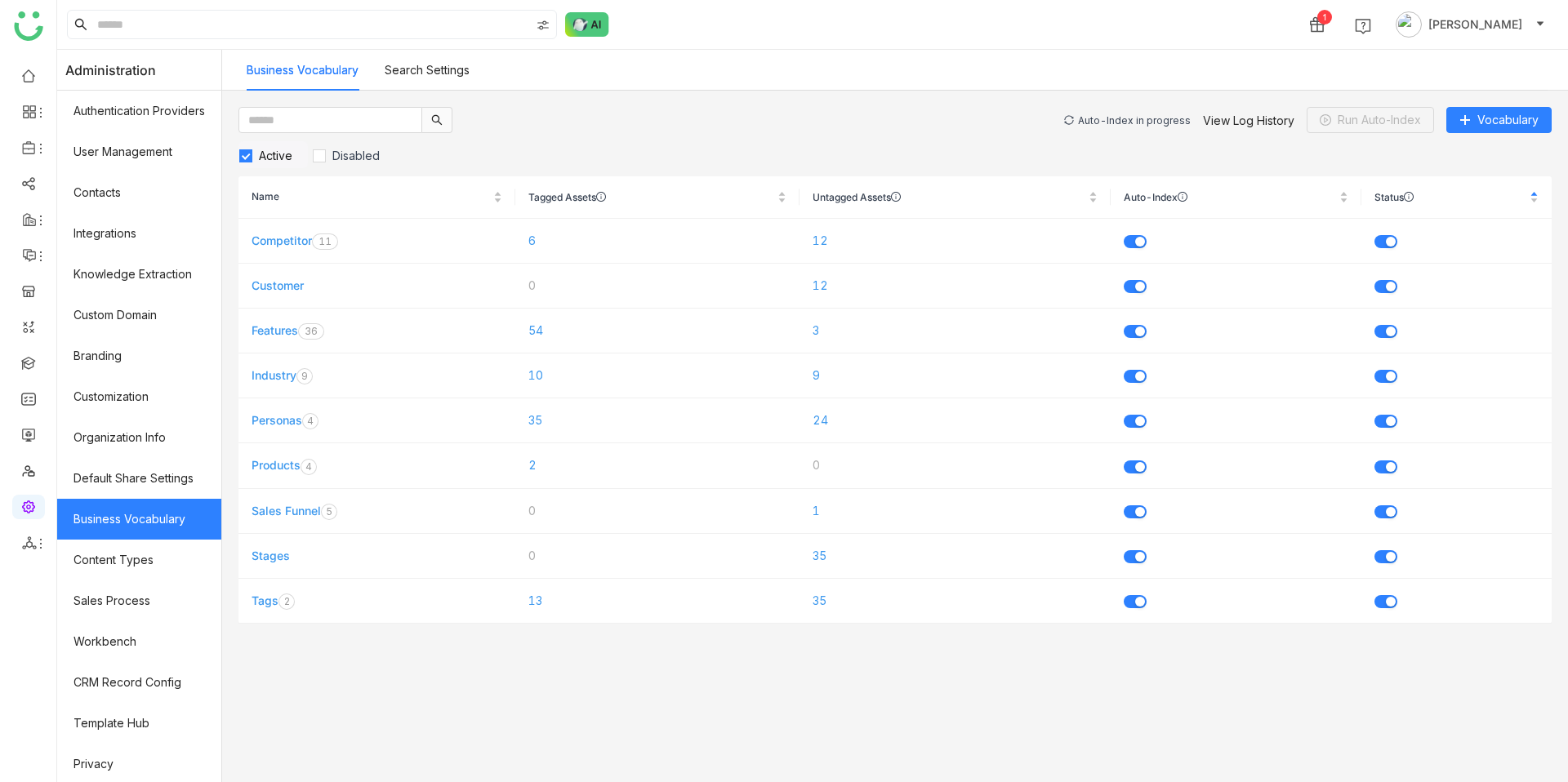
click at [1141, 117] on div "Auto-Index in progress" at bounding box center [1134, 120] width 112 height 12
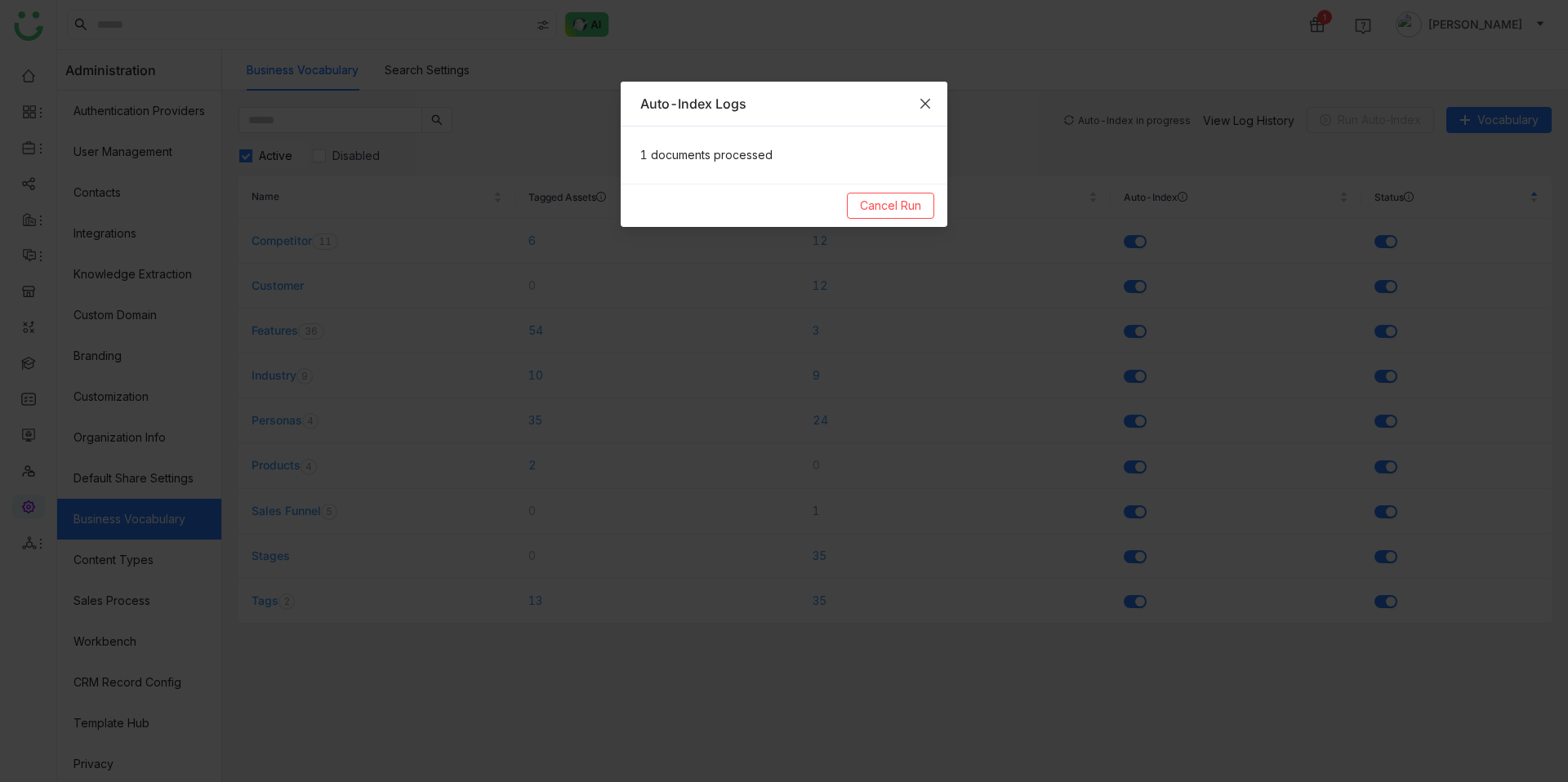
click at [923, 115] on span "Close" at bounding box center [926, 104] width 44 height 44
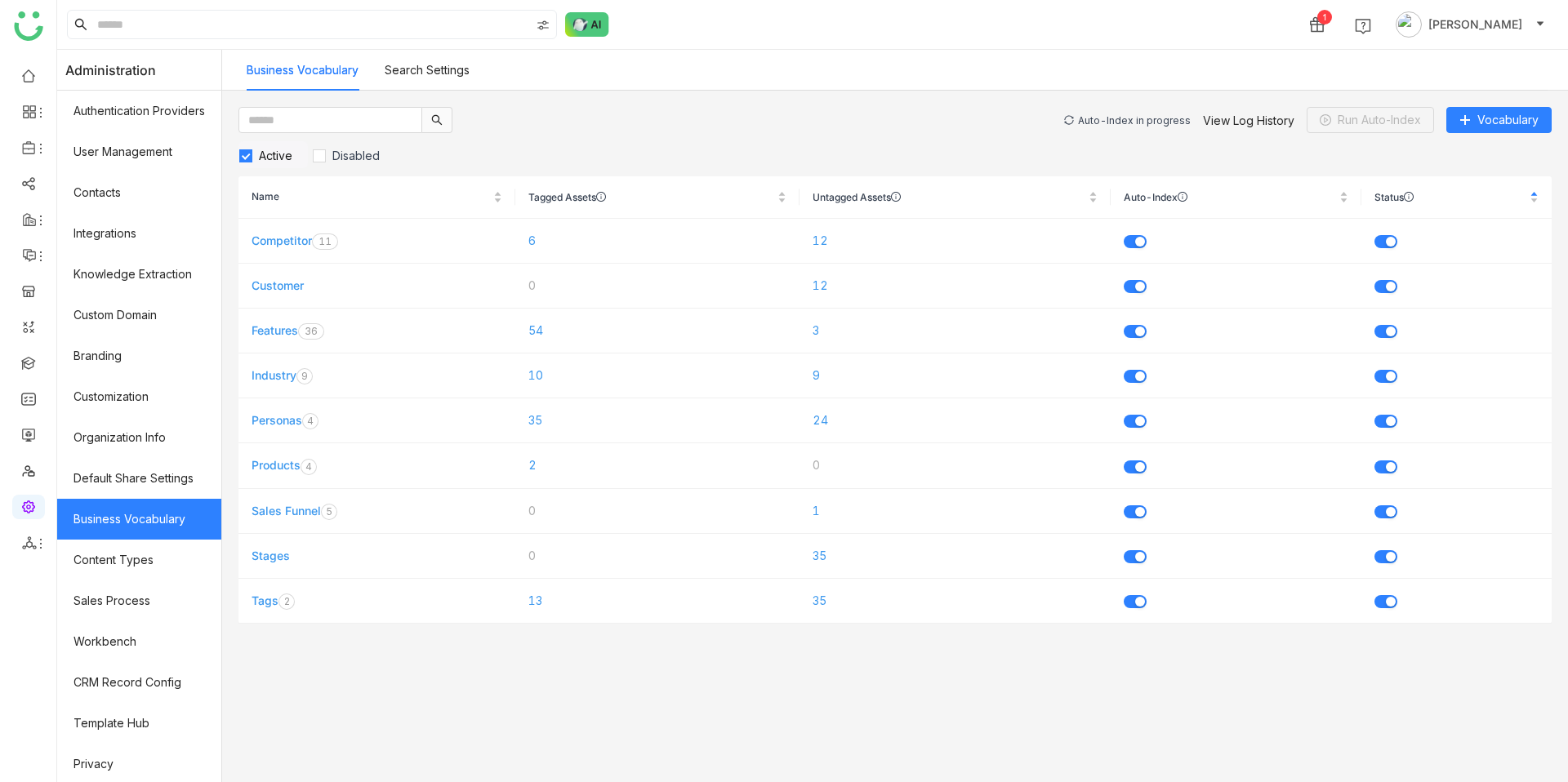
click at [1114, 121] on div "Auto-Index in progress" at bounding box center [1134, 120] width 112 height 12
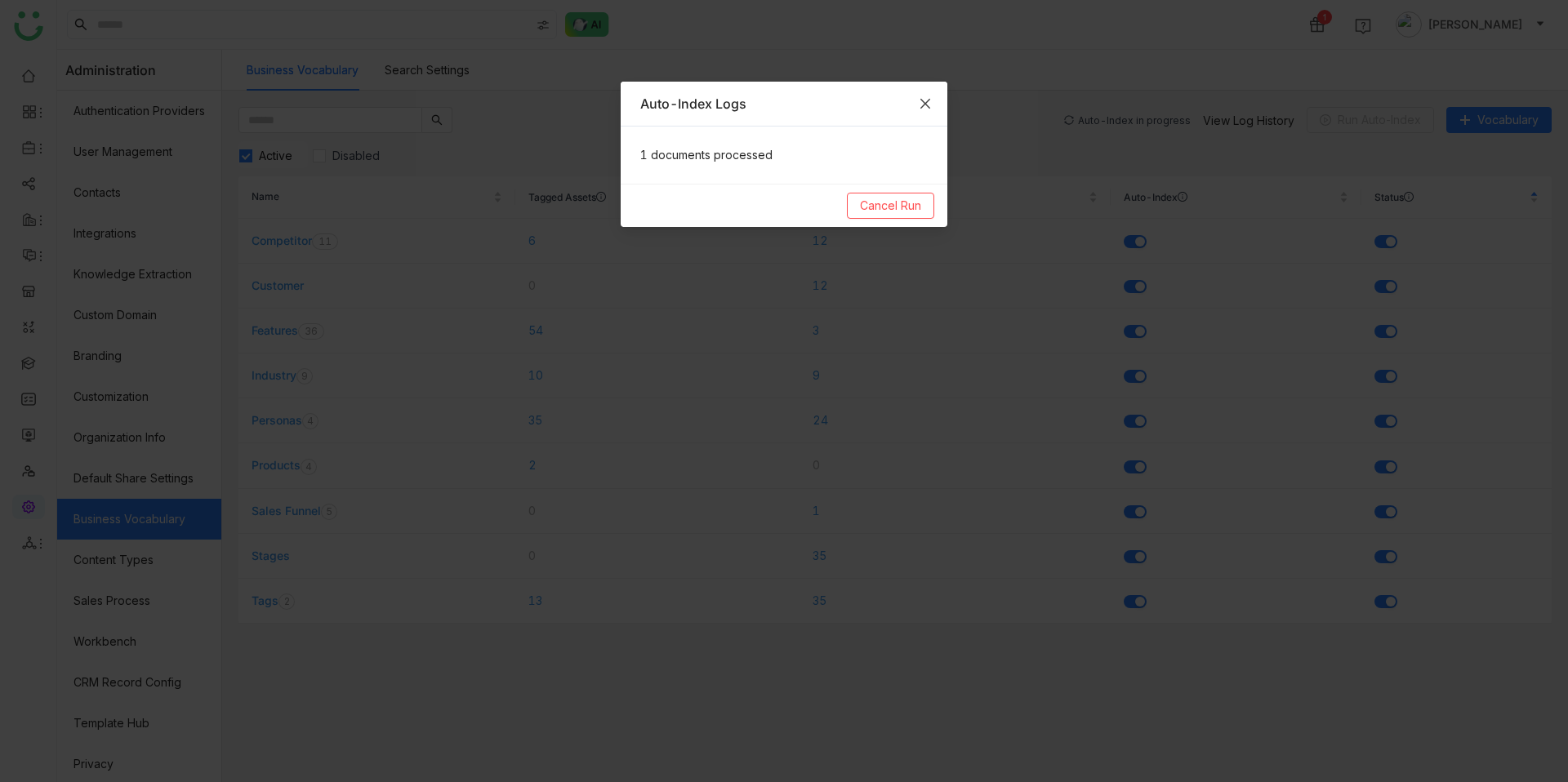
click at [925, 107] on icon "Close" at bounding box center [926, 103] width 13 height 13
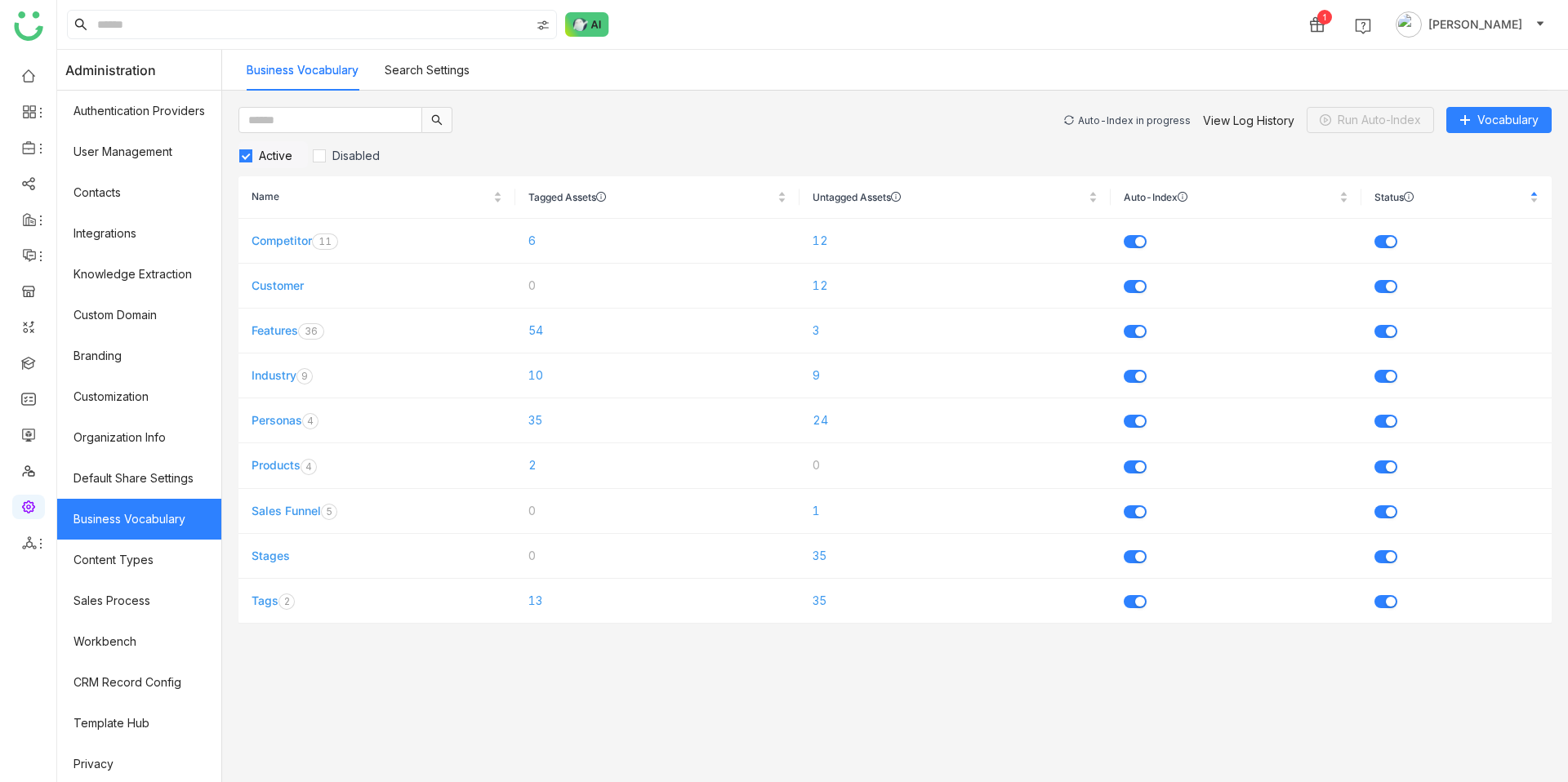
click at [1163, 117] on div "Auto-Index in progress" at bounding box center [1134, 120] width 112 height 12
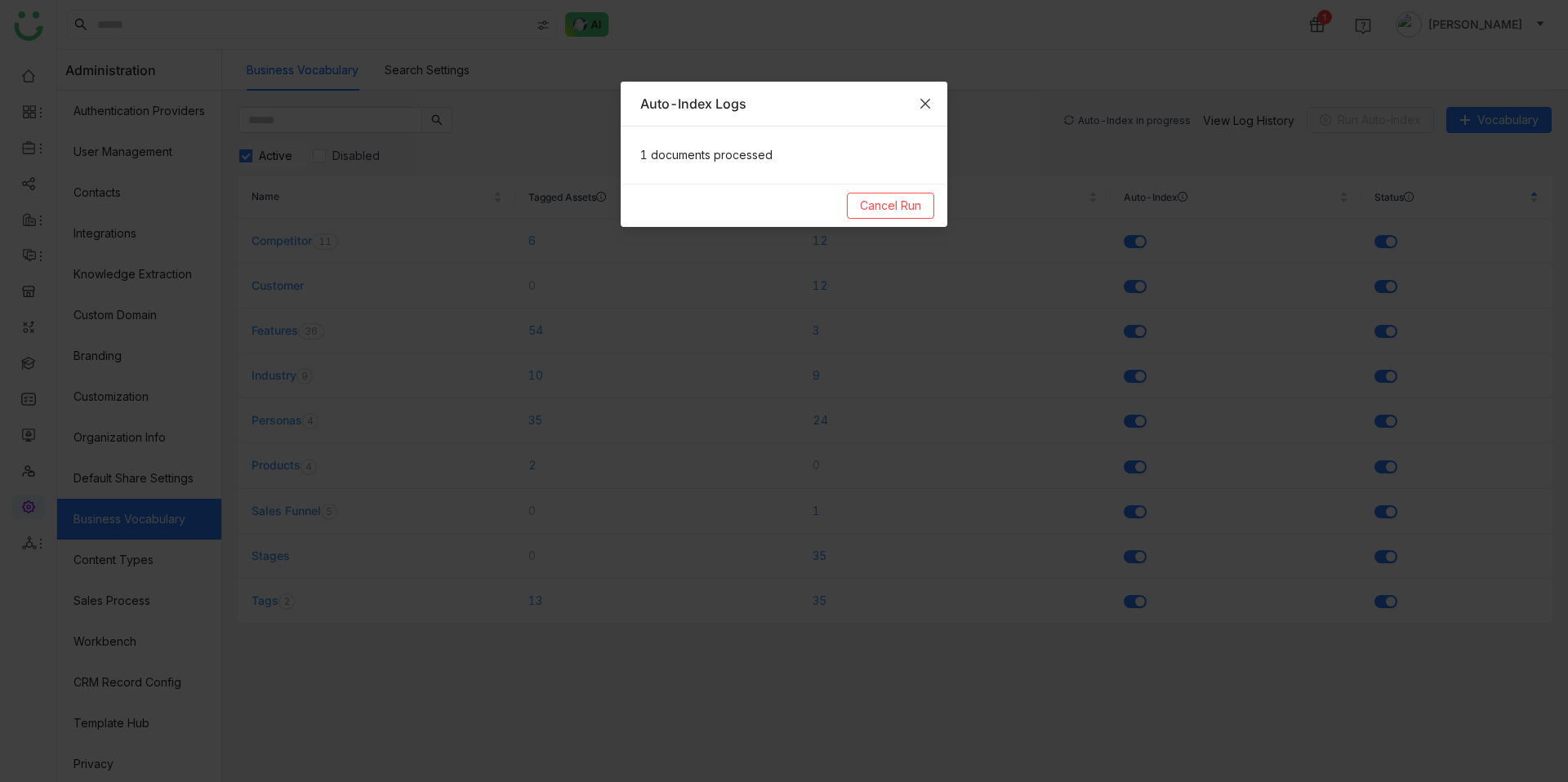
click at [928, 110] on span "Close" at bounding box center [926, 104] width 44 height 44
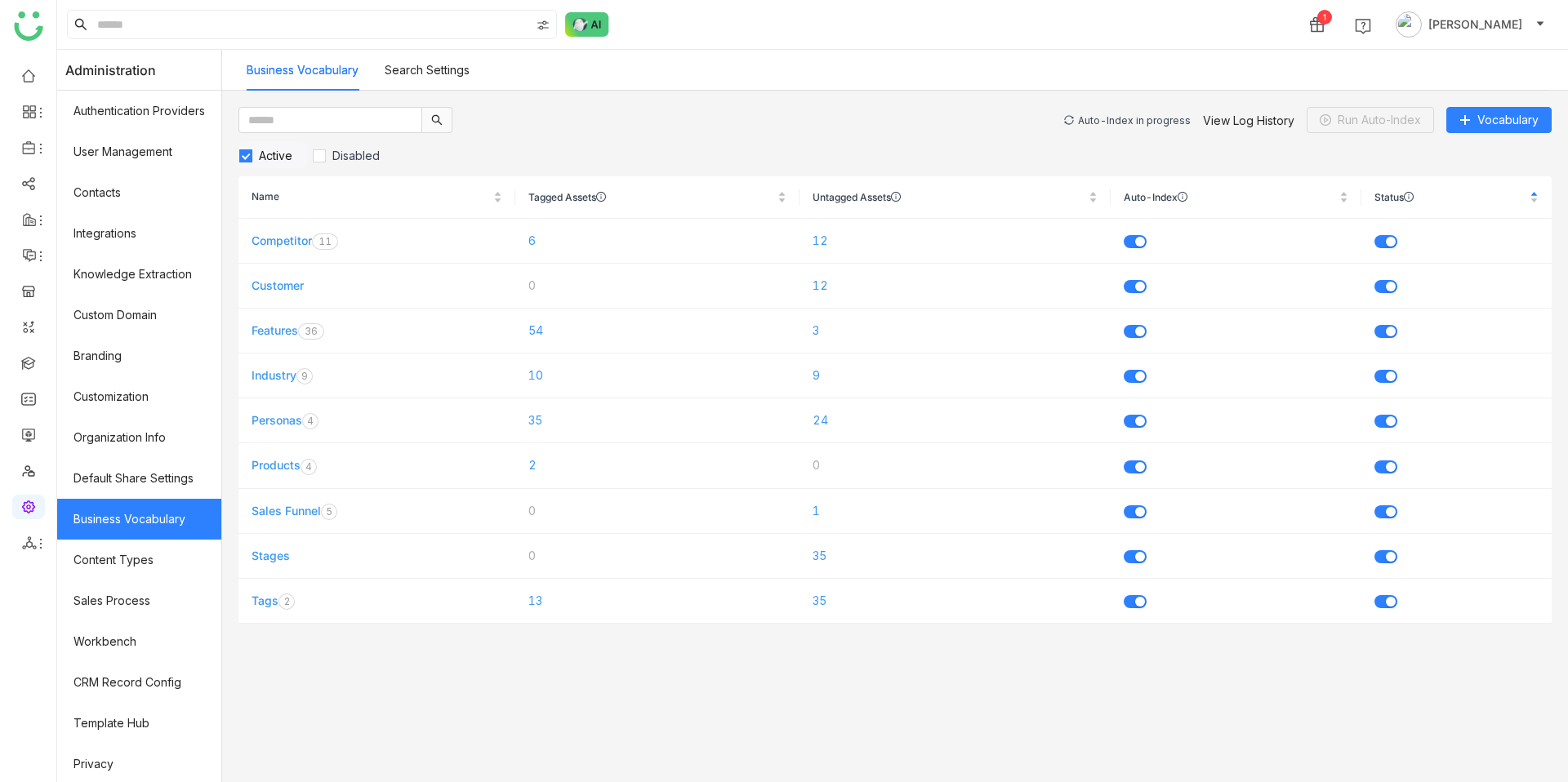
click at [1146, 124] on div "Auto-Index in progress" at bounding box center [1134, 120] width 112 height 12
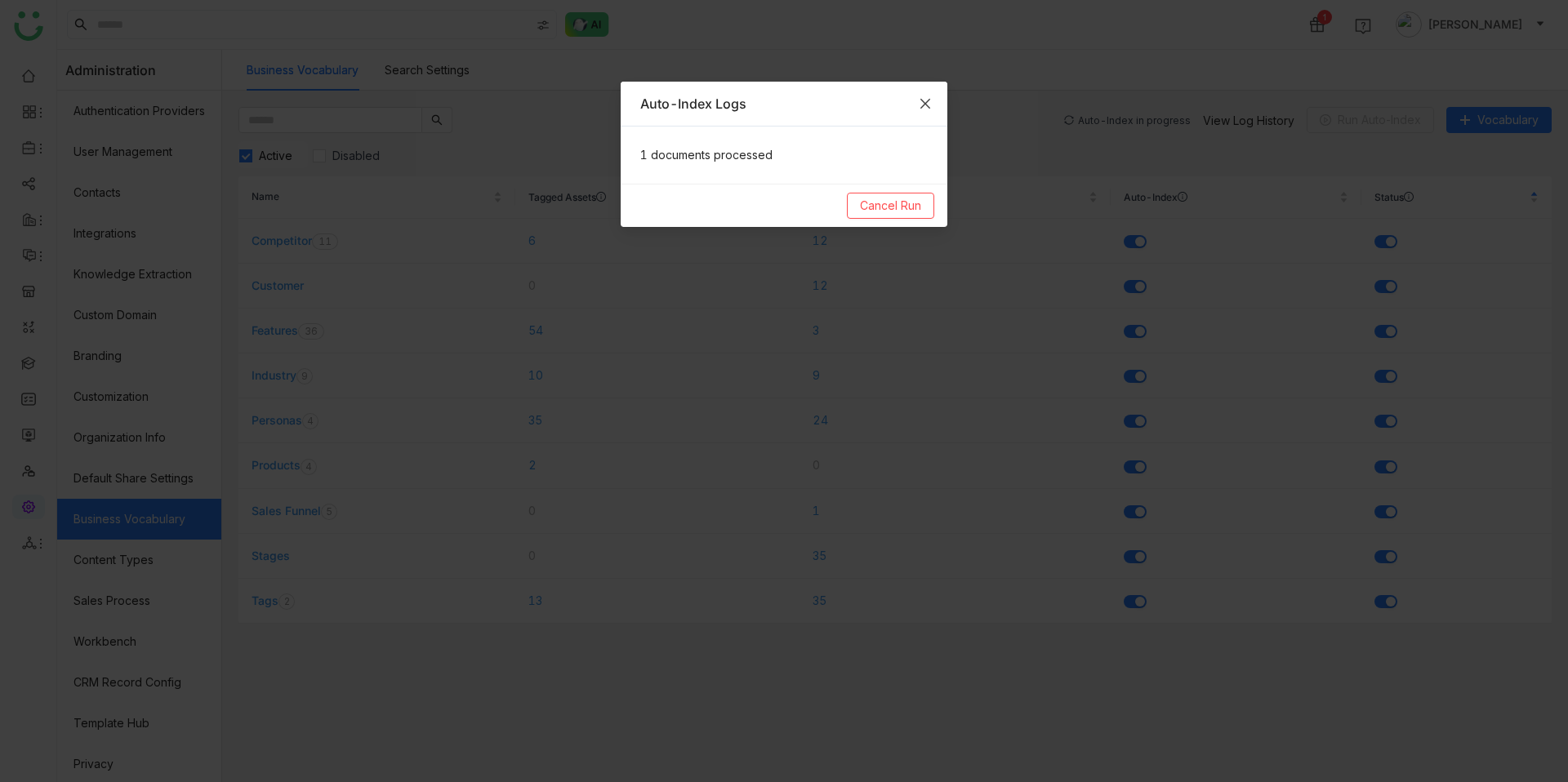
click at [923, 97] on icon "Close" at bounding box center [926, 103] width 13 height 13
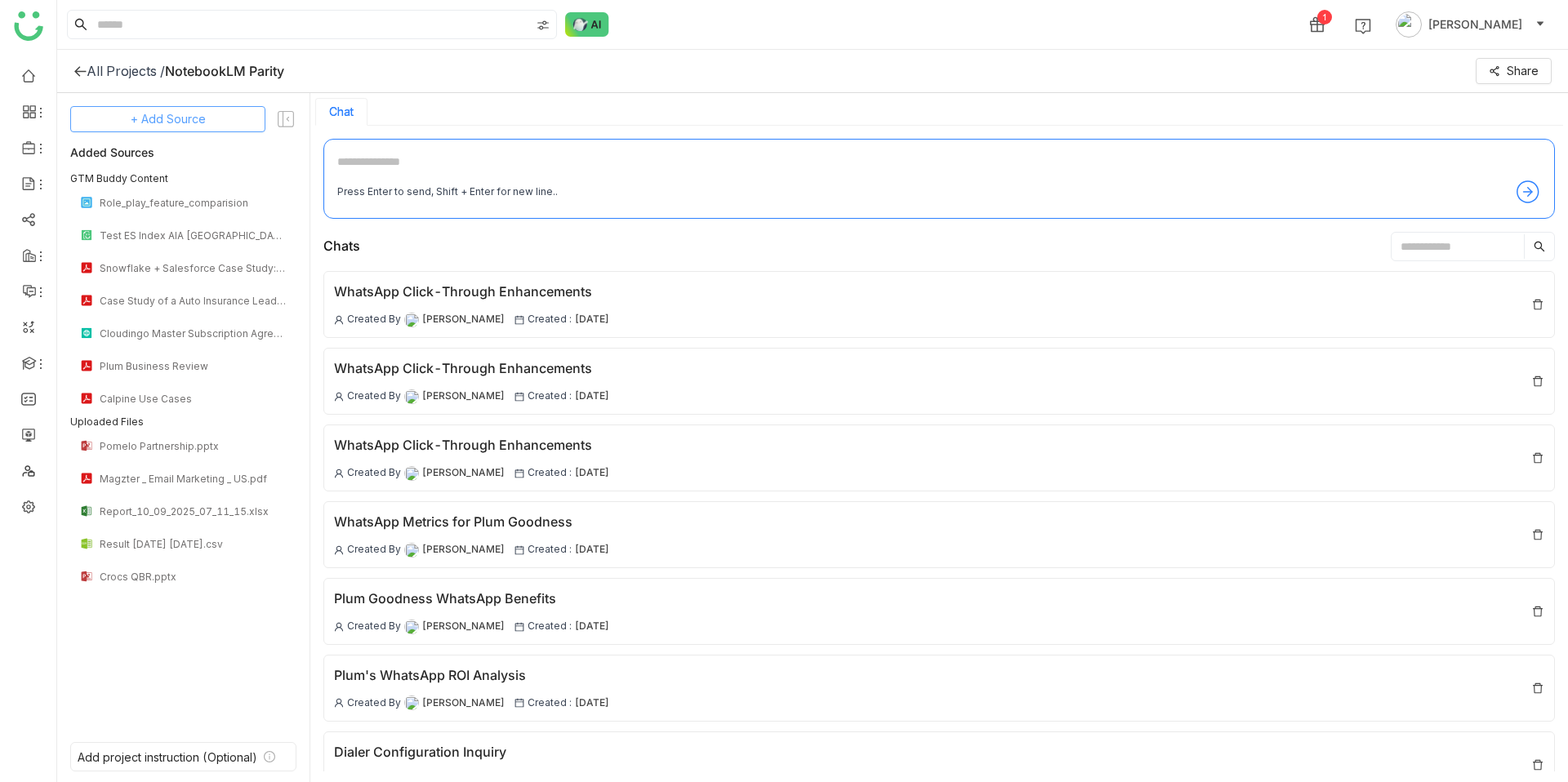
click at [186, 119] on span "+ Add Source" at bounding box center [168, 119] width 75 height 18
click at [193, 156] on span "GTM Buddy Content" at bounding box center [181, 163] width 94 height 15
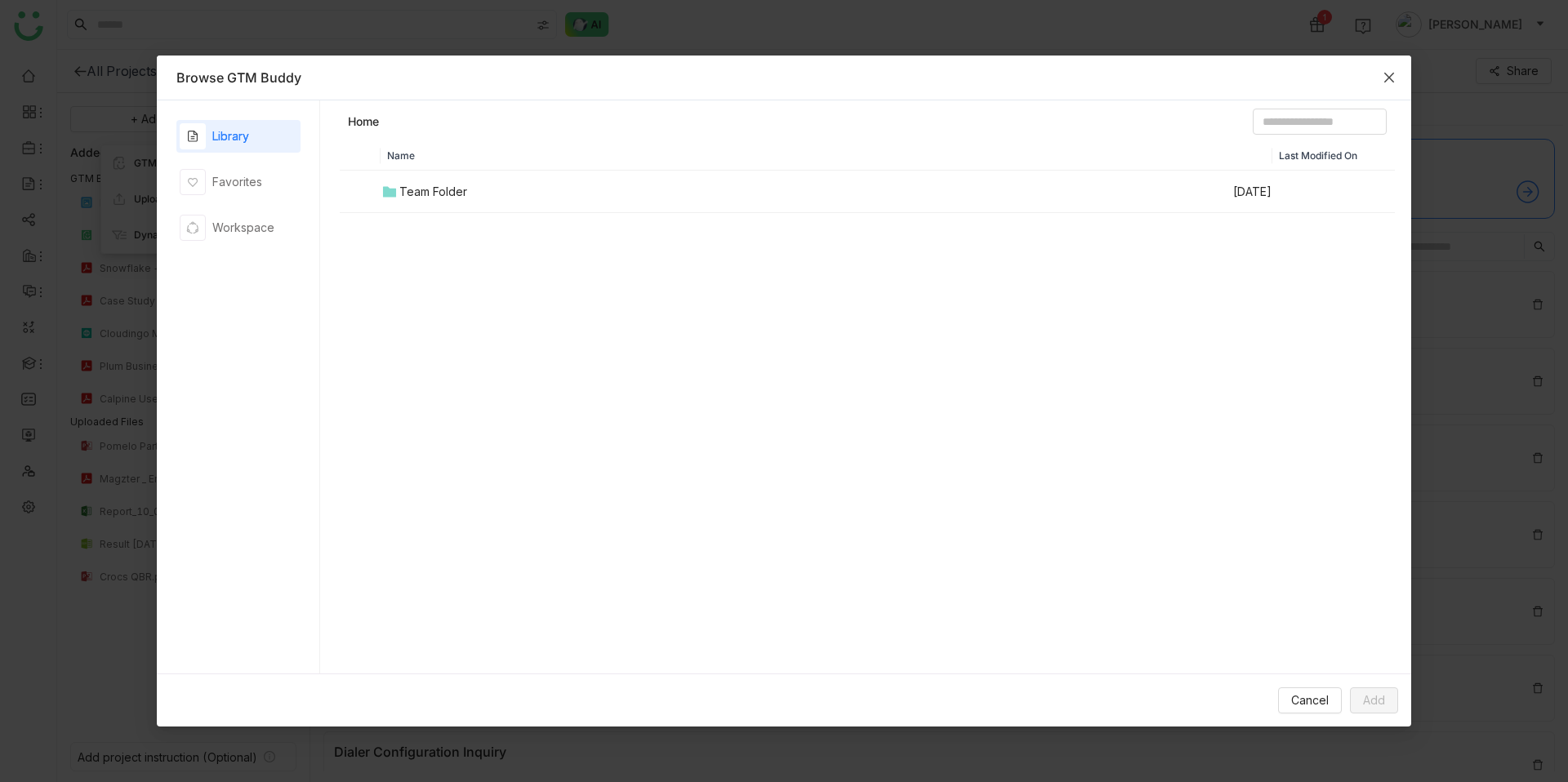
click at [1400, 75] on span "Close" at bounding box center [1389, 78] width 44 height 44
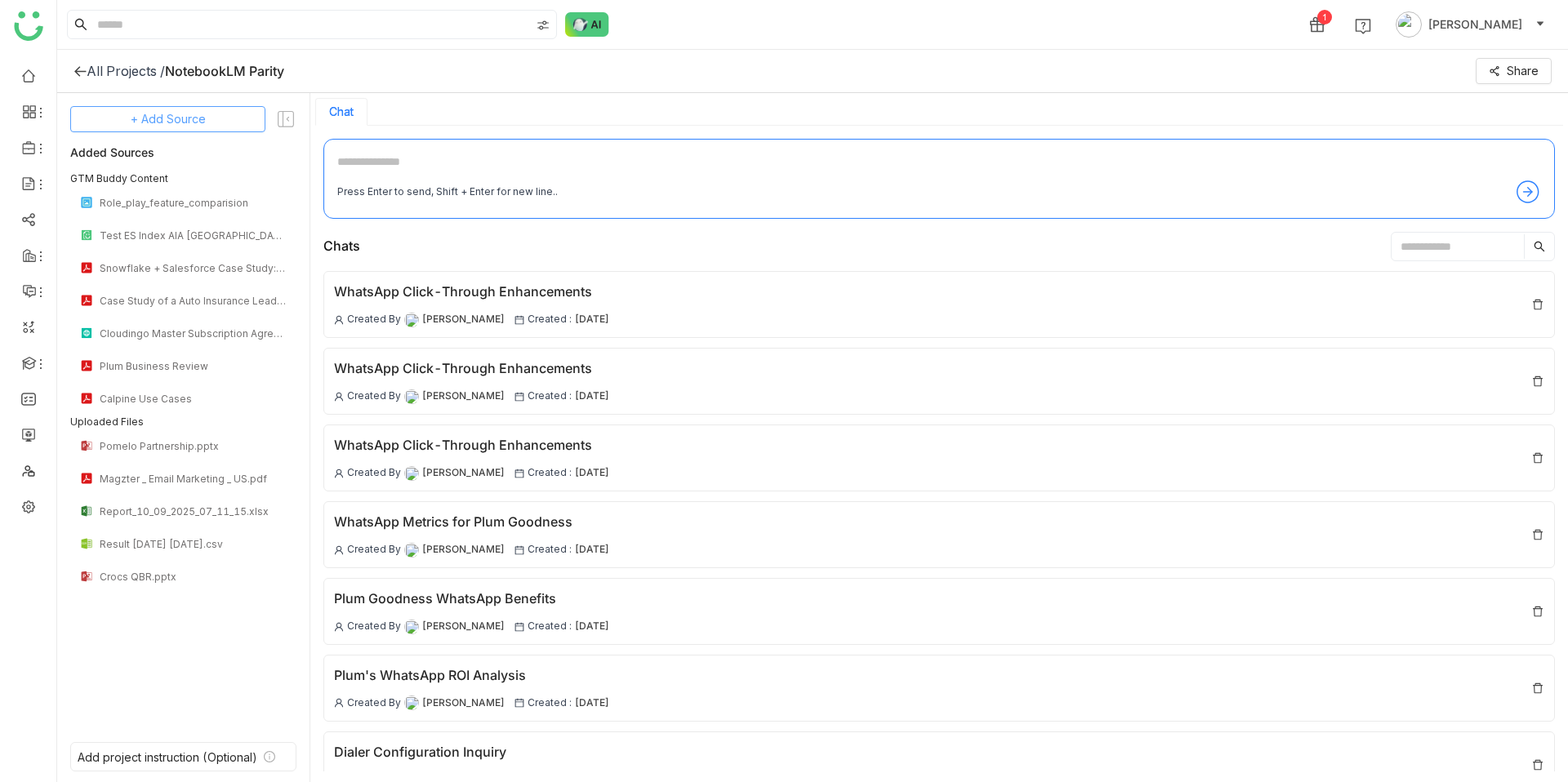
click at [190, 118] on span "+ Add Source" at bounding box center [168, 119] width 75 height 18
click at [160, 195] on span "Upload from Computer" at bounding box center [179, 199] width 107 height 15
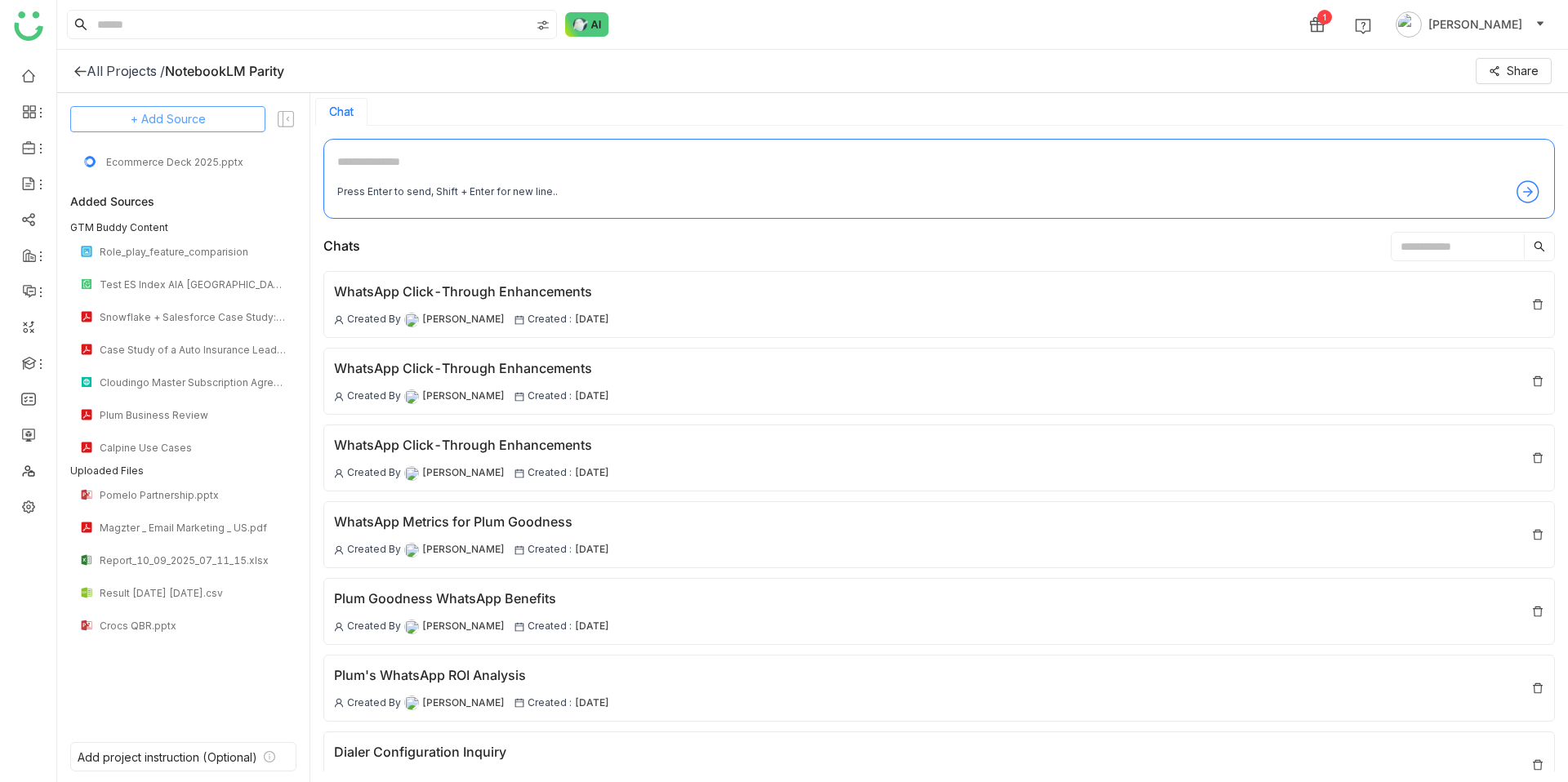
click at [156, 121] on span "+ Add Source" at bounding box center [168, 119] width 75 height 18
click at [184, 688] on div "+ Add Source Ecommerce Deck 2025.pptx Added Sources GTM Buddy Content Role_play…" at bounding box center [184, 414] width 226 height 616
click at [207, 110] on button "+ Add Source" at bounding box center [168, 119] width 195 height 26
click at [191, 201] on span "Upload from Computer" at bounding box center [179, 199] width 107 height 15
click at [744, 52] on span "We are processing your resources. Please wait for a while." at bounding box center [793, 46] width 318 height 14
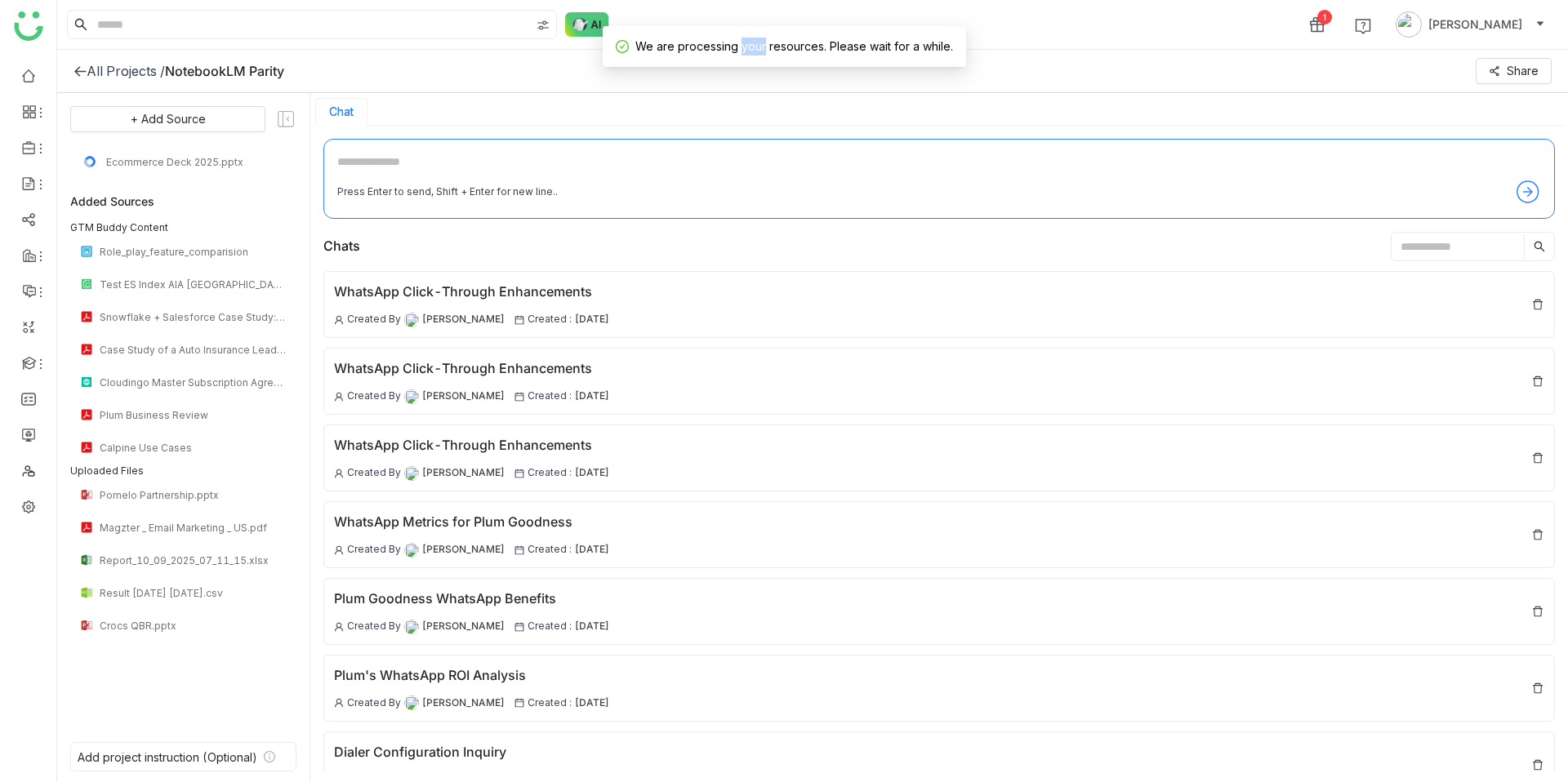
click at [744, 52] on span "We are processing your resources. Please wait for a while." at bounding box center [793, 46] width 318 height 14
click at [194, 119] on span "+ Add Source" at bounding box center [168, 119] width 75 height 18
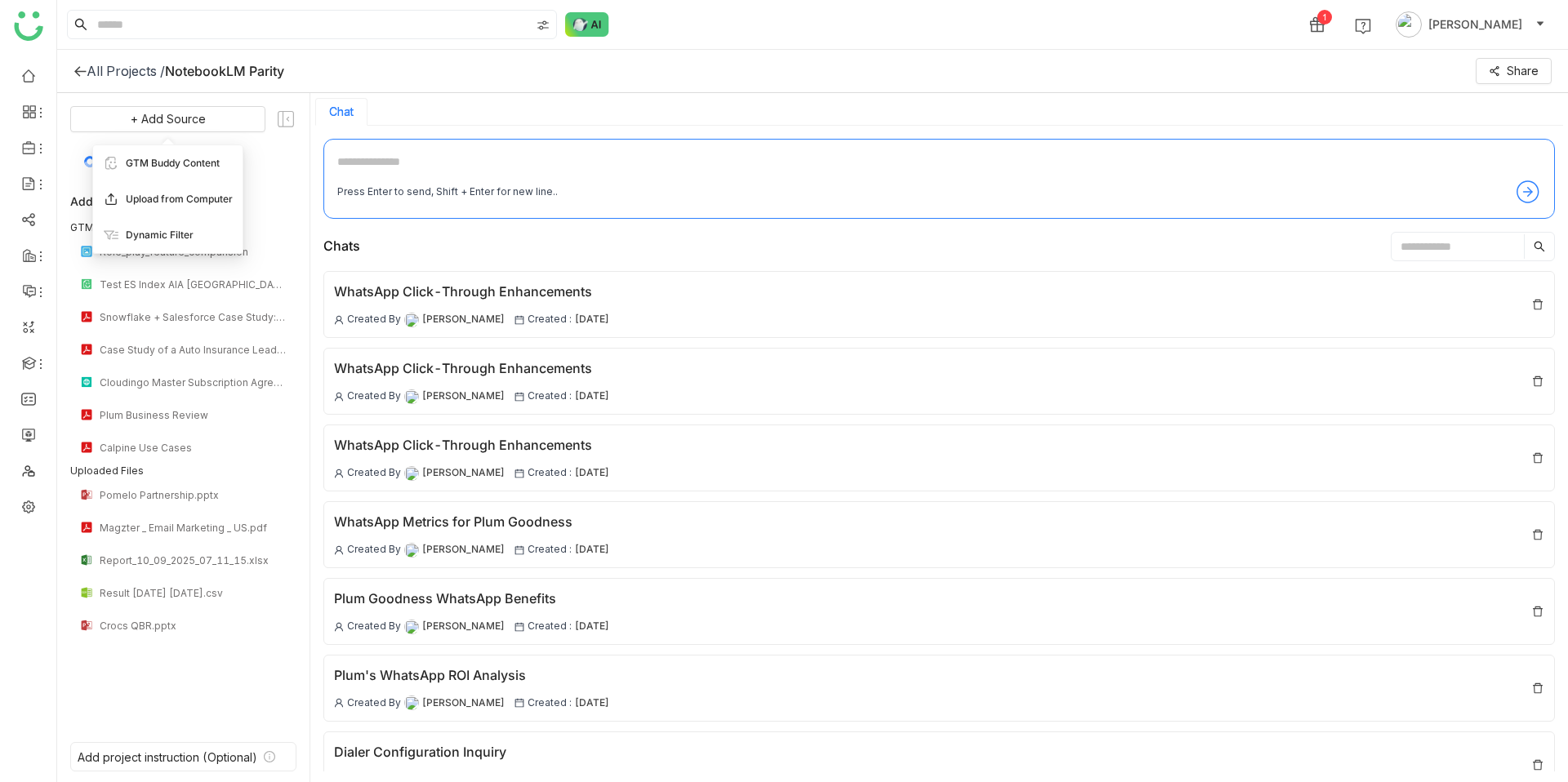
click at [187, 204] on span "Upload from Computer" at bounding box center [179, 199] width 107 height 15
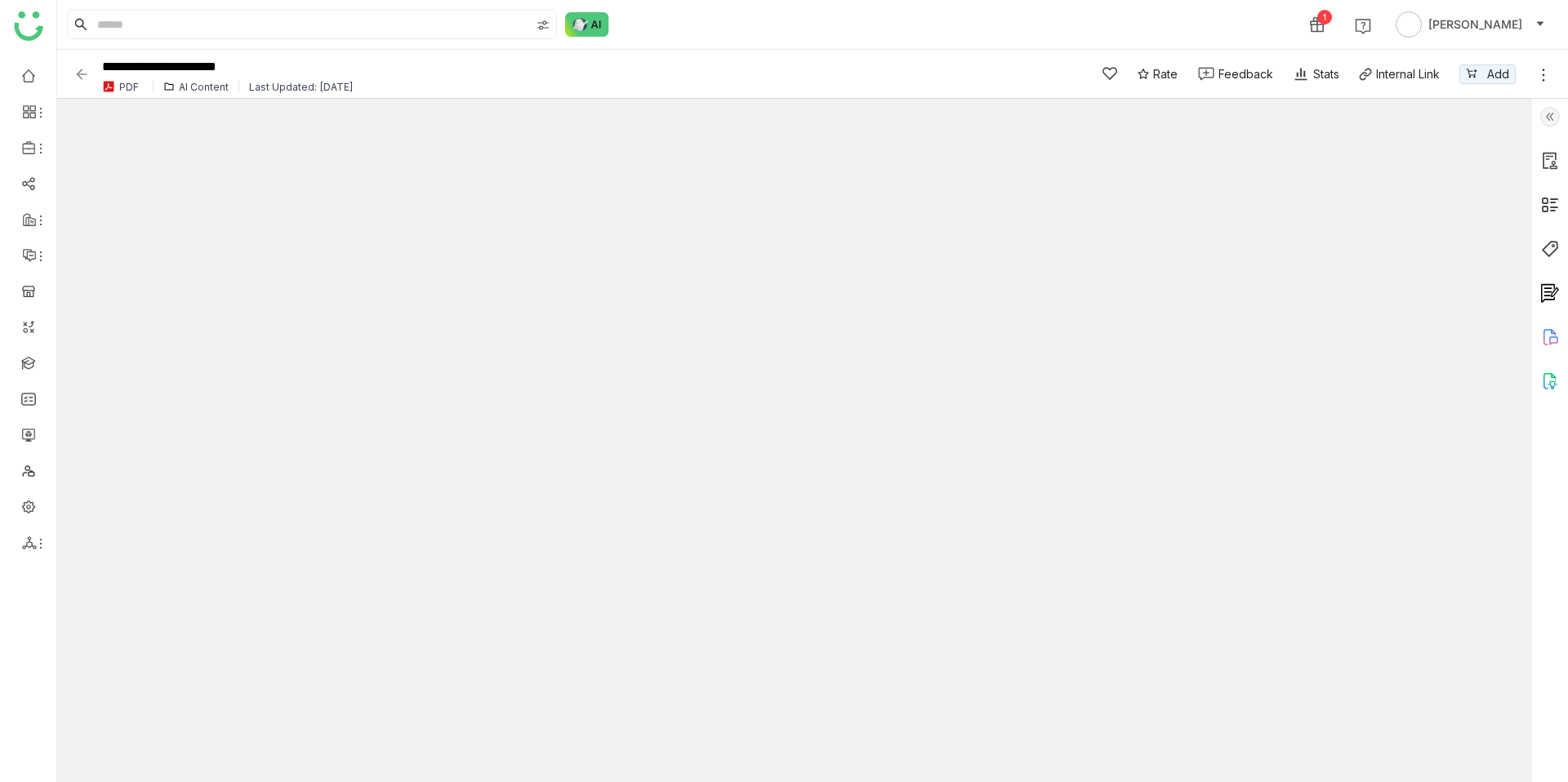
click at [1545, 385] on img at bounding box center [1550, 382] width 20 height 20
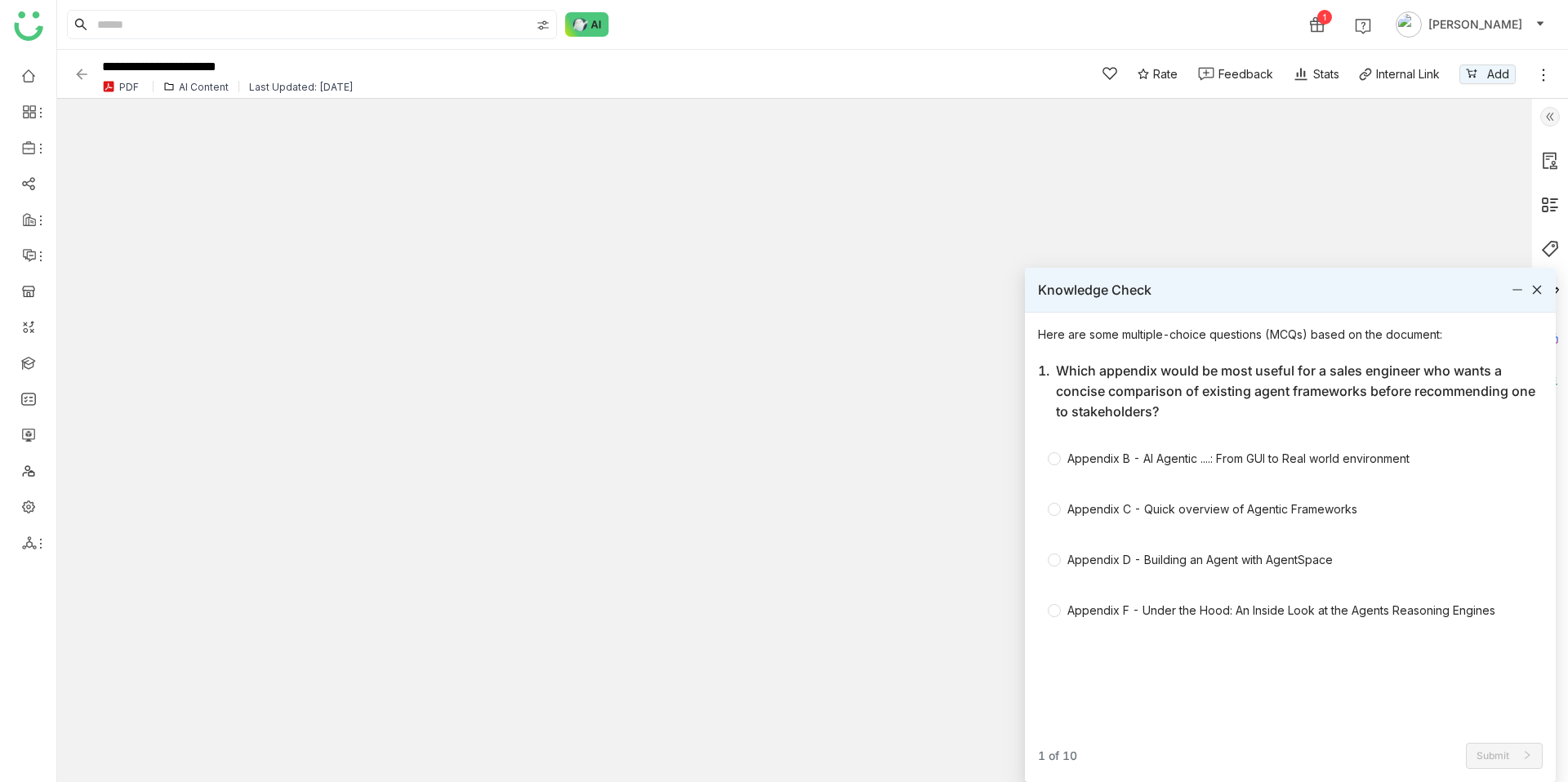
click at [1539, 294] on icon at bounding box center [1537, 290] width 11 height 11
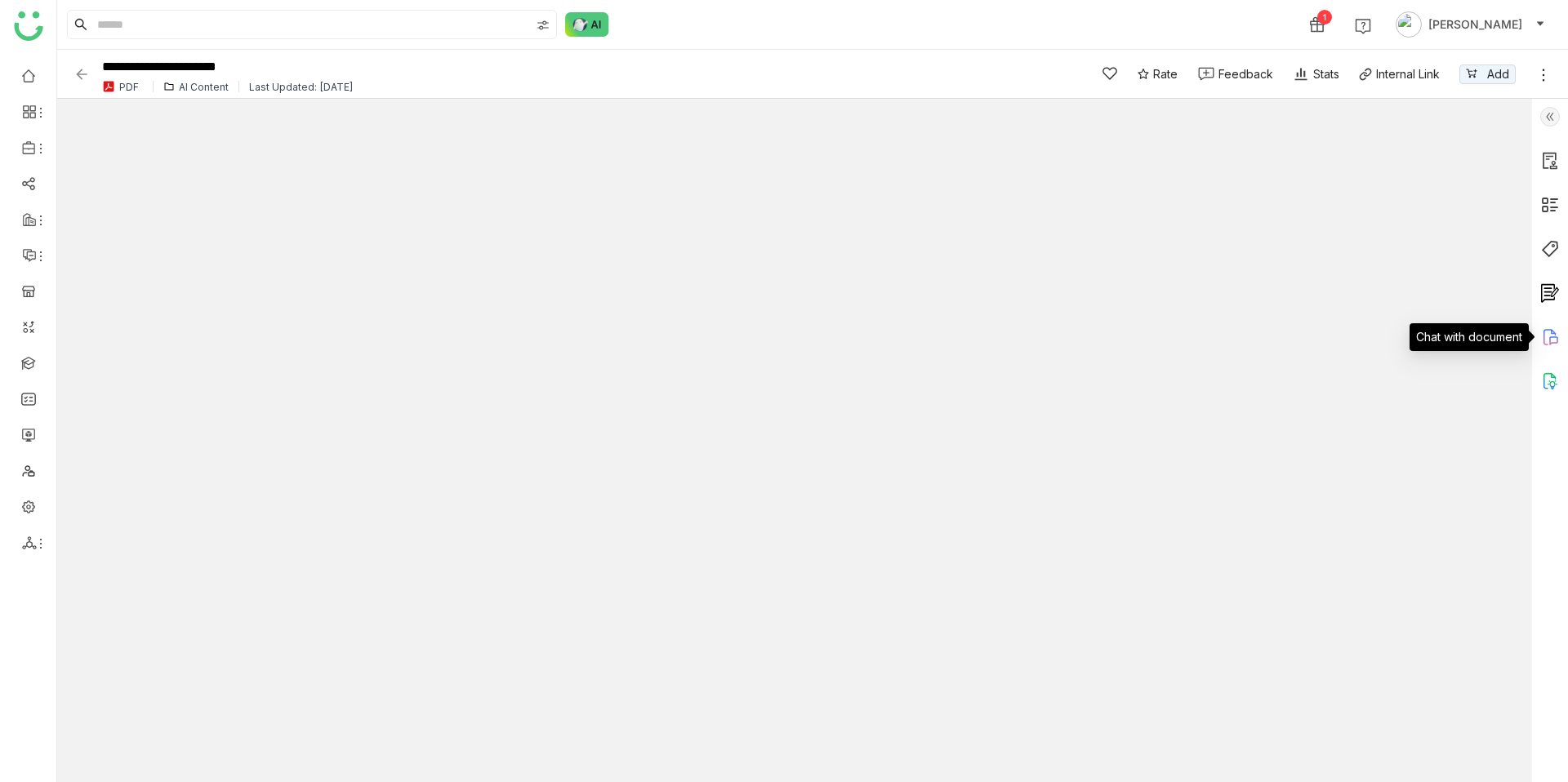
click at [1552, 343] on icon at bounding box center [1553, 341] width 9 height 9
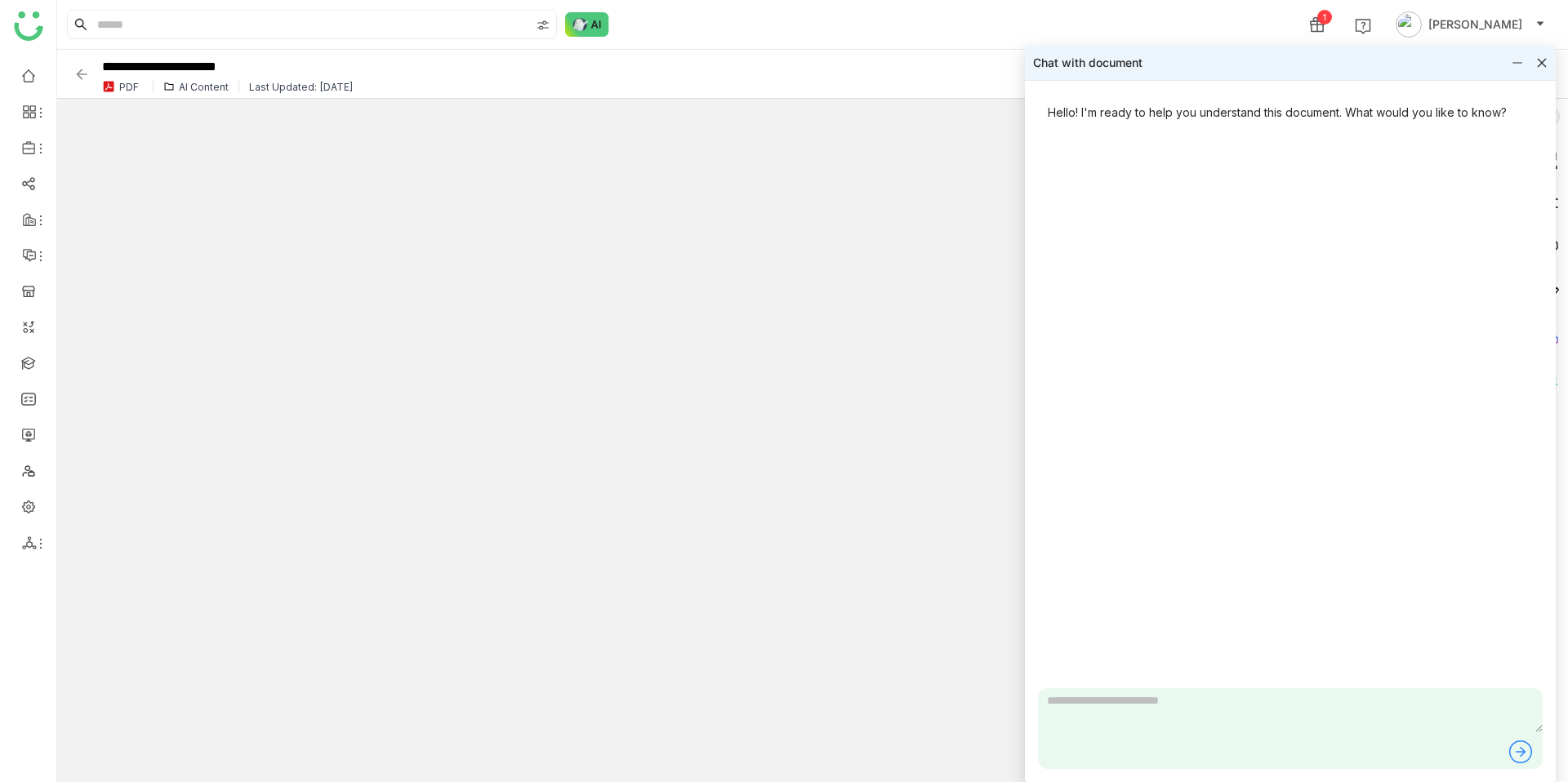
click at [1536, 65] on icon at bounding box center [1542, 63] width 11 height 11
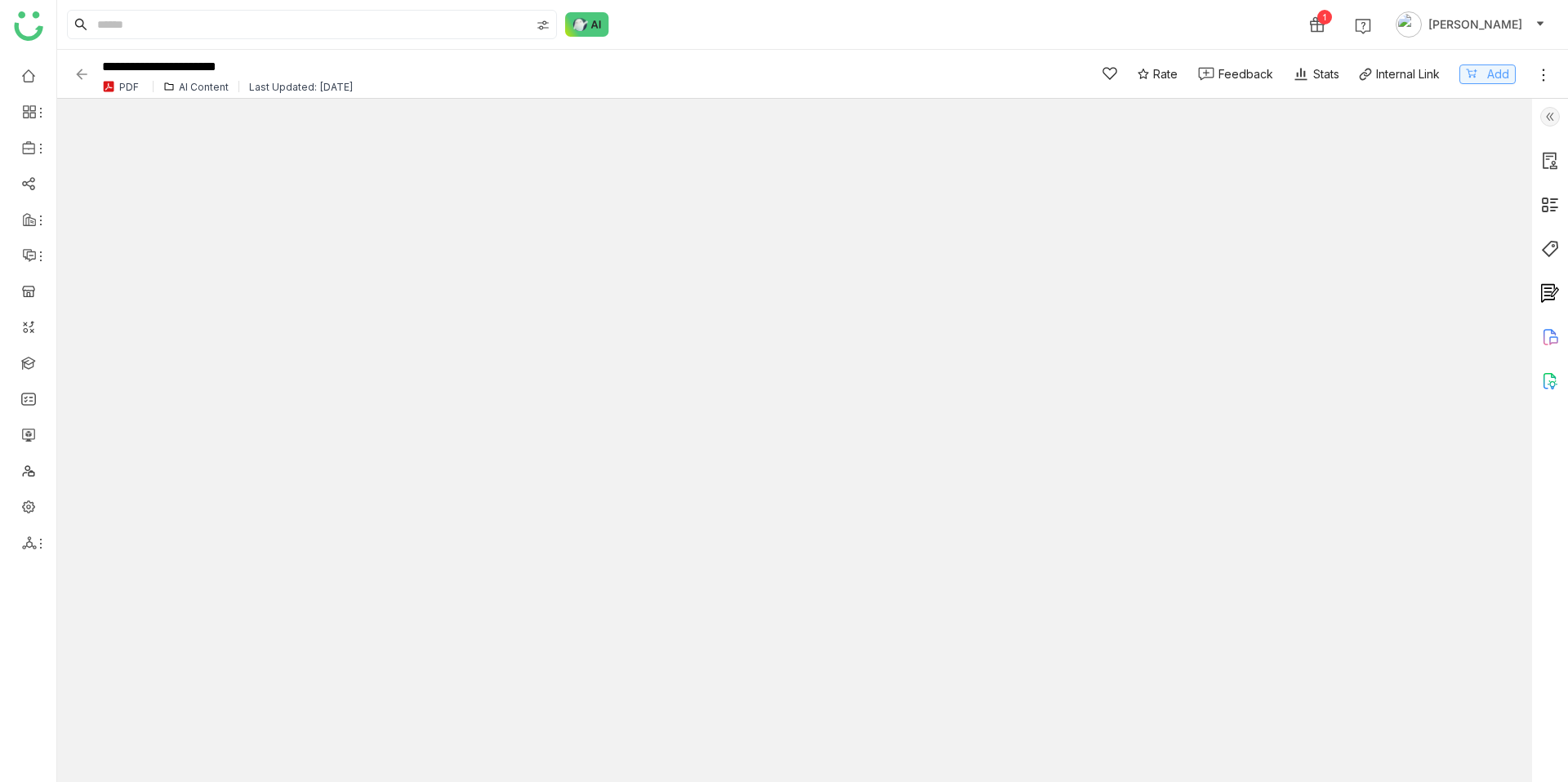
type input "*"
click at [1560, 252] on div at bounding box center [1550, 440] width 36 height 684
click at [1551, 252] on img at bounding box center [1550, 249] width 20 height 20
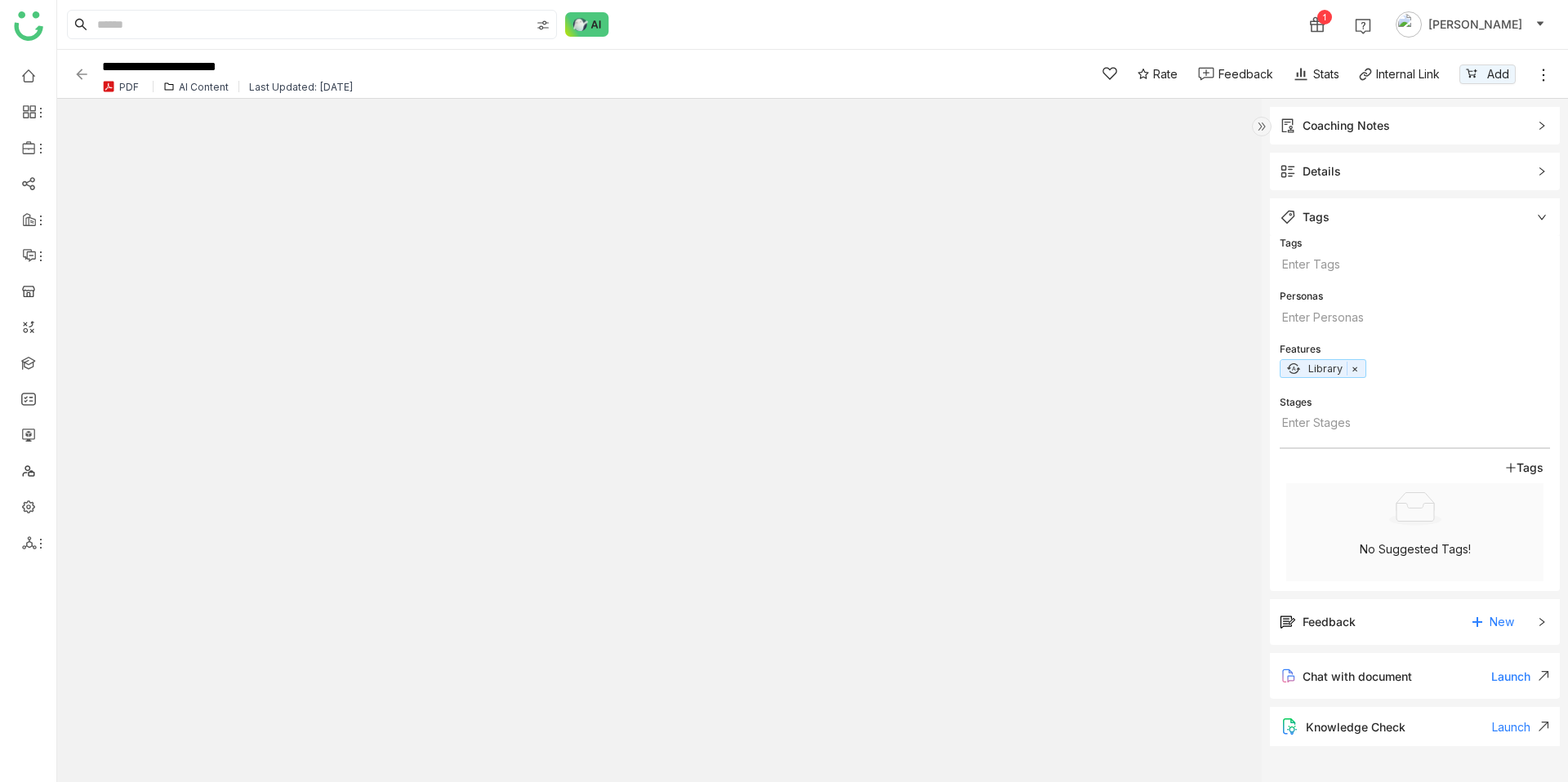
click at [1393, 176] on span "Details" at bounding box center [1403, 171] width 248 height 18
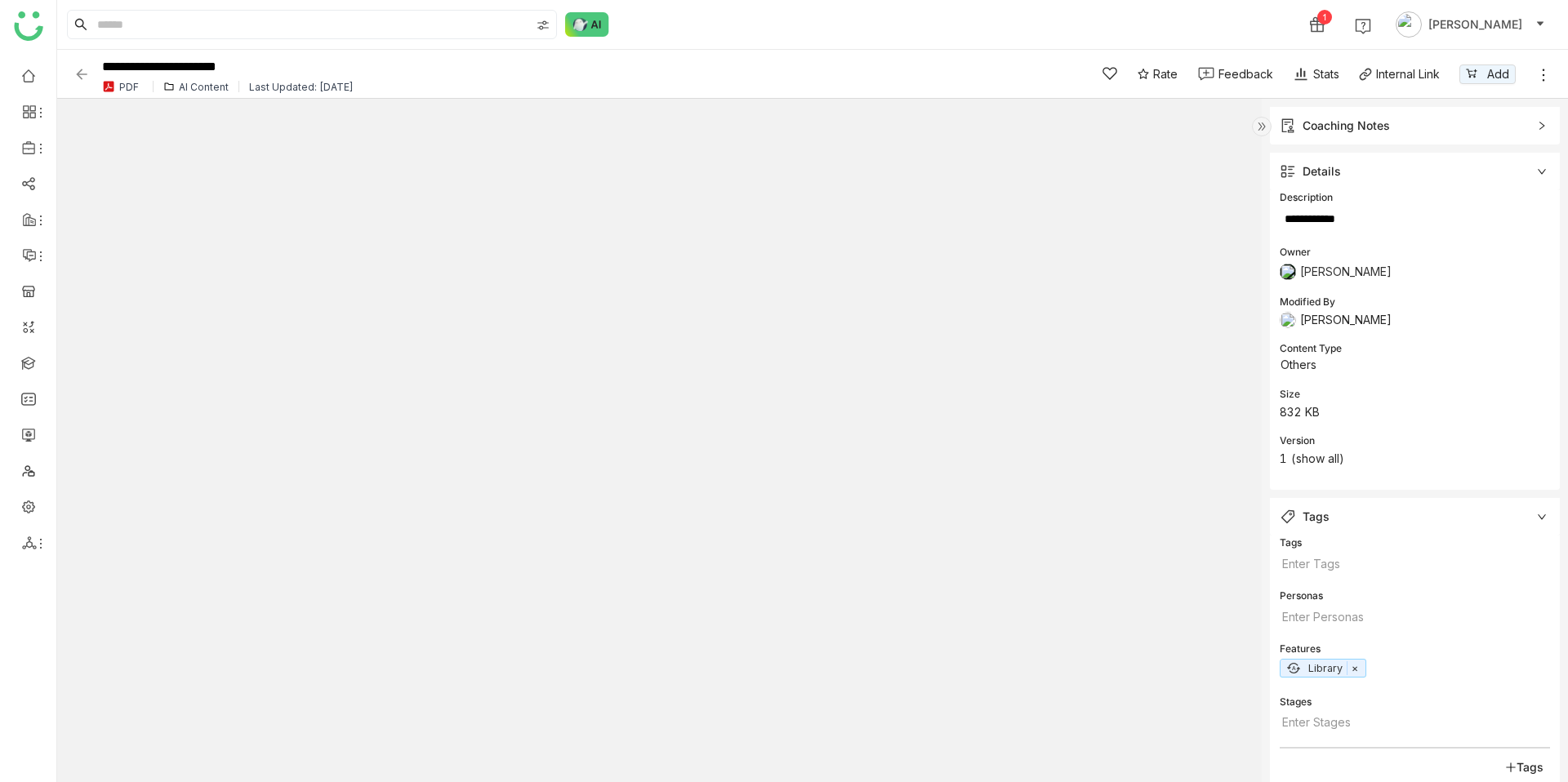
click at [1393, 176] on span "Details" at bounding box center [1403, 171] width 248 height 18
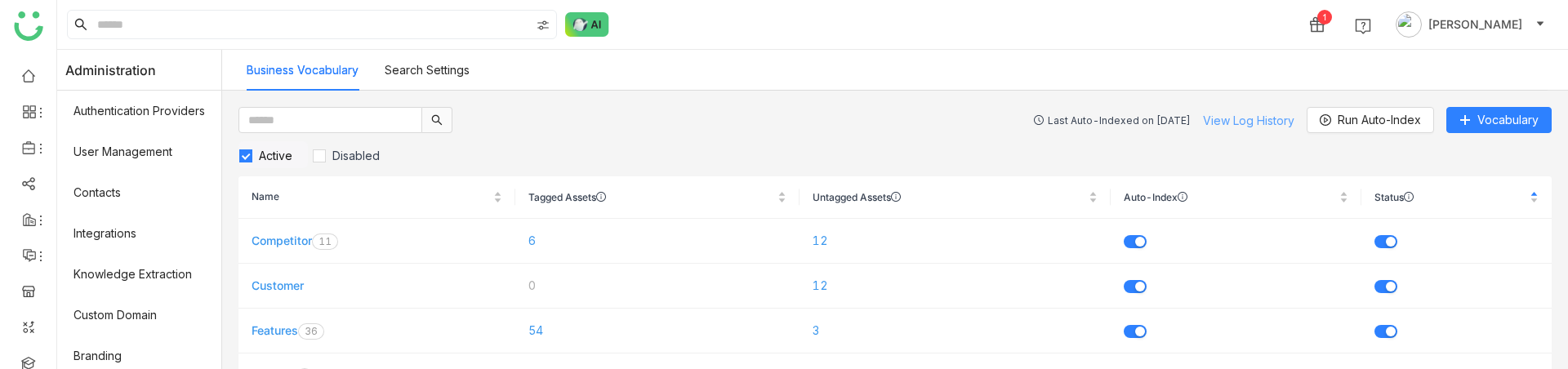
click at [1227, 116] on link "View Log History" at bounding box center [1248, 120] width 91 height 14
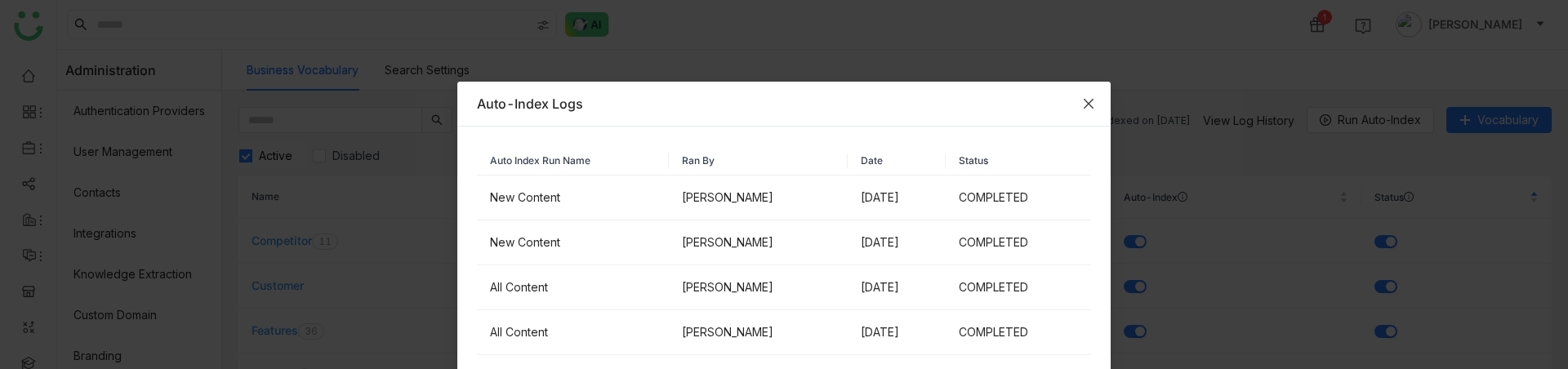
click at [1089, 103] on icon "Close" at bounding box center [1089, 103] width 10 height 10
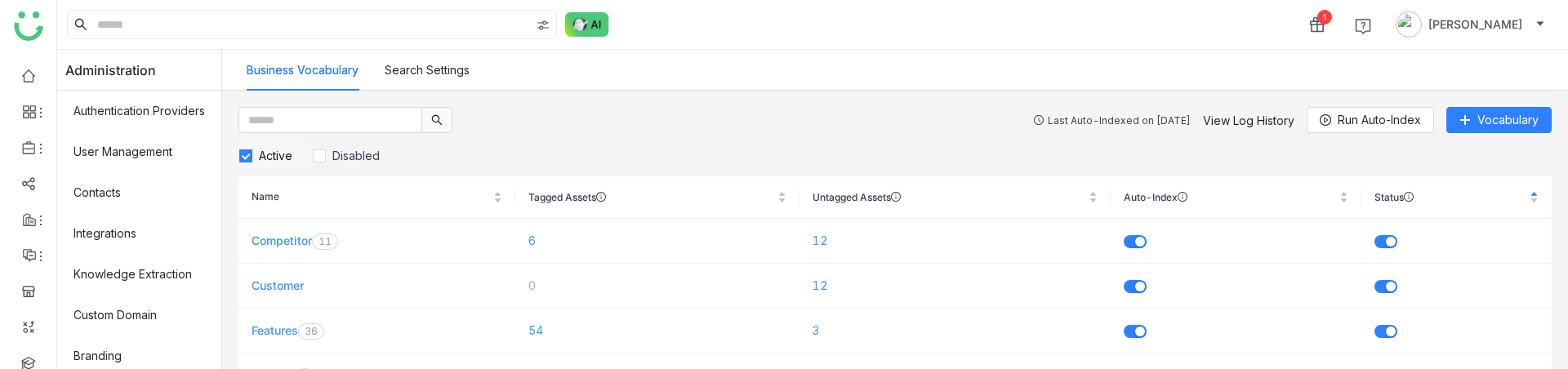
click at [1227, 132] on div "Last Auto-Indexed on Sep 21, 2025 View Log History Run Auto-Index Vocabulary" at bounding box center [1292, 120] width 518 height 26
click at [1238, 115] on link "View Log History" at bounding box center [1248, 120] width 91 height 14
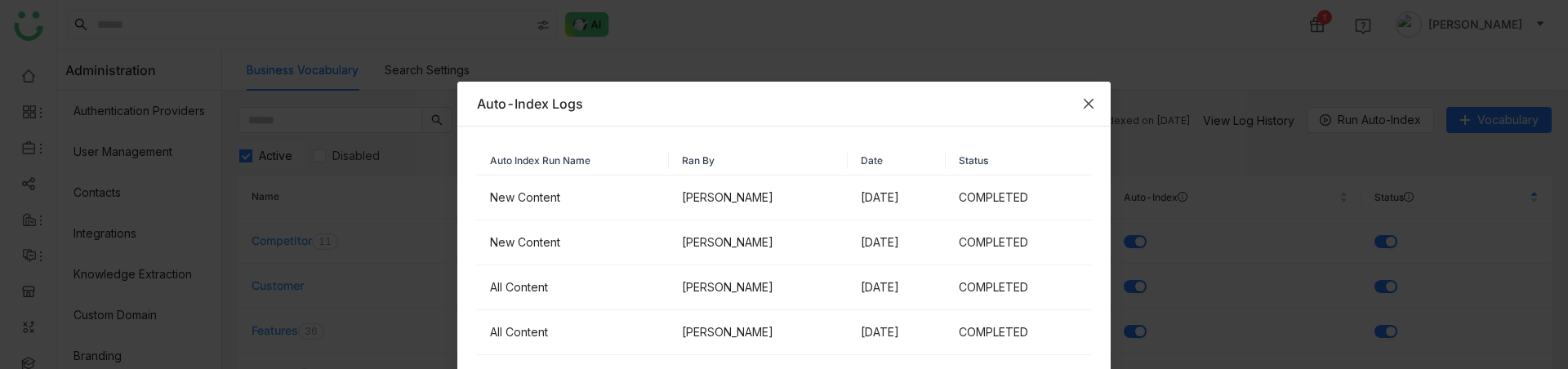
click at [1089, 107] on icon "Close" at bounding box center [1089, 103] width 13 height 13
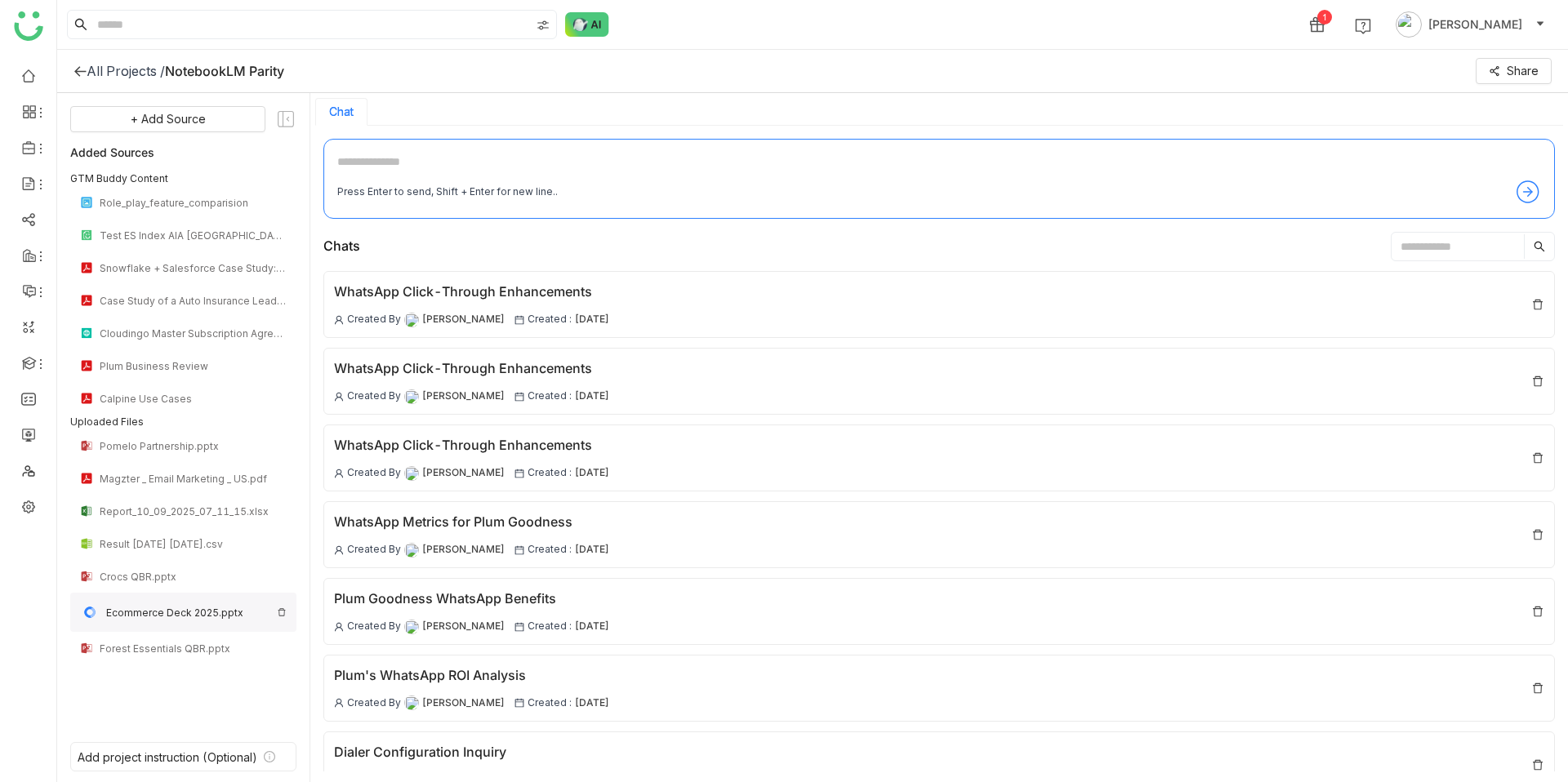
click at [172, 612] on div "Ecommerce Deck 2025.pptx" at bounding box center [188, 612] width 164 height 12
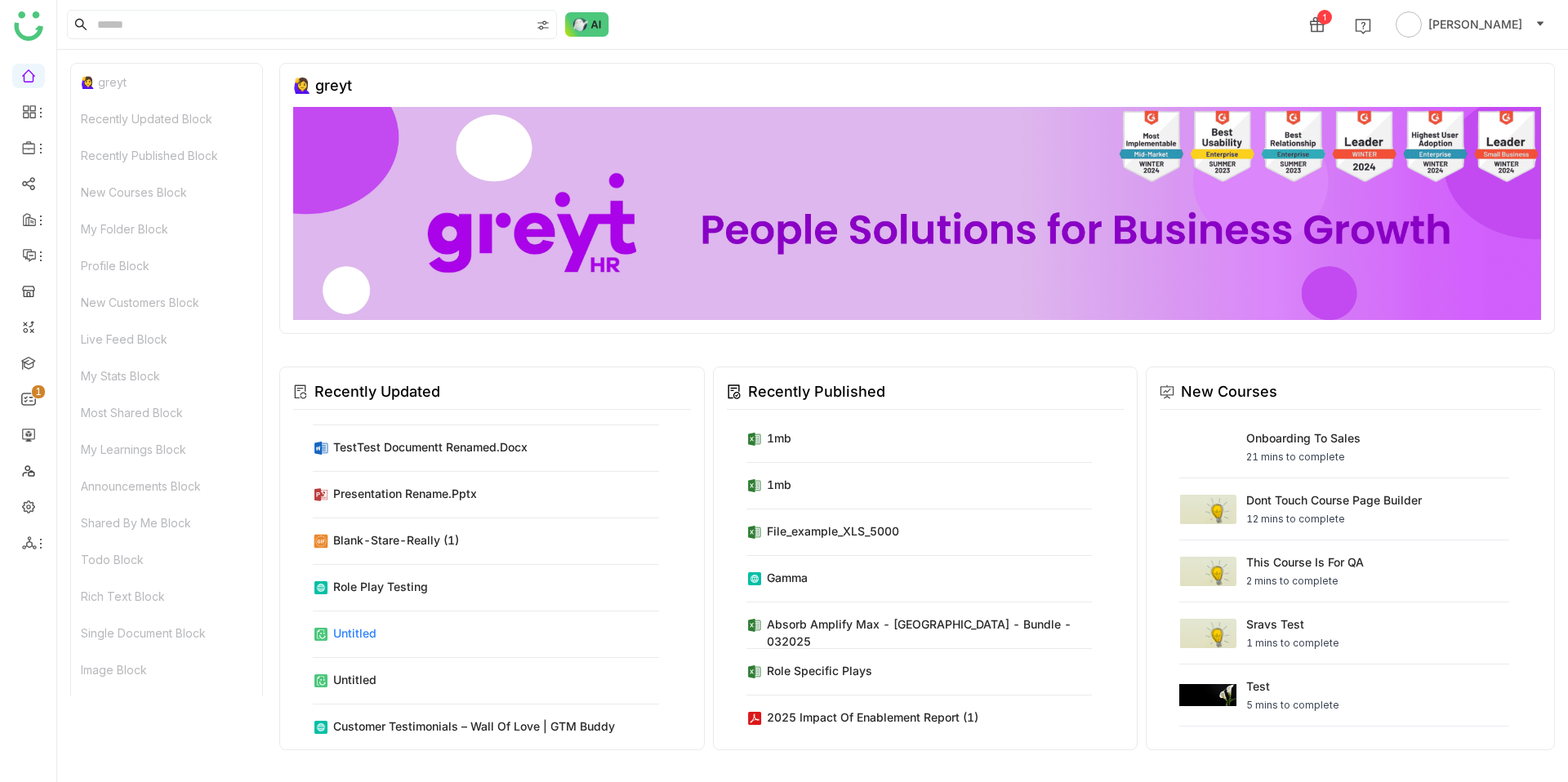
scroll to position [30, 0]
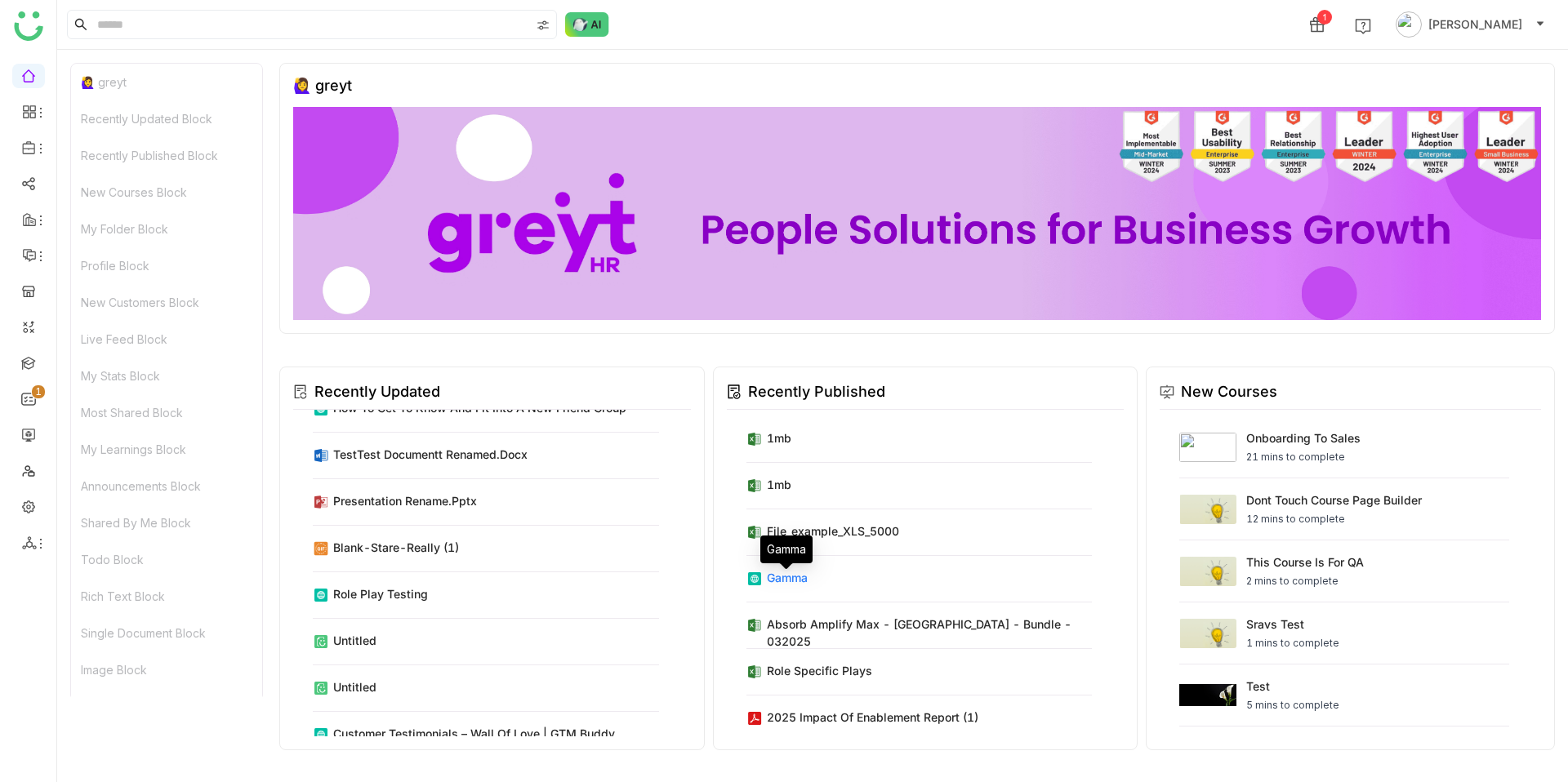
click at [787, 587] on div "Gamma" at bounding box center [787, 578] width 41 height 17
